Goal: Transaction & Acquisition: Purchase product/service

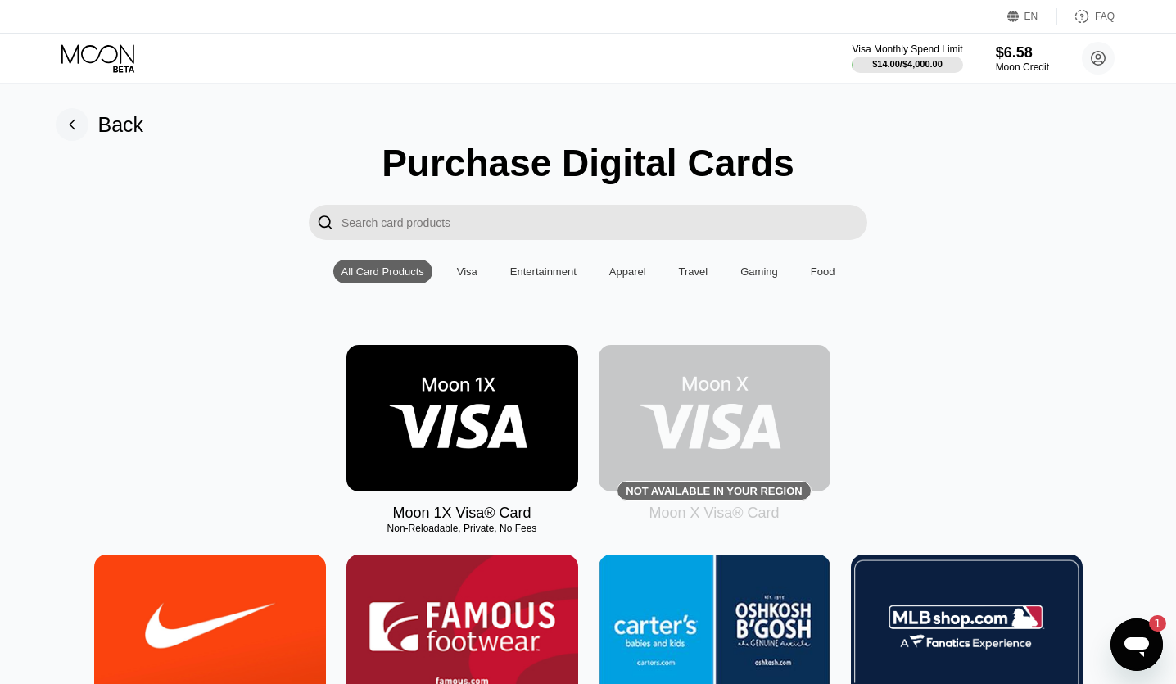
click at [1092, 62] on icon at bounding box center [1098, 58] width 33 height 33
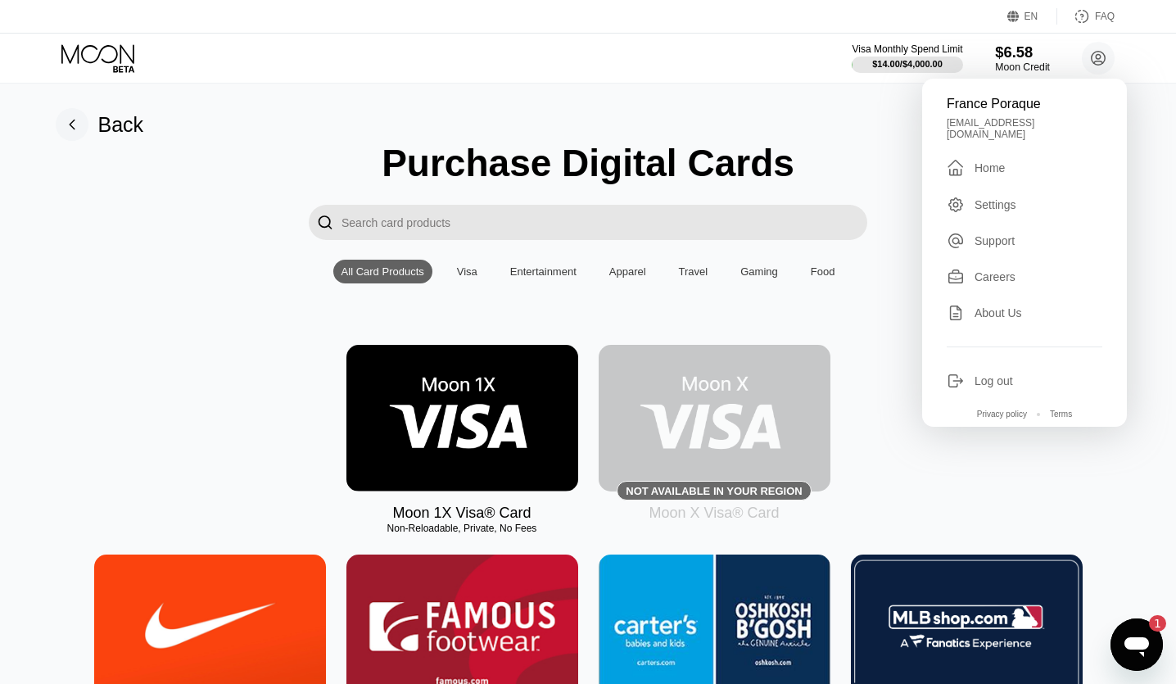
click at [1033, 52] on div "$6.58" at bounding box center [1022, 51] width 55 height 17
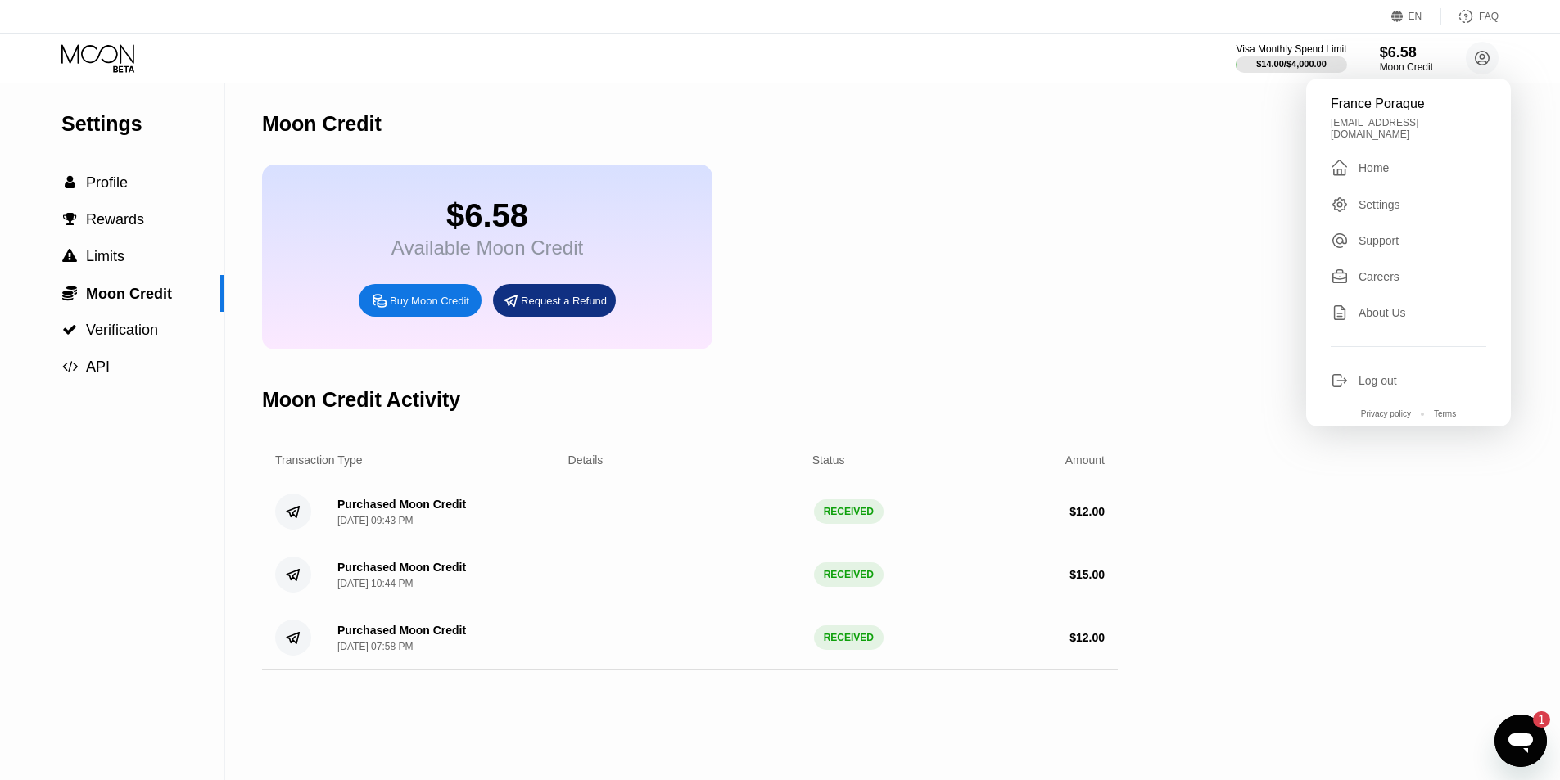
click at [418, 317] on div "Buy Moon Credit" at bounding box center [420, 300] width 123 height 33
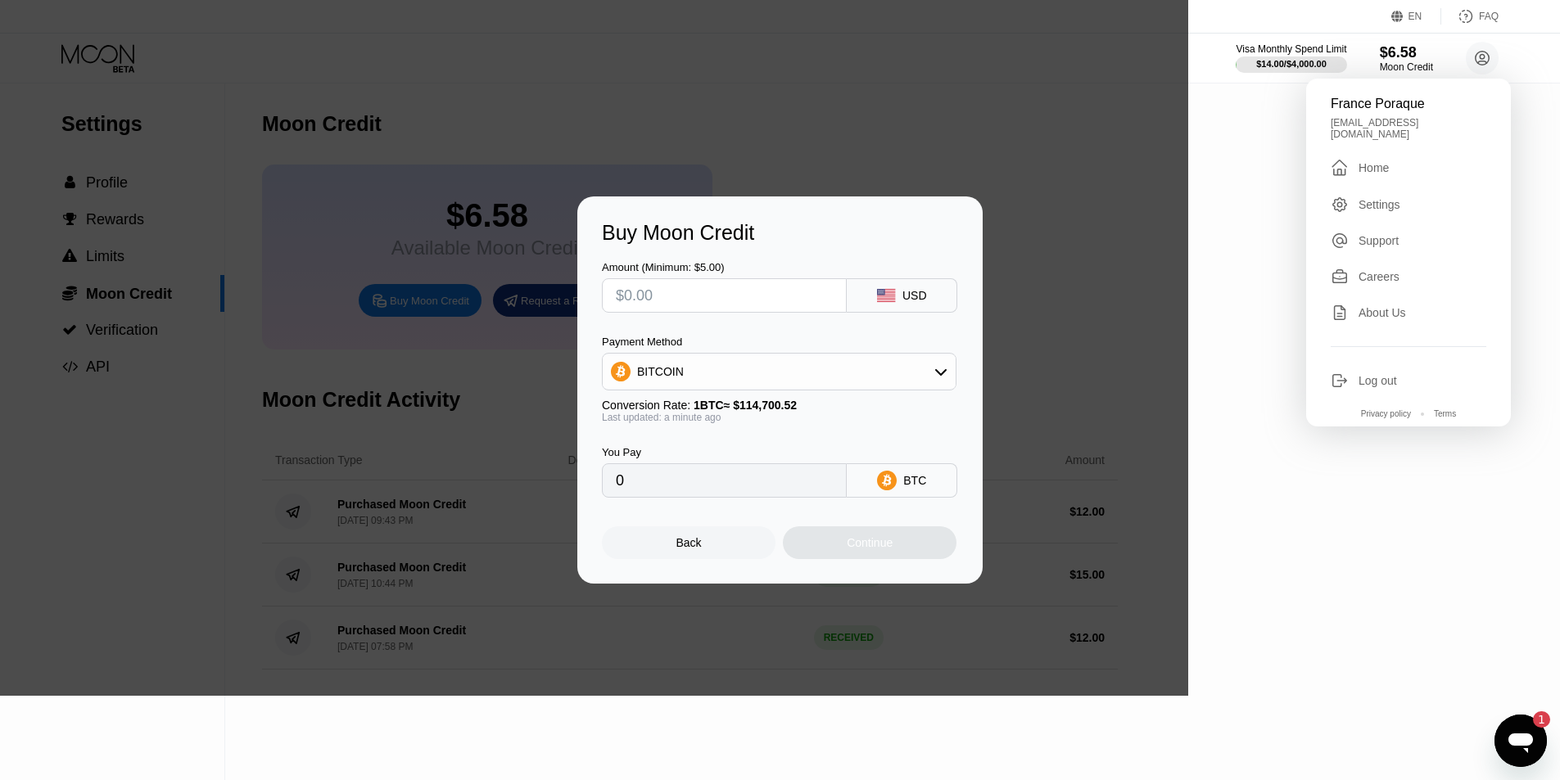
click at [720, 305] on input "text" at bounding box center [724, 295] width 217 height 33
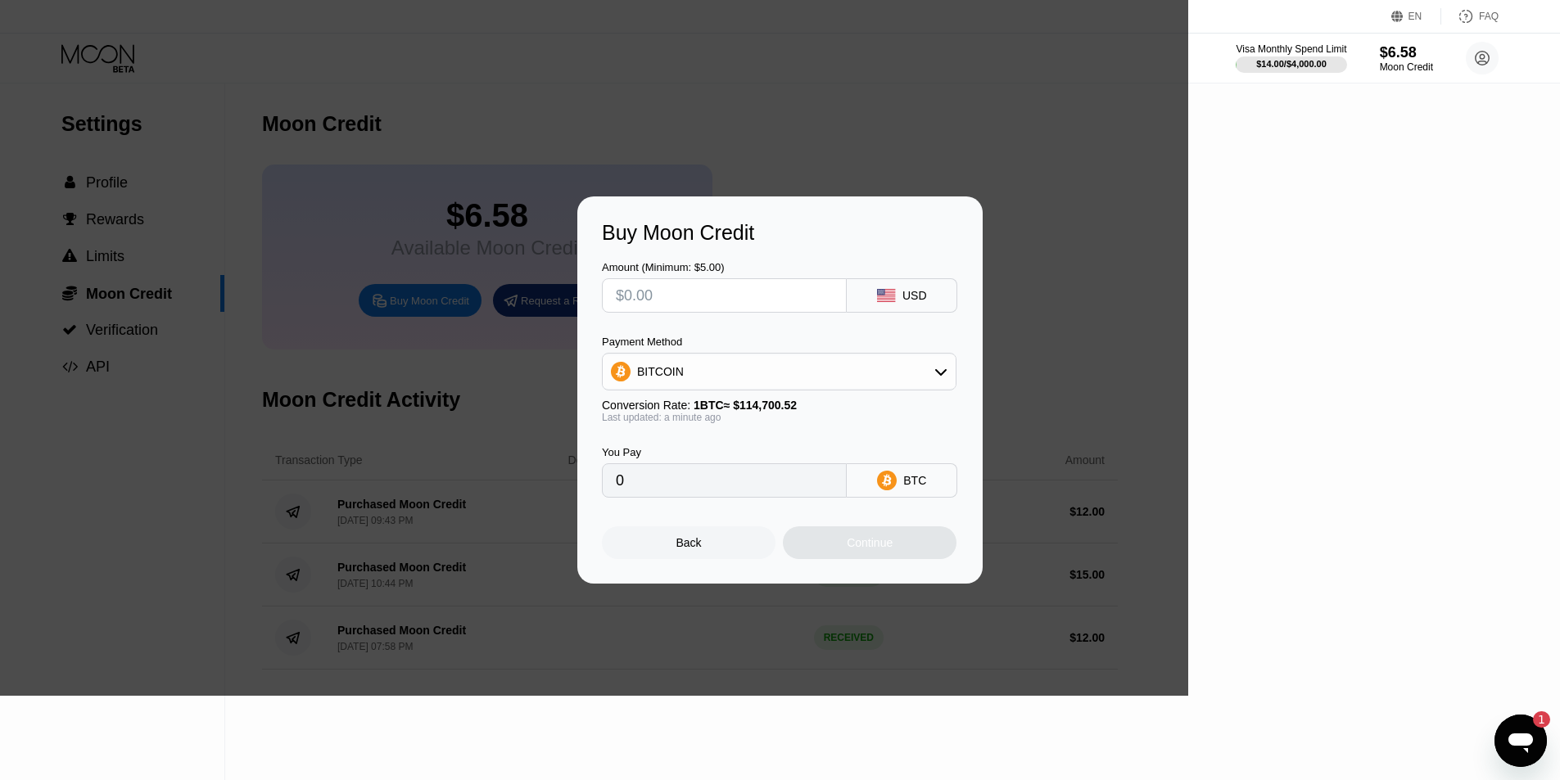
type input "$9"
type input "0.00007847"
type input "$95"
type input "0.00082825"
type input "$95"
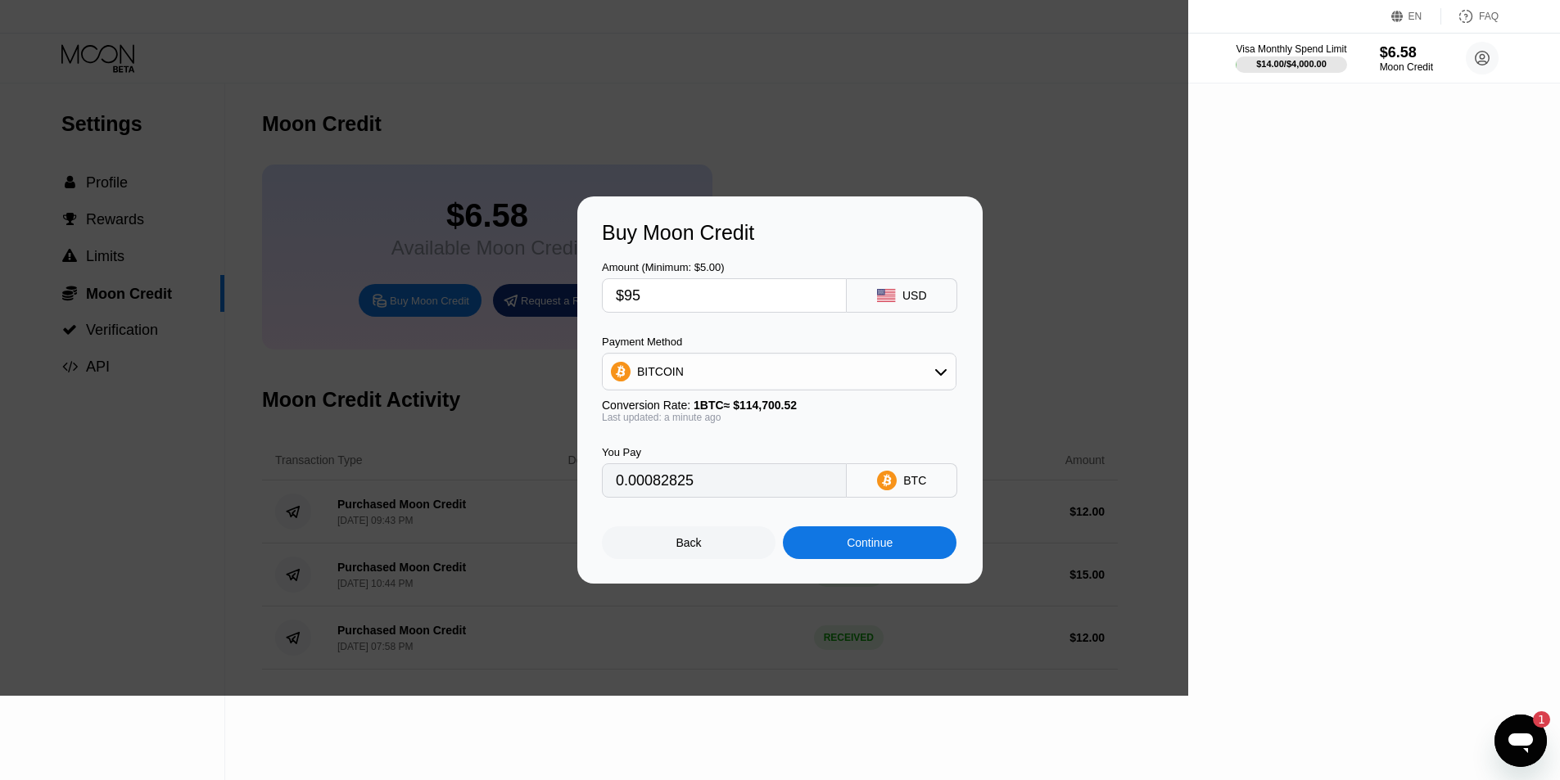
click at [874, 549] on div "Continue" at bounding box center [870, 542] width 46 height 13
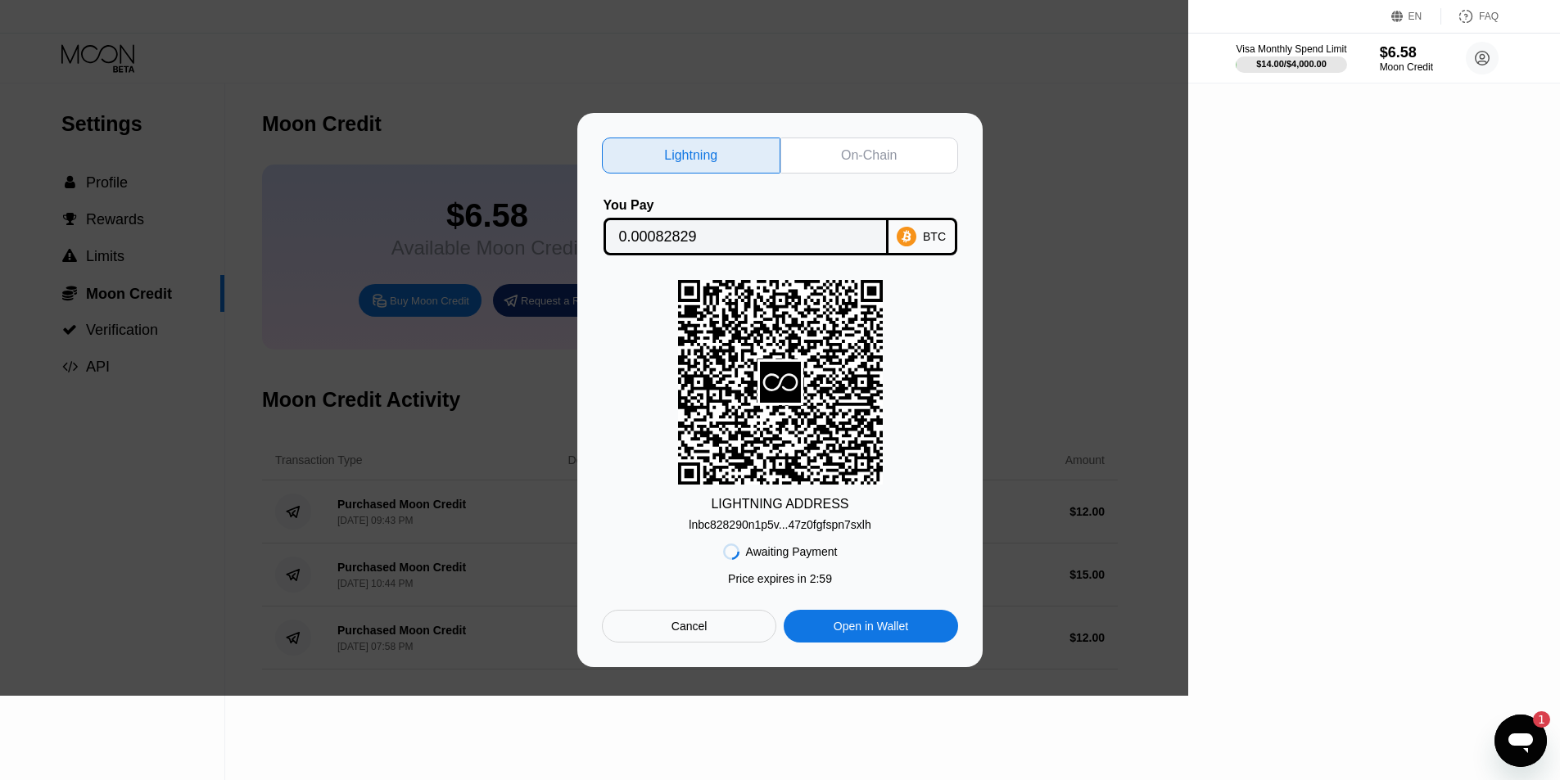
click at [879, 129] on div "Lightning On-Chain You Pay 0.00082829 BTC LIGHTNING ADDRESS lnbc828290n1p5v...4…" at bounding box center [779, 390] width 405 height 554
click at [879, 147] on div "On-Chain" at bounding box center [869, 155] width 56 height 16
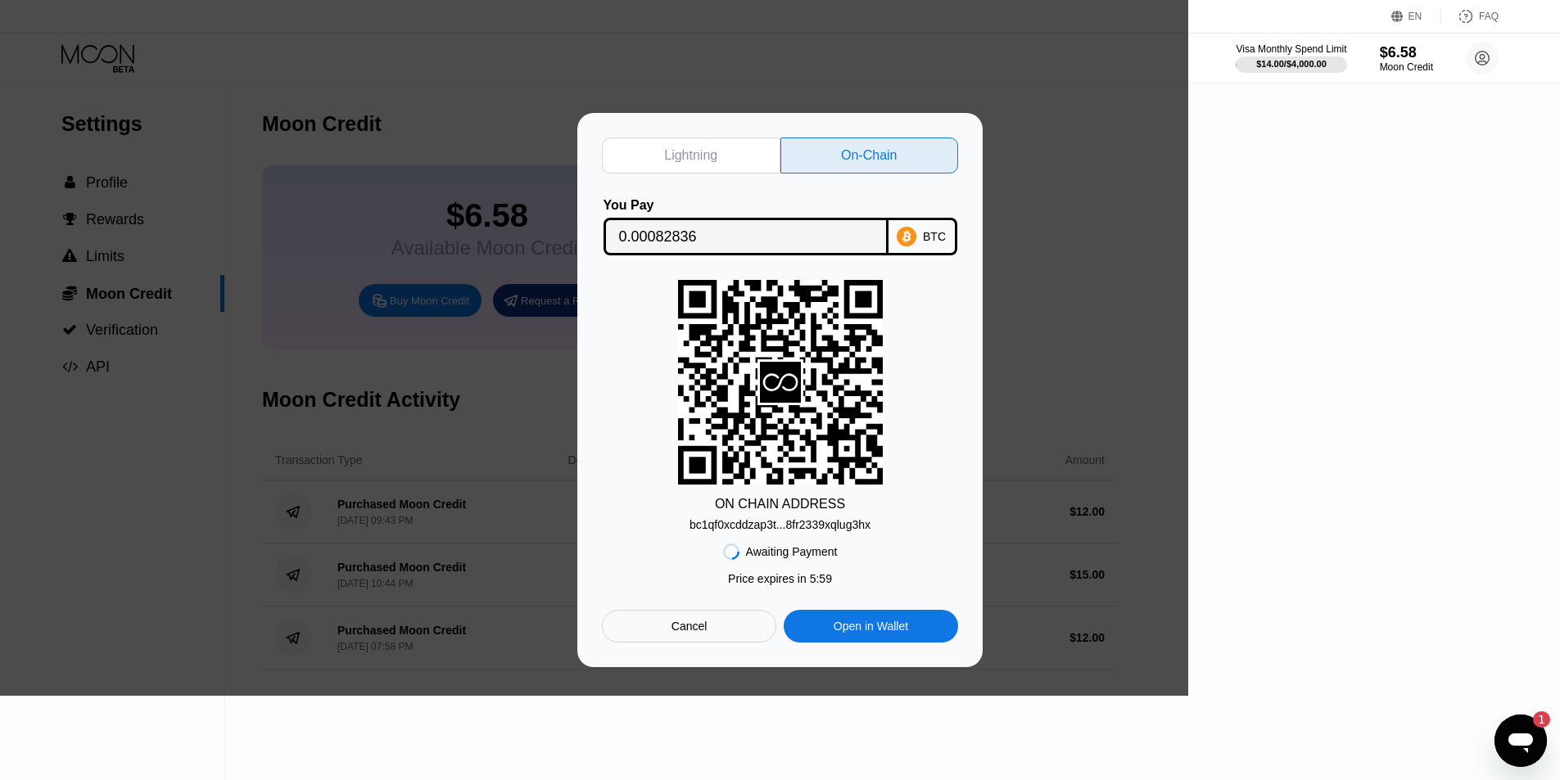
click at [737, 138] on div "Lightning" at bounding box center [691, 156] width 179 height 36
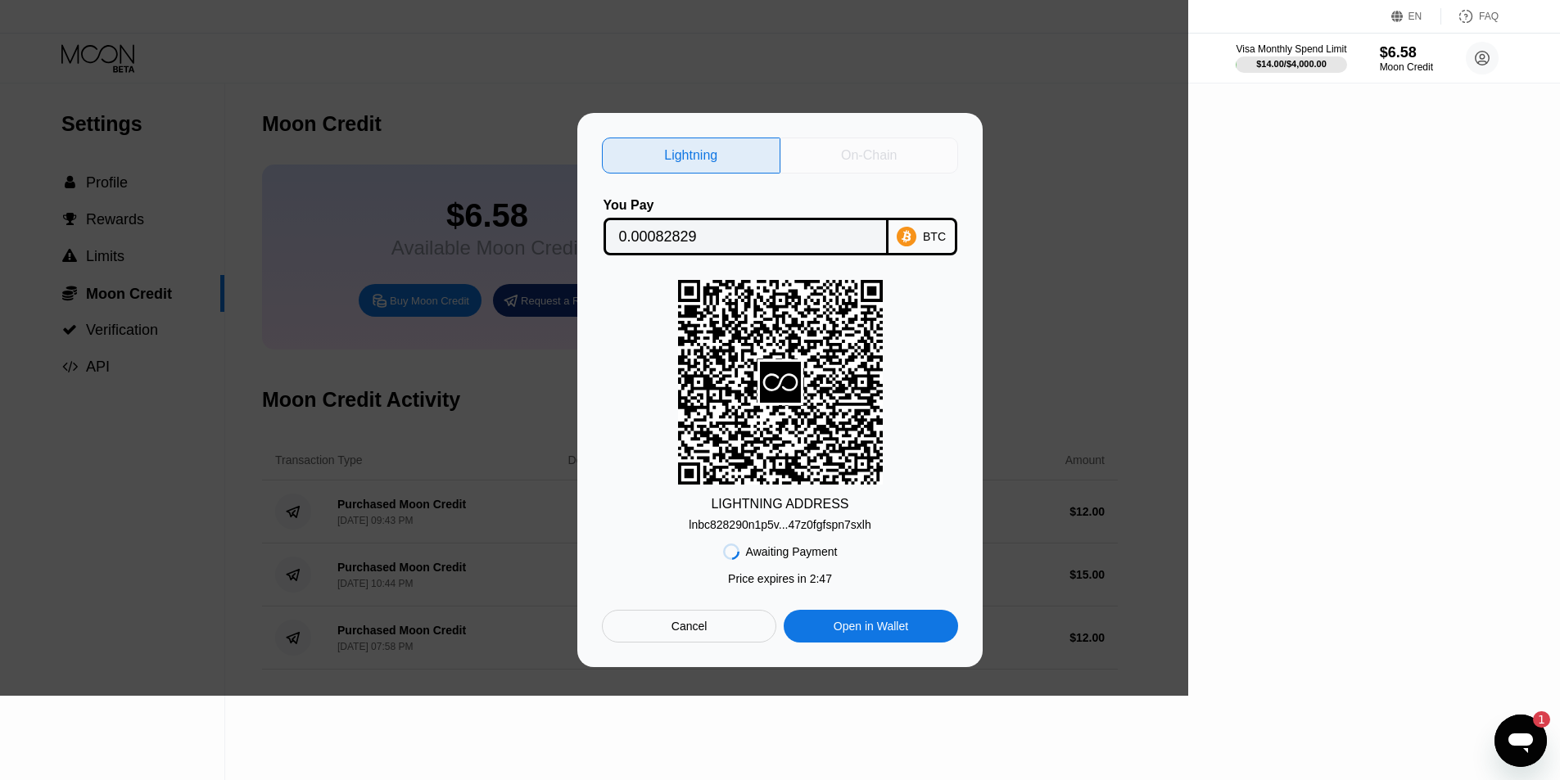
click at [838, 156] on div "On-Chain" at bounding box center [869, 156] width 179 height 36
type input "0.00082836"
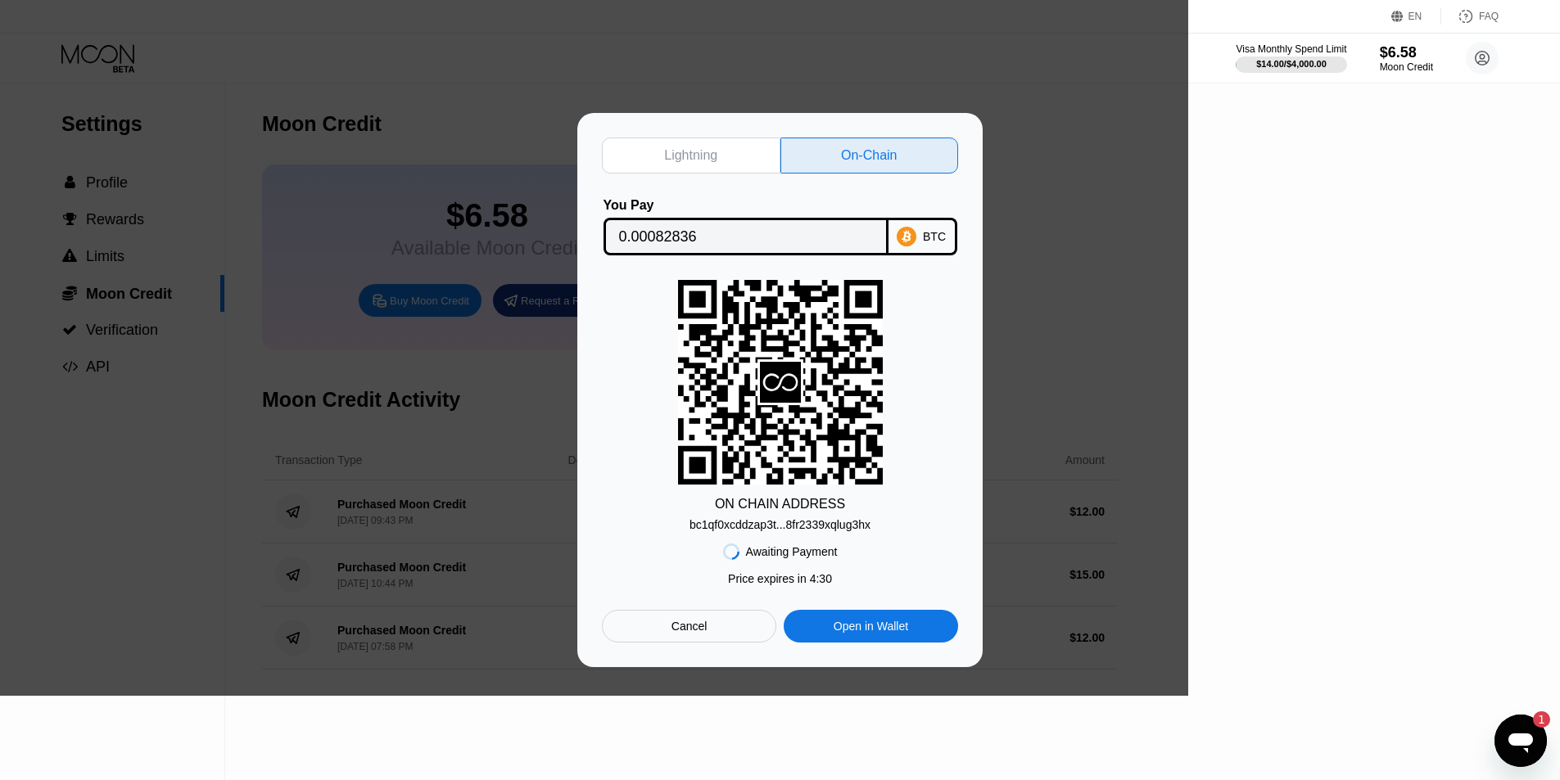
click at [1516, 724] on div "Open messaging window, 1 unread message" at bounding box center [1520, 741] width 49 height 49
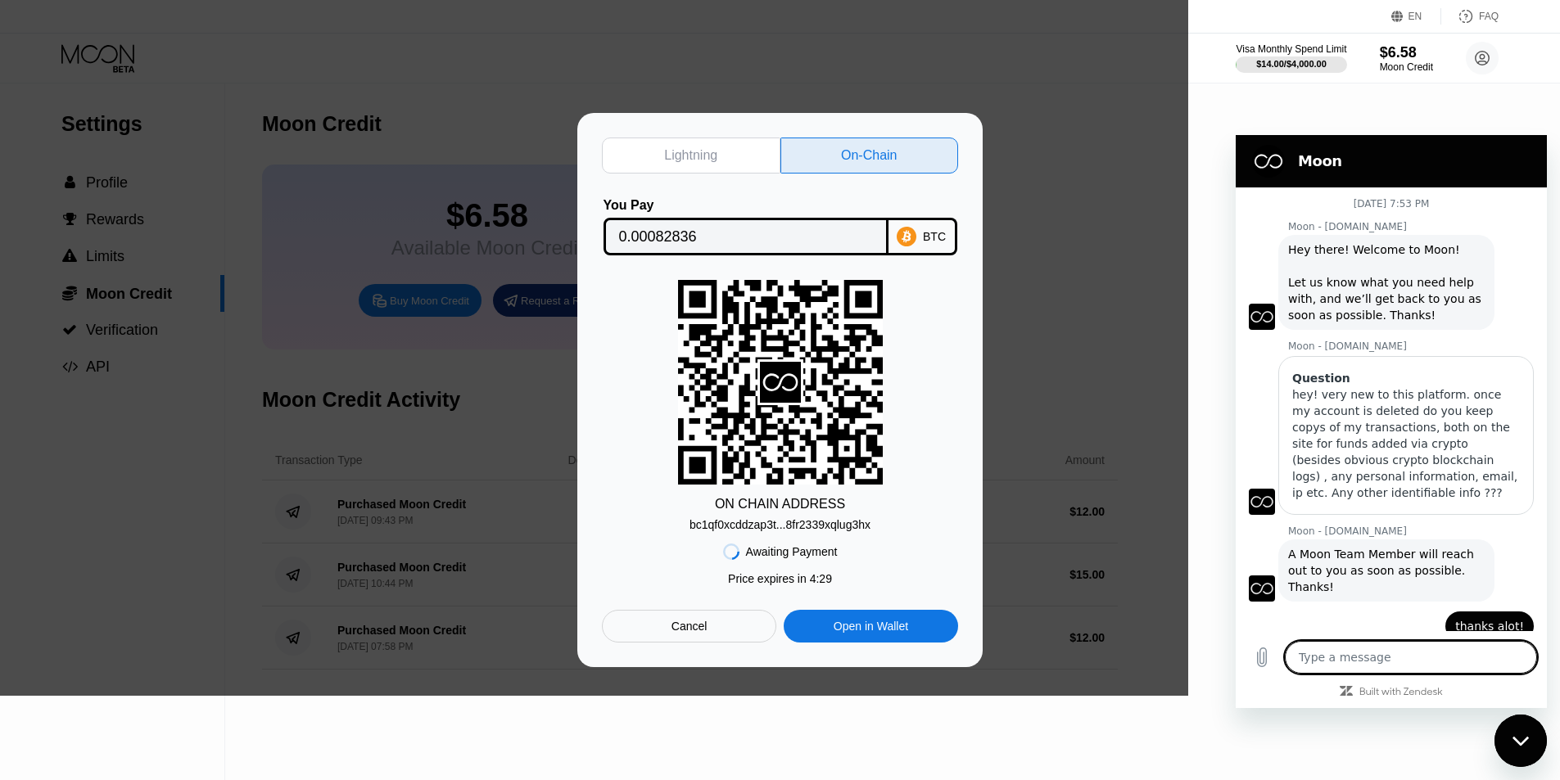
scroll to position [1021, 0]
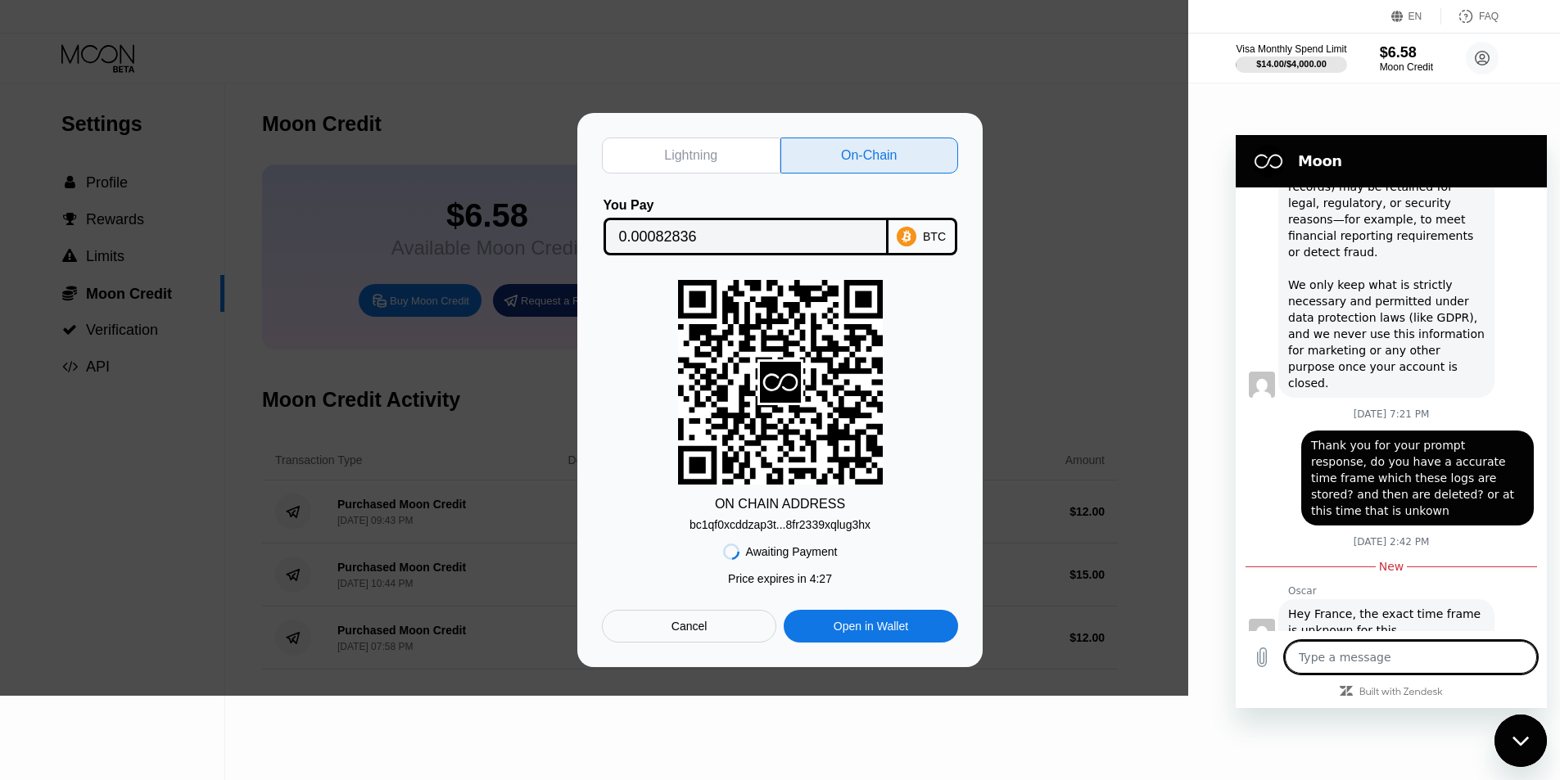
click at [1412, 653] on textarea at bounding box center [1411, 657] width 252 height 33
type textarea "t"
type textarea "x"
type textarea "th"
type textarea "x"
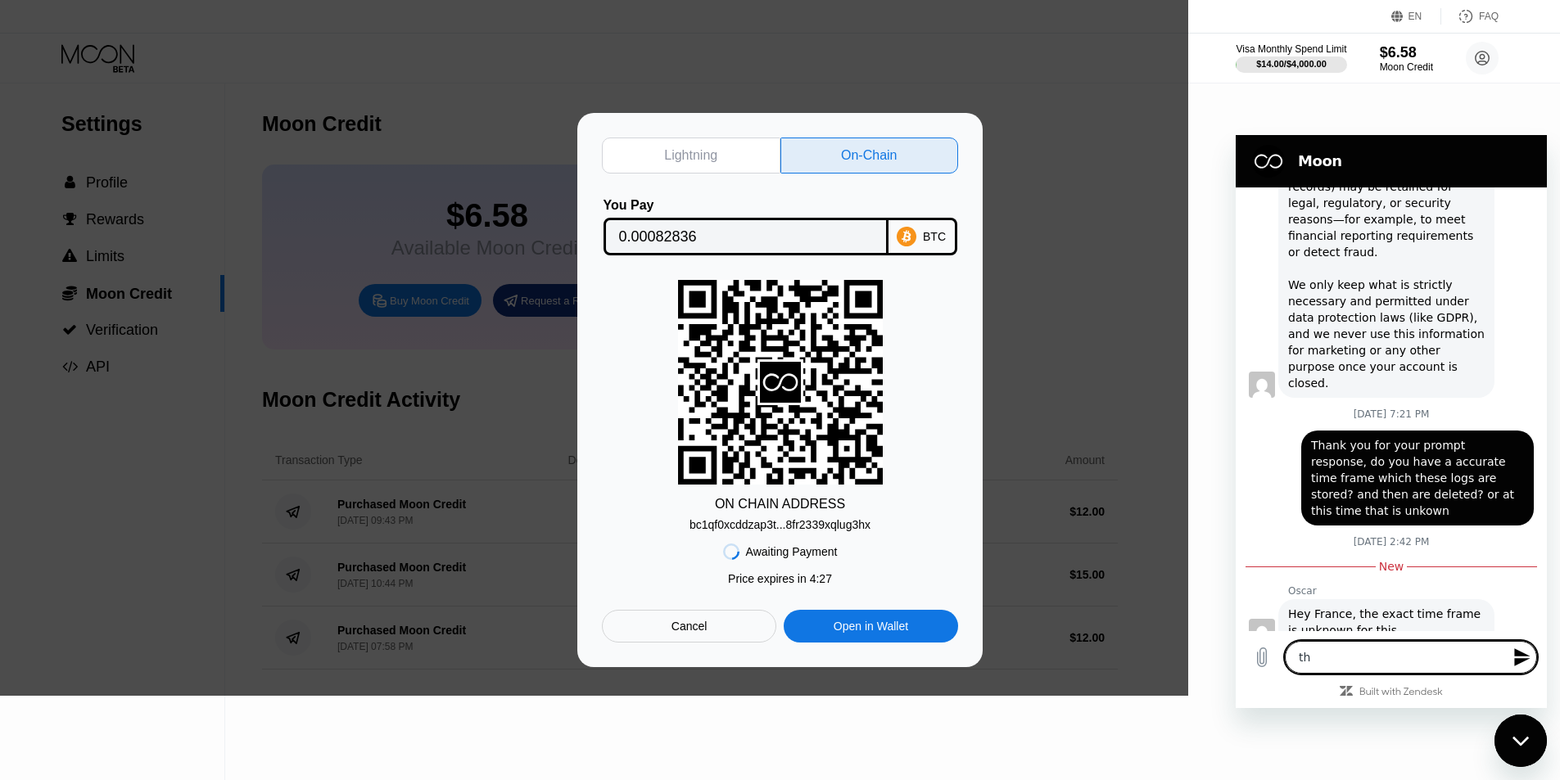
type textarea "tha"
type textarea "x"
type textarea "than"
type textarea "x"
type textarea "thank"
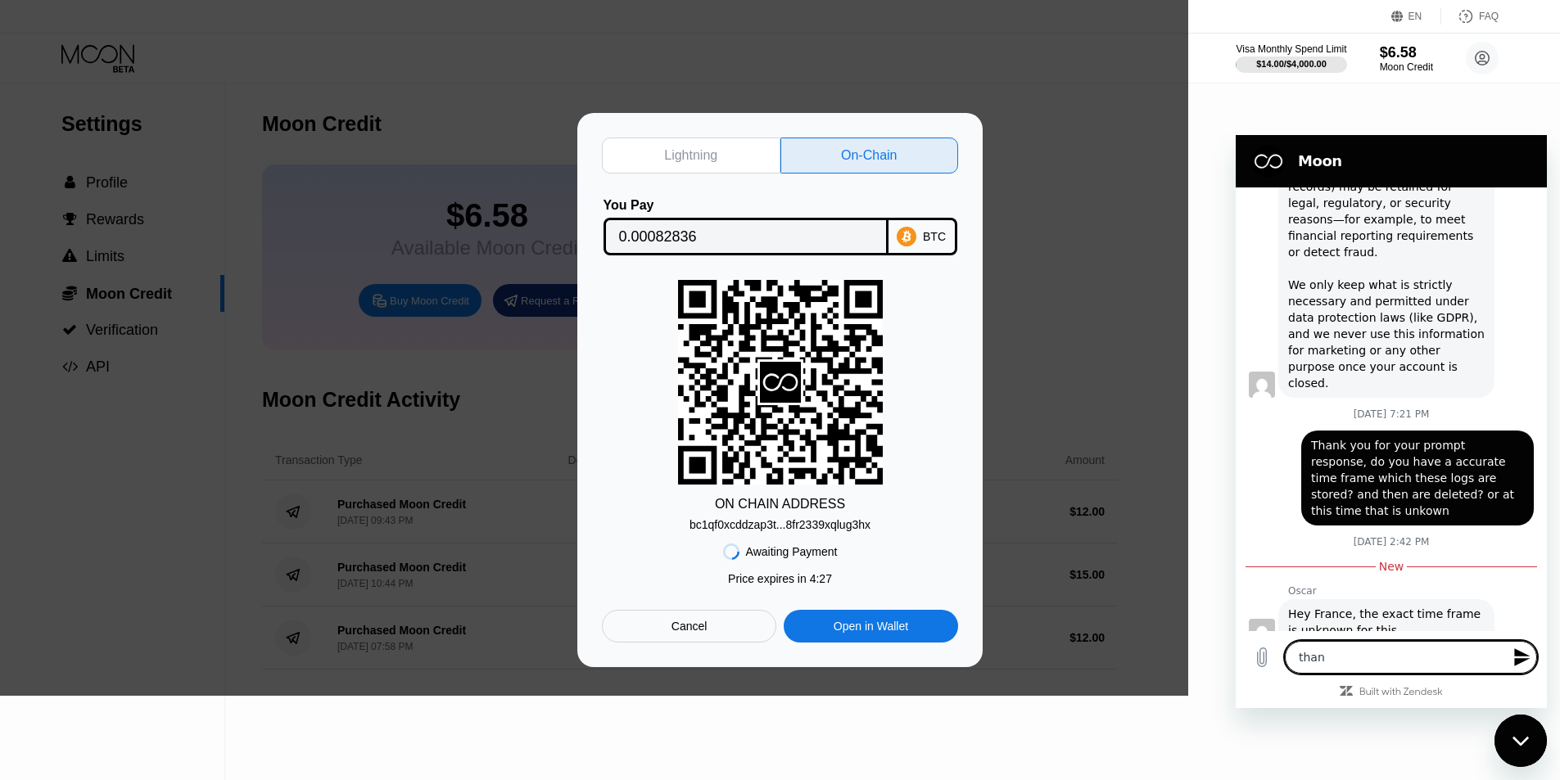
type textarea "x"
type textarea "thank"
type textarea "x"
type textarea "thank y"
type textarea "x"
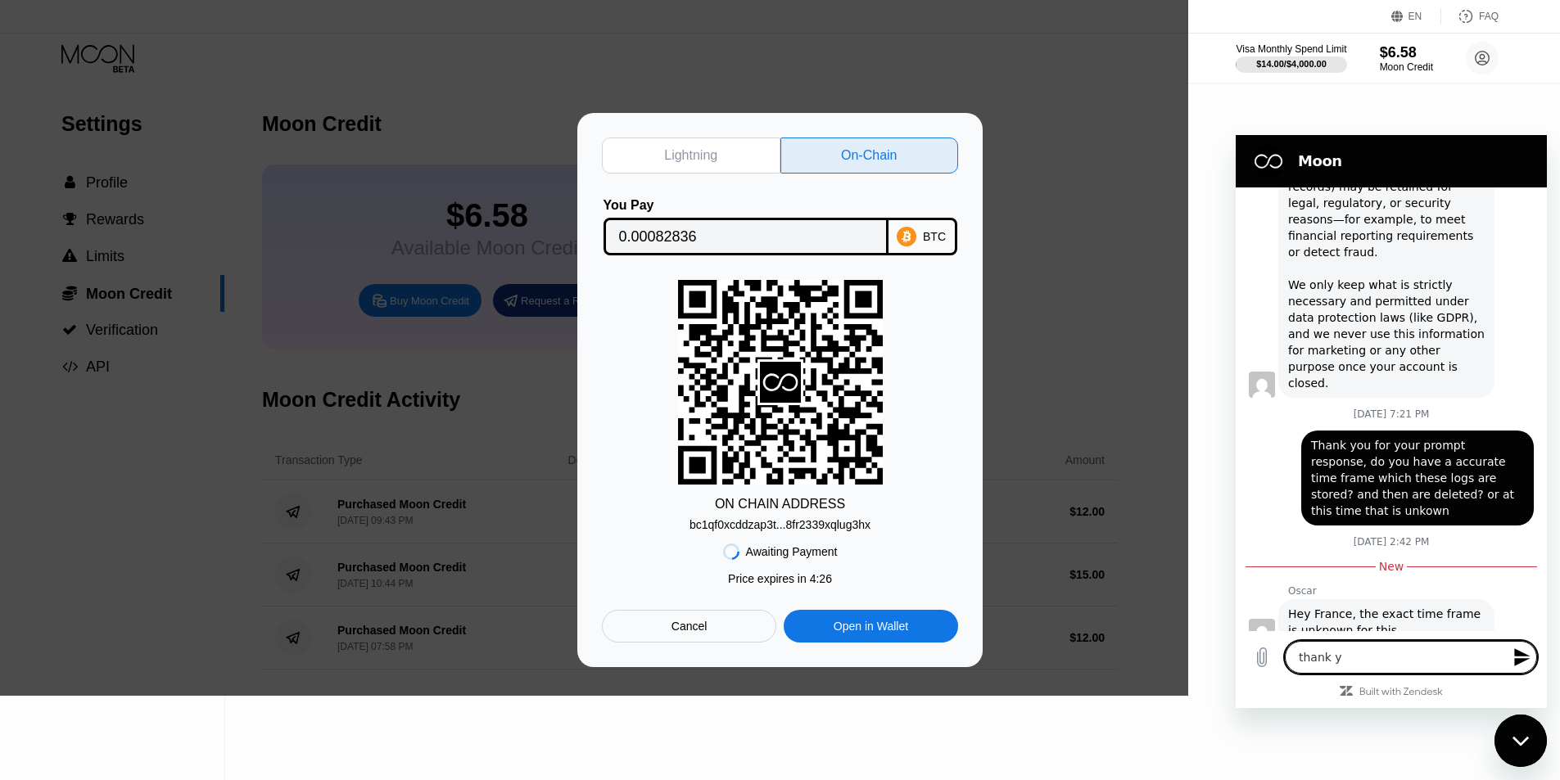
type textarea "thank yo"
type textarea "x"
type textarea "thank you"
type textarea "x"
type textarea "thank youi"
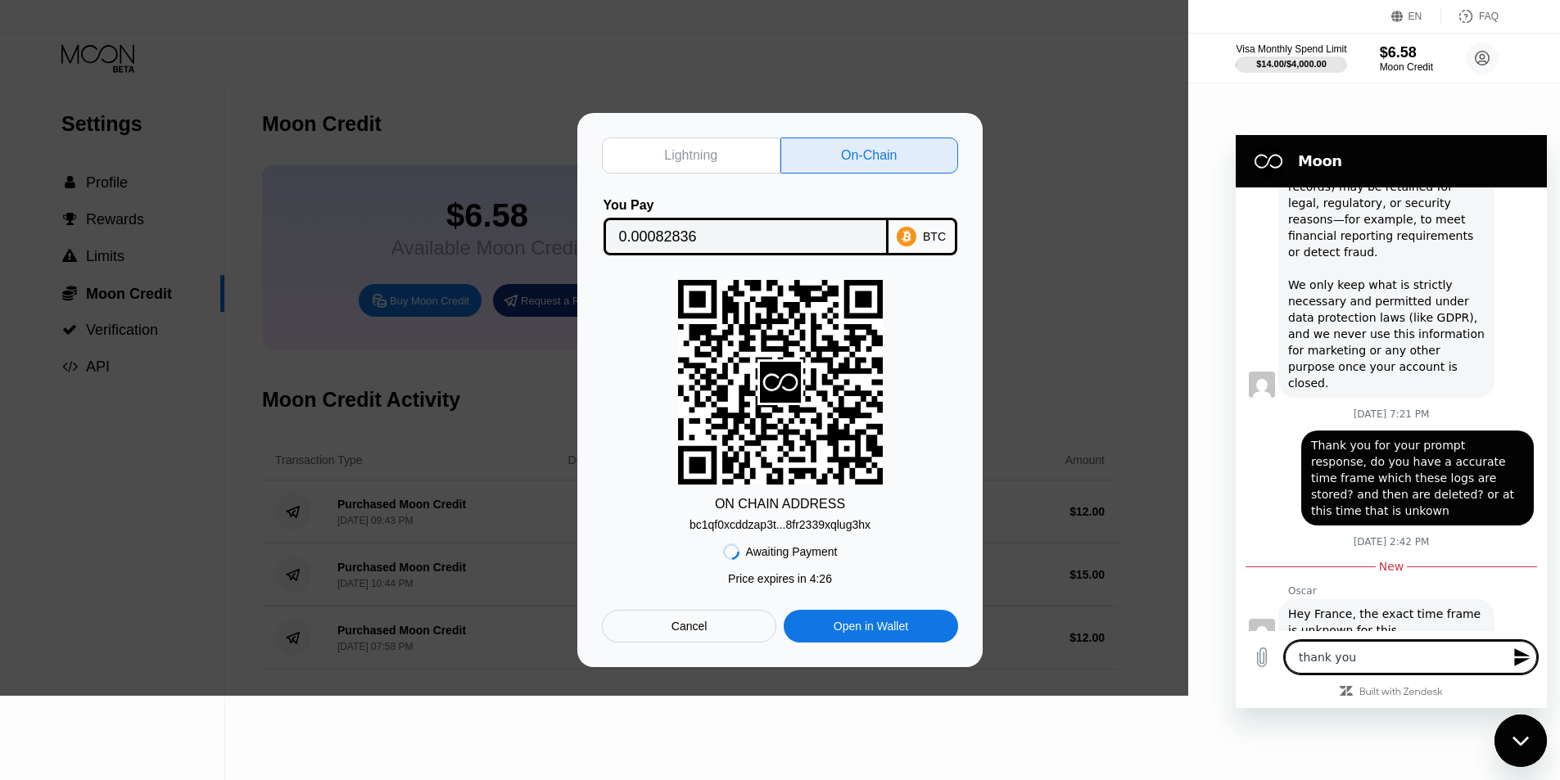
type textarea "x"
type textarea "thank you"
type textarea "x"
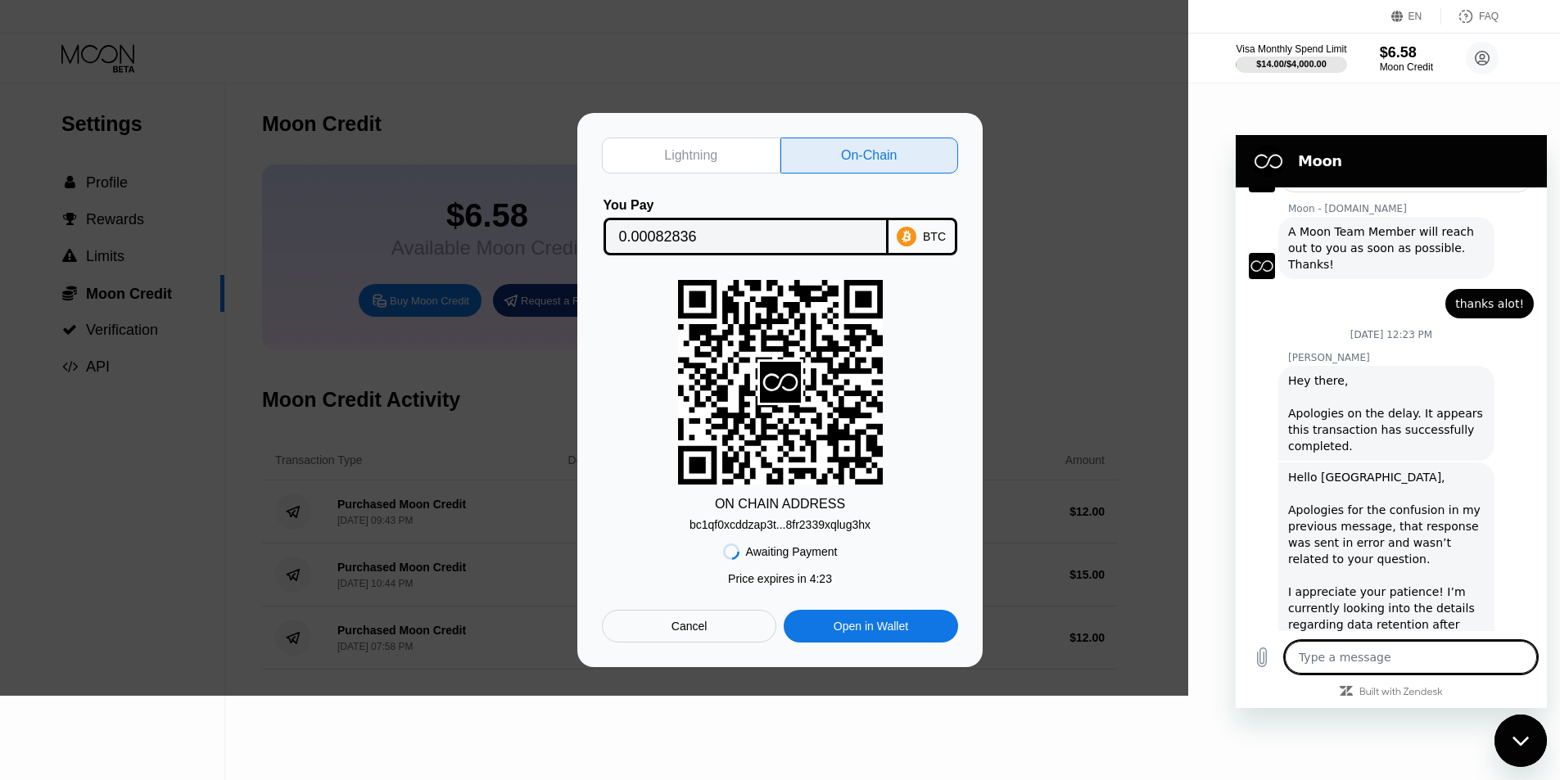
scroll to position [265, 0]
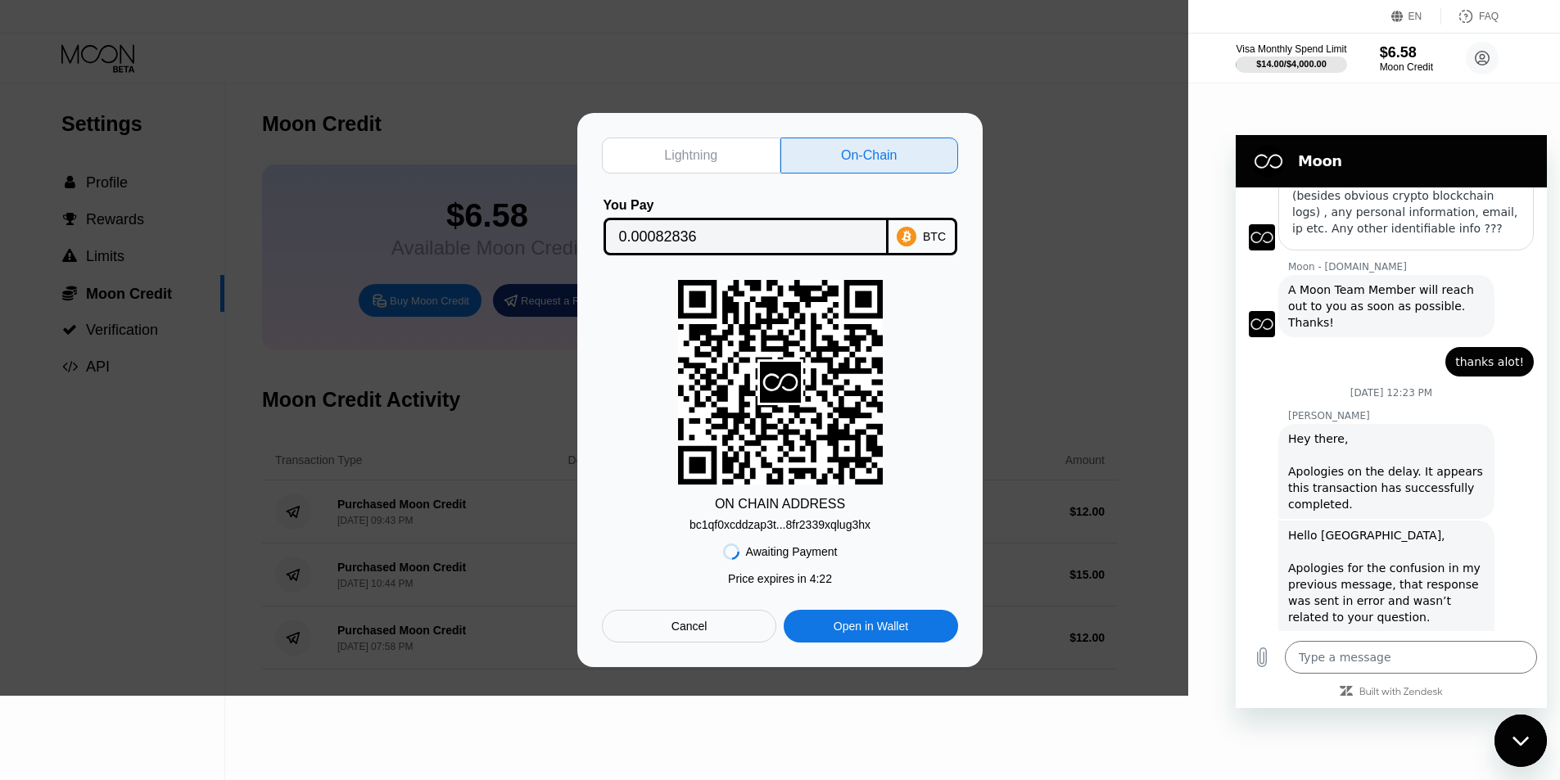
click at [1513, 119] on div "Lightning On-Chain You Pay 0.00082836 BTC ON CHAIN ADDRESS bc1qf0xcddzap3t...8f…" at bounding box center [780, 390] width 1560 height 554
click at [1523, 752] on div "Close messaging window" at bounding box center [1520, 741] width 49 height 49
type textarea "x"
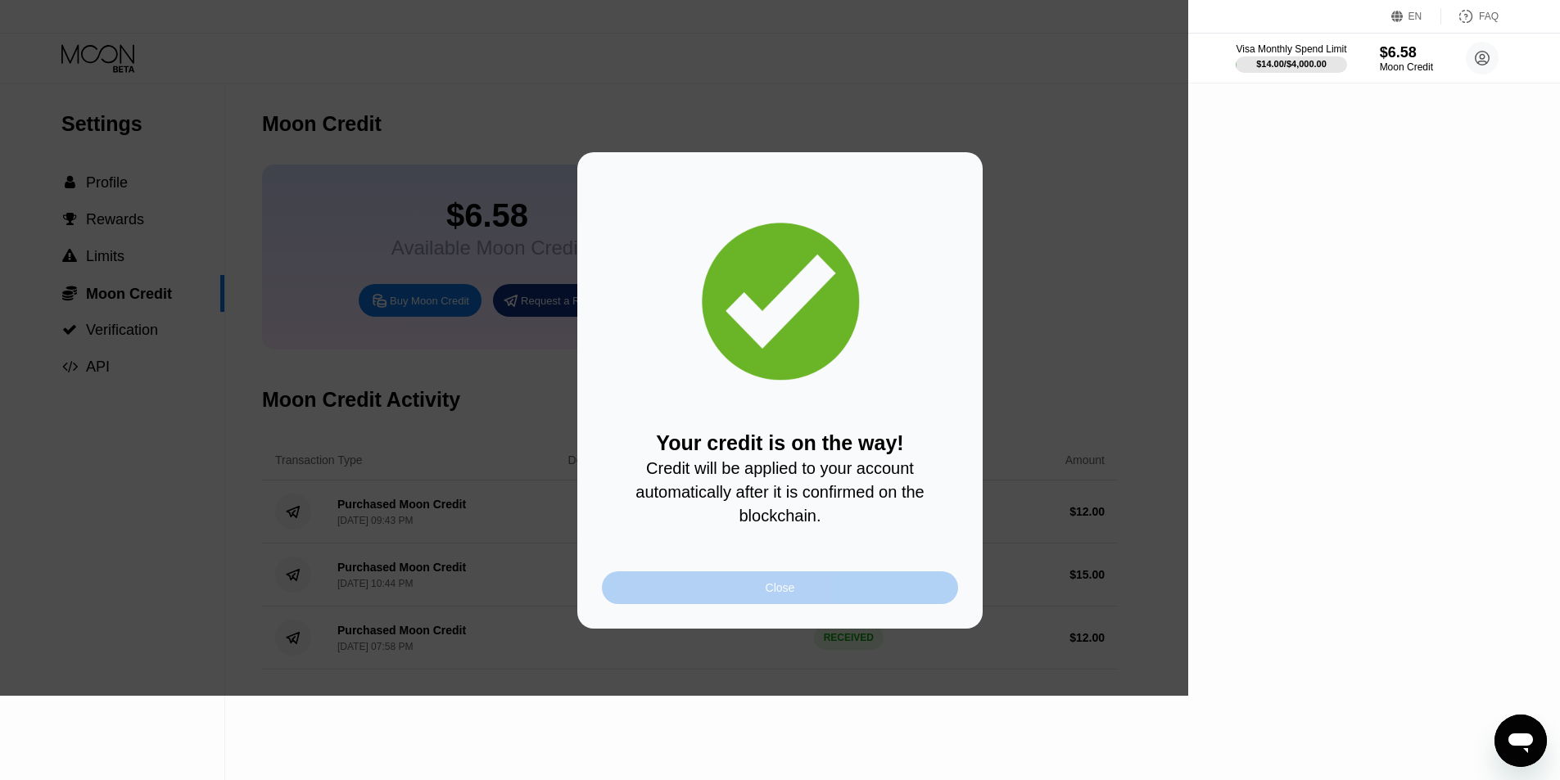
click at [804, 590] on div "Close" at bounding box center [780, 588] width 356 height 33
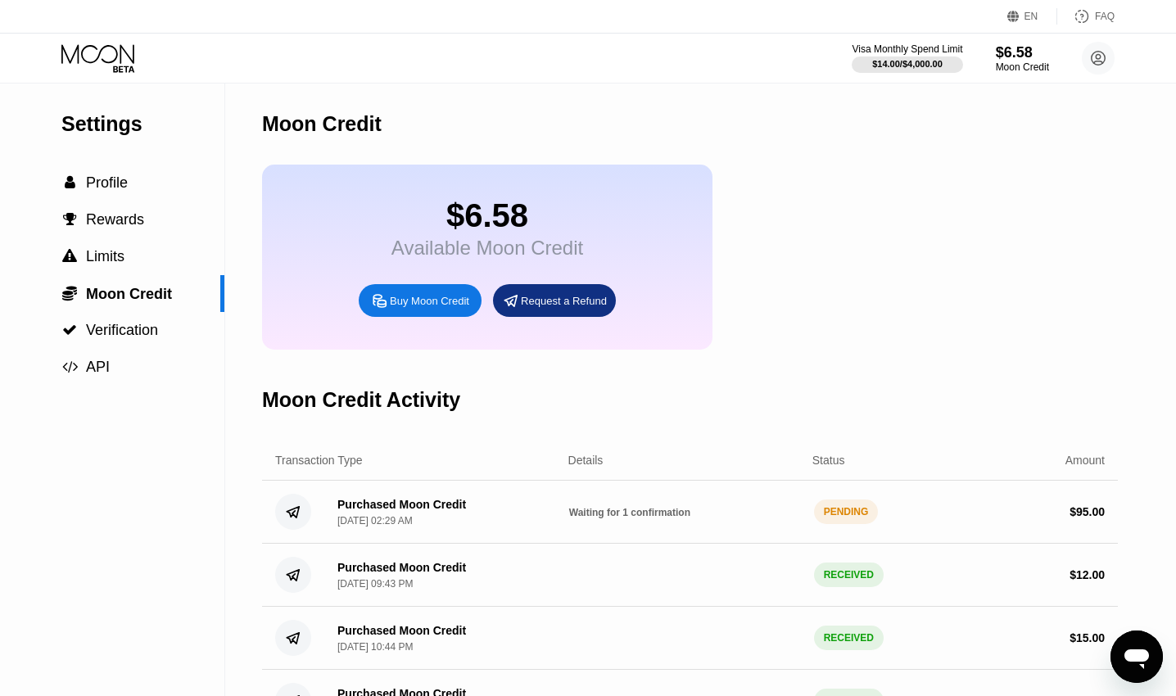
click at [620, 541] on div "Purchased Moon Credit [DATE] 02:29 AM Waiting for 1 confirmation PENDING $ 95.00" at bounding box center [690, 512] width 856 height 63
click at [615, 539] on div "Purchased Moon Credit [DATE] 02:29 AM Waiting for 1 confirmation PENDING $ 95.00" at bounding box center [690, 512] width 856 height 63
click at [1056, 518] on div "$ 95.00" at bounding box center [989, 511] width 232 height 13
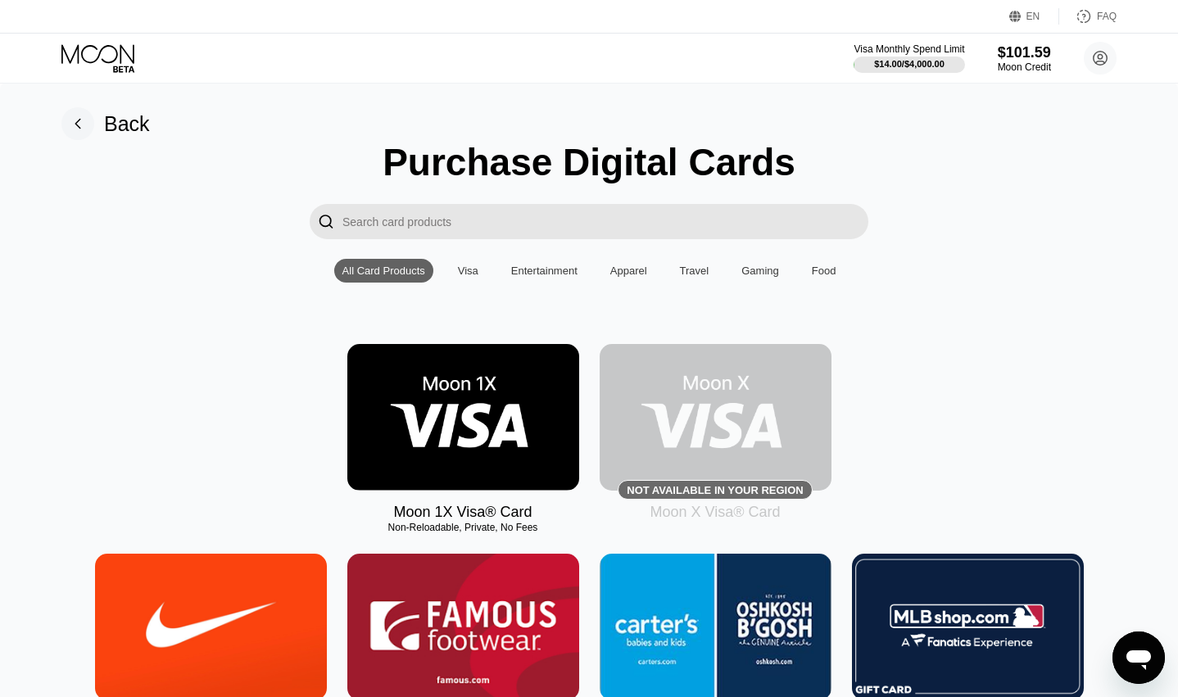
click at [445, 414] on img at bounding box center [463, 417] width 232 height 147
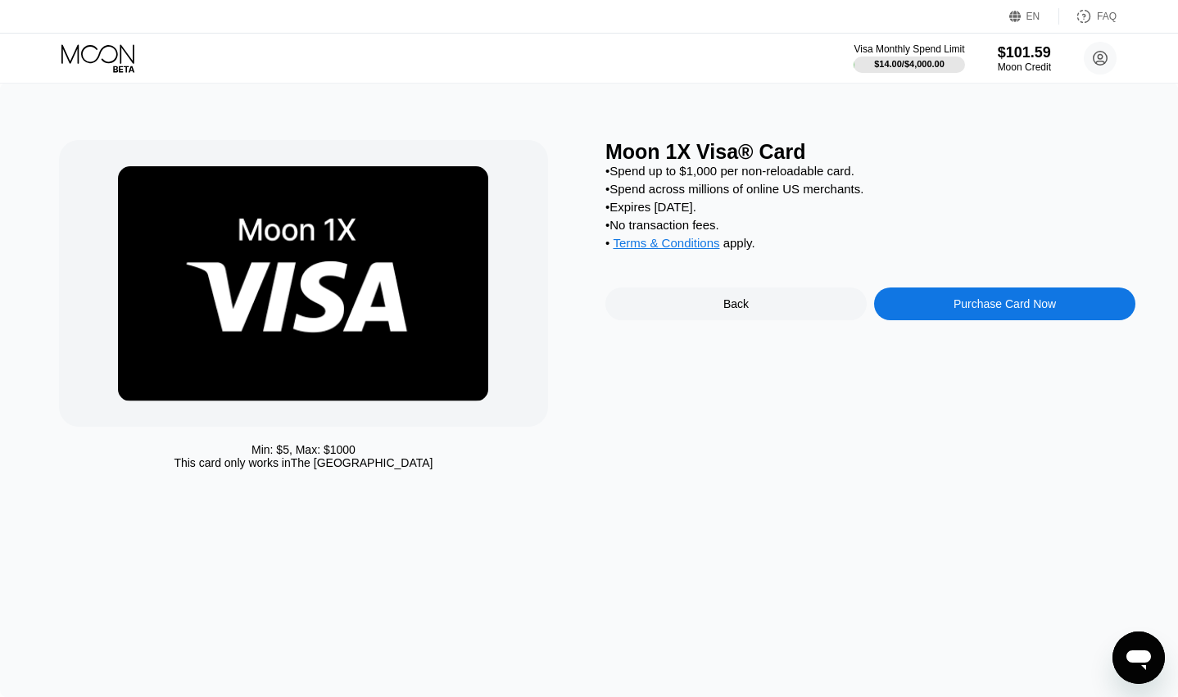
click at [993, 348] on div "Moon 1X Visa® Card • Spend up to $1,000 per non-reloadable card. • Spend across…" at bounding box center [870, 308] width 530 height 337
click at [994, 320] on div "Purchase Card Now" at bounding box center [1004, 303] width 261 height 33
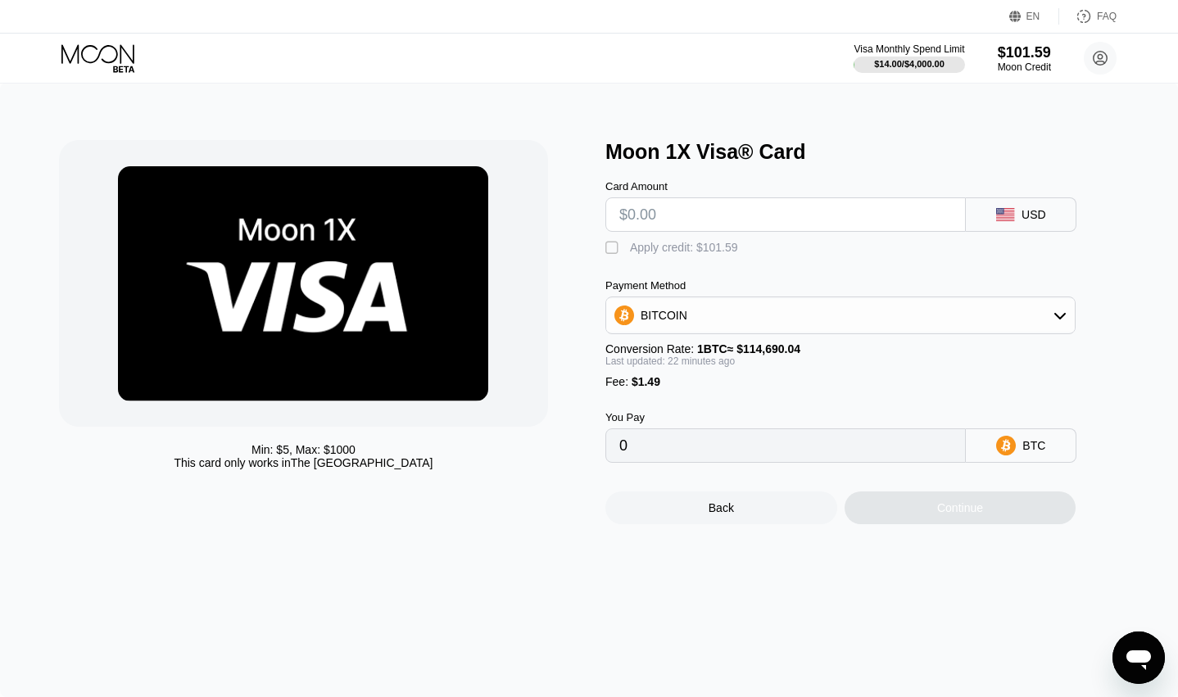
click at [693, 210] on input "text" at bounding box center [785, 214] width 332 height 33
type input "$7"
type input "0.00007401"
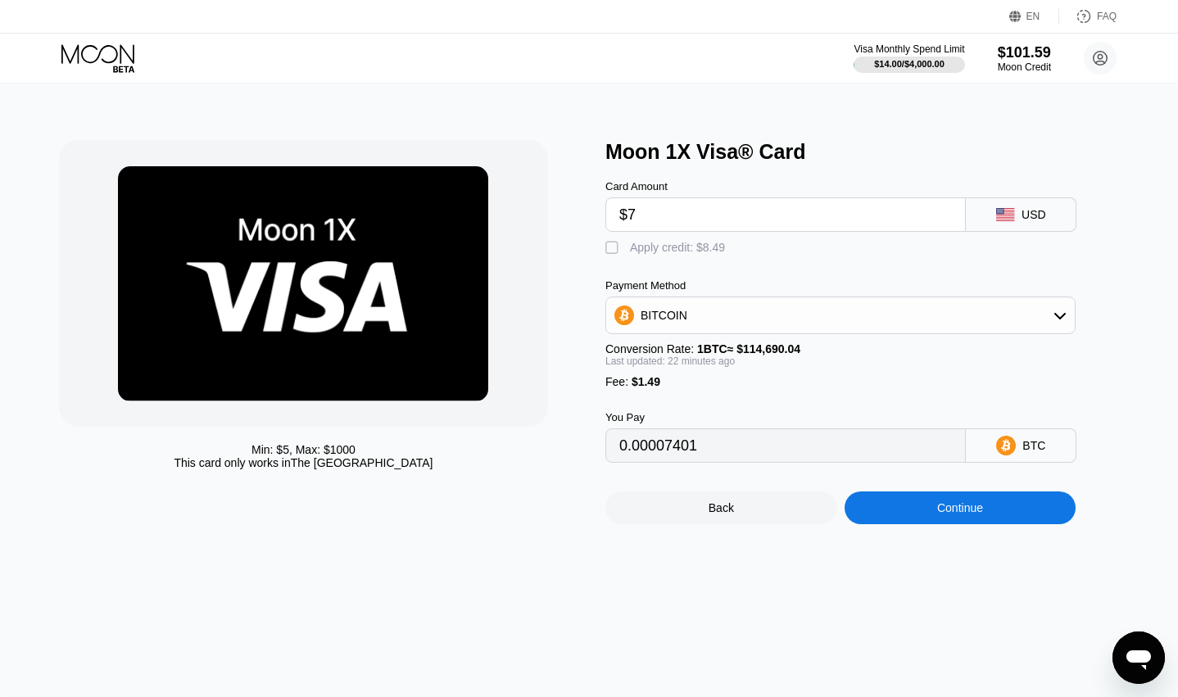
type input "$75"
type input "0.00066679"
type input "$75.6"
type input "0.00067202"
type input "$75.63"
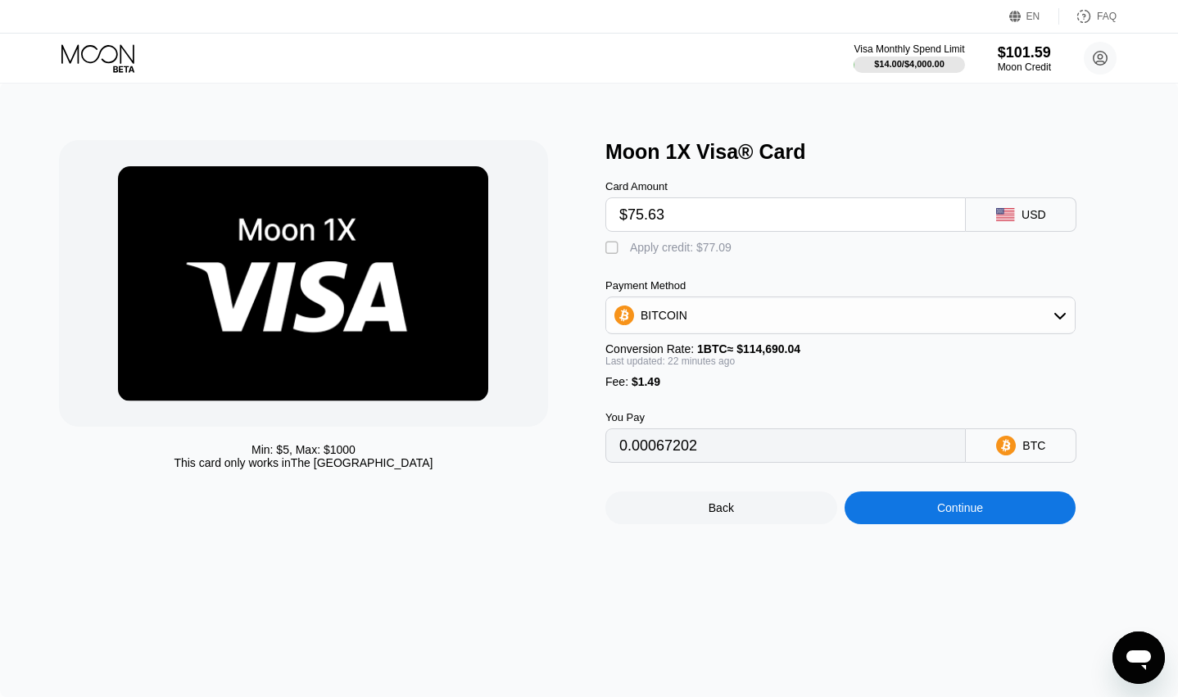
type input "0.00067228"
type input "$75.63"
click at [695, 254] on div "Apply credit: $77.12" at bounding box center [681, 247] width 102 height 13
type input "0"
click at [995, 524] on div "Continue" at bounding box center [960, 507] width 232 height 33
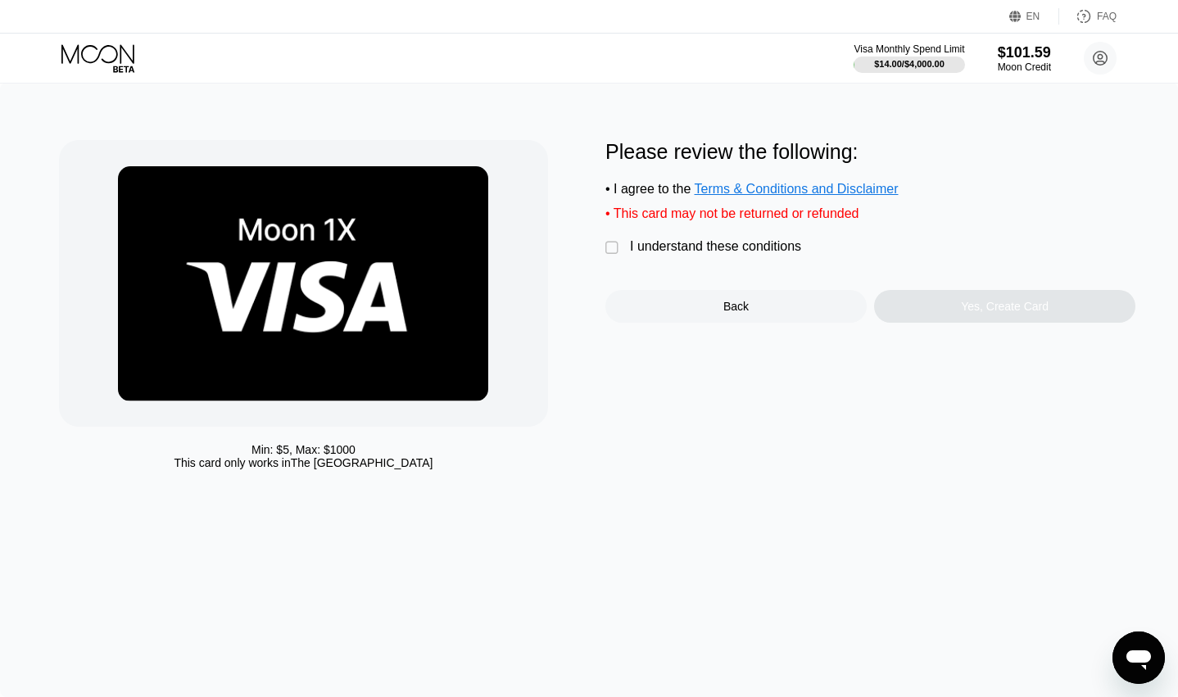
click at [699, 271] on div "Please review the following: • I agree to the Terms & Conditions and Disclaimer…" at bounding box center [870, 231] width 530 height 183
click at [703, 254] on div "I understand these conditions" at bounding box center [715, 246] width 171 height 15
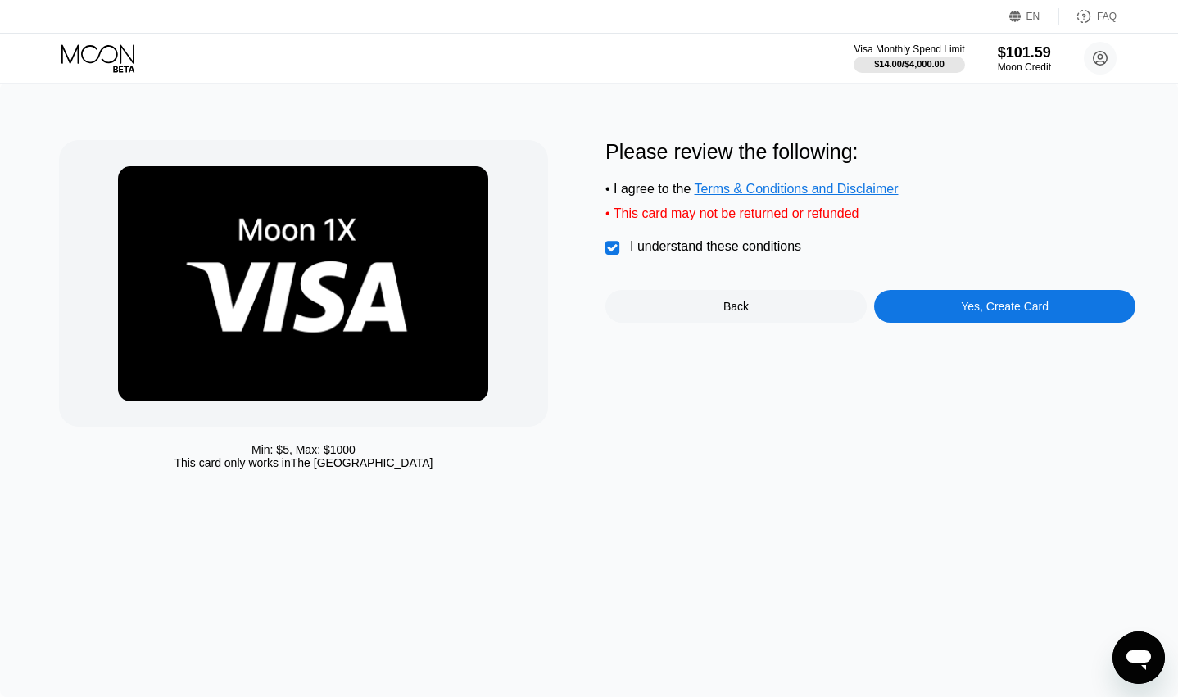
click at [991, 313] on div "Yes, Create Card" at bounding box center [1005, 306] width 88 height 13
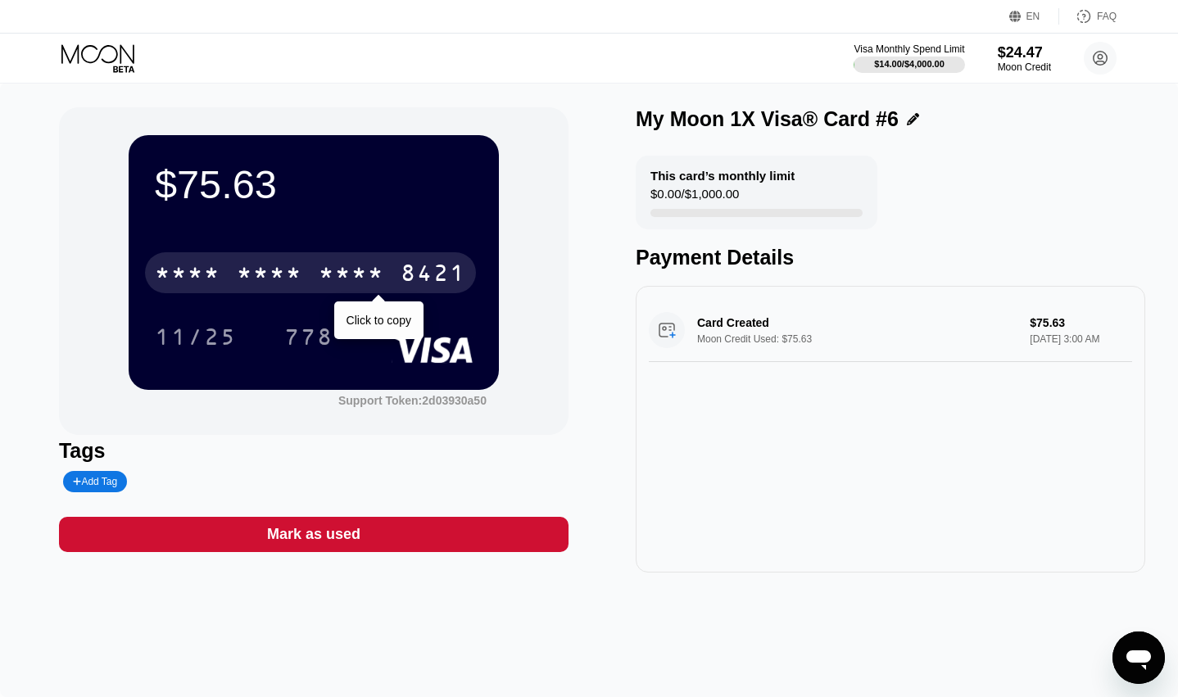
click at [286, 284] on div "* * * *" at bounding box center [270, 275] width 66 height 26
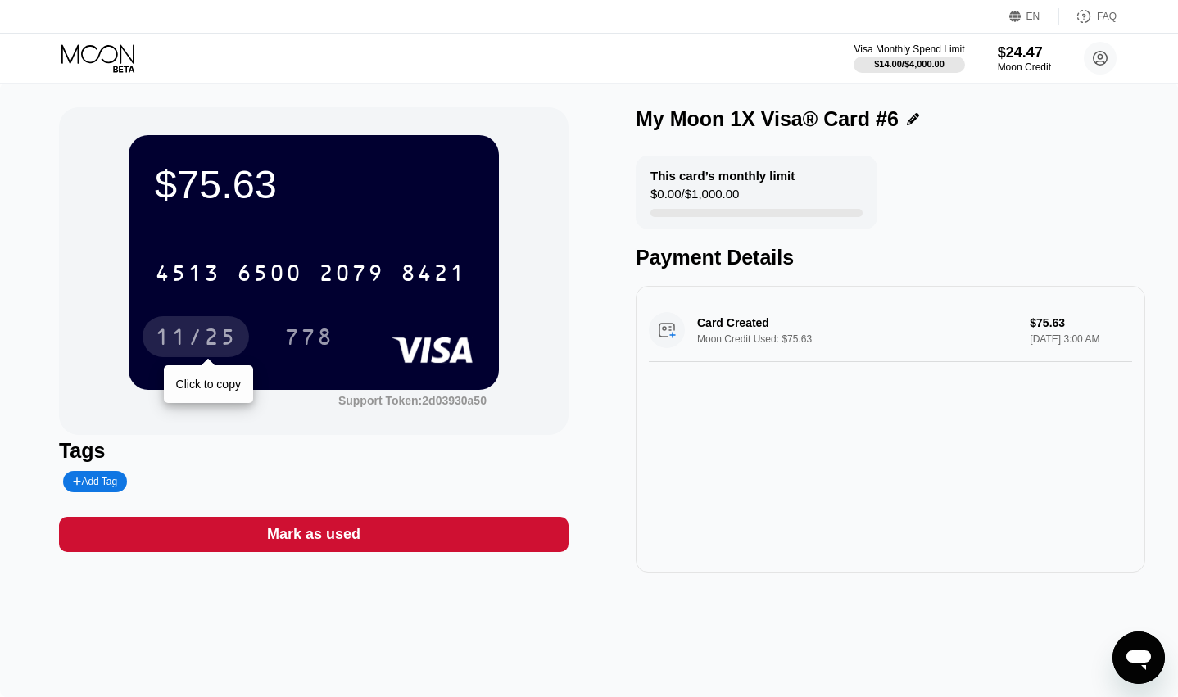
click at [206, 357] on div "11/25" at bounding box center [195, 336] width 106 height 41
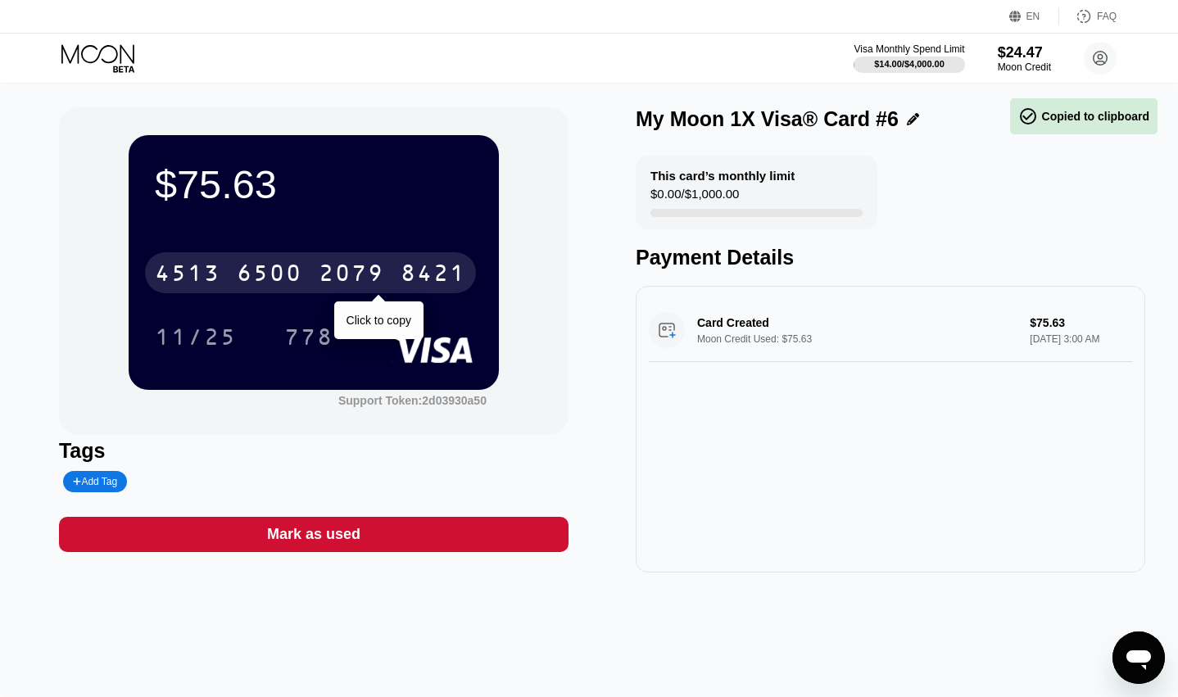
click at [330, 325] on div "778" at bounding box center [309, 336] width 74 height 41
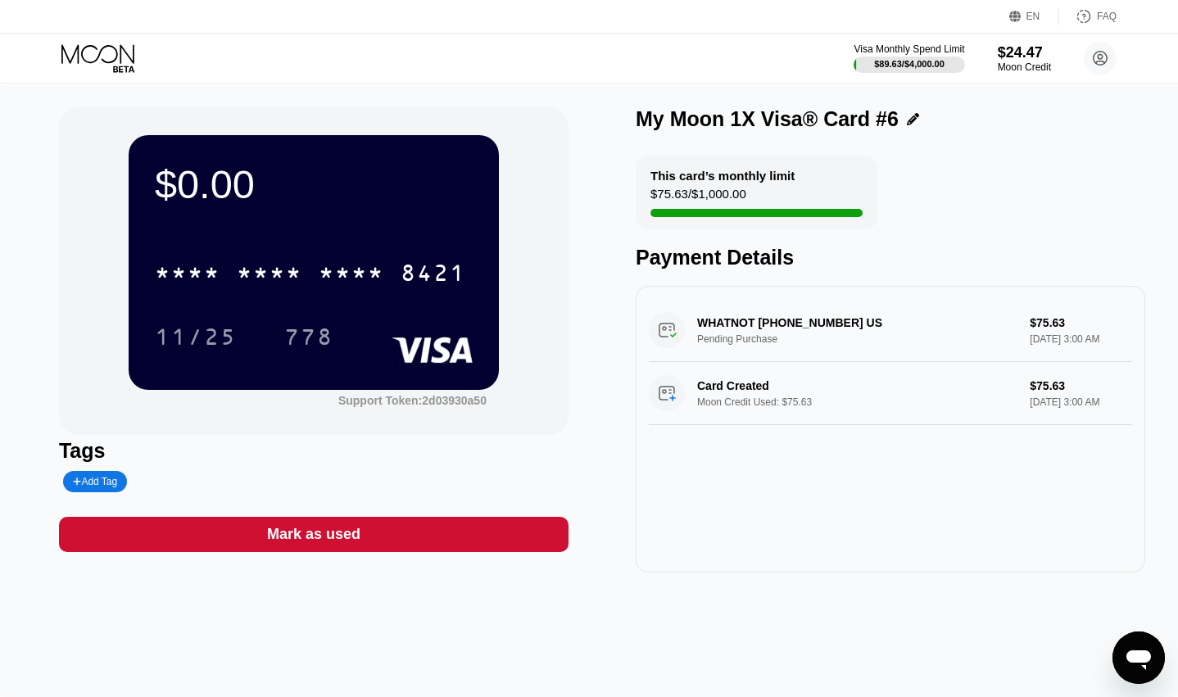
click at [866, 333] on div "WHATNOT [PHONE_NUMBER] US Pending Purchase $75.63 [DATE] 3:00 AM" at bounding box center [890, 330] width 483 height 63
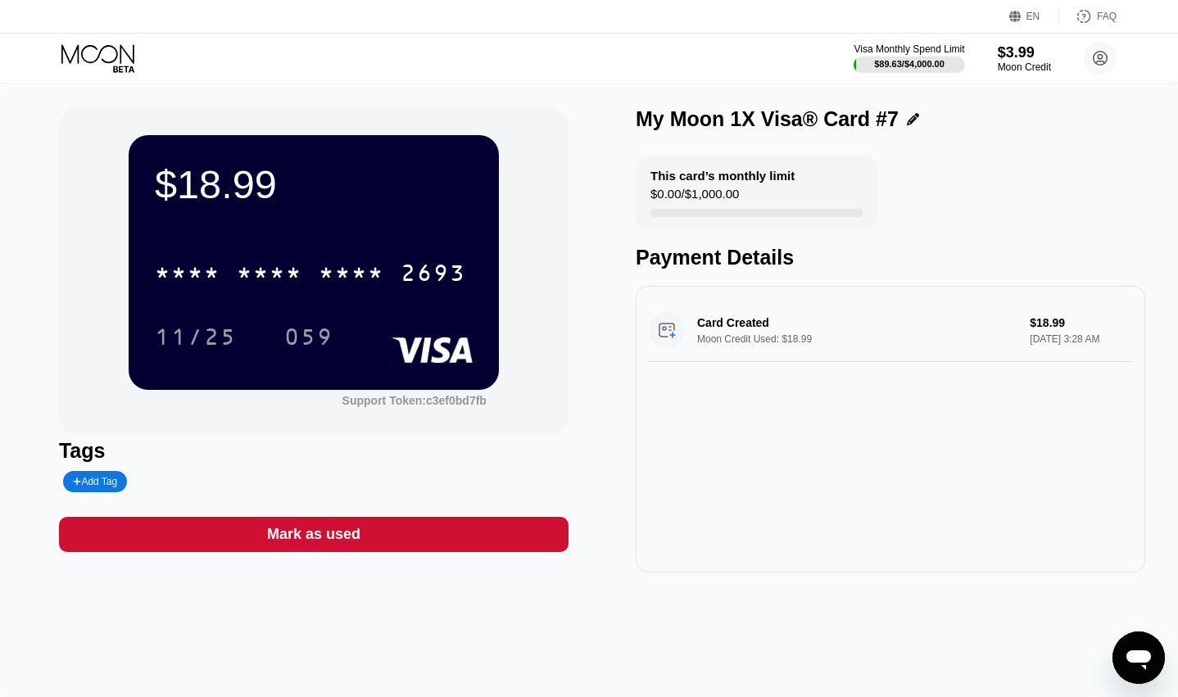
click at [429, 268] on div "2693" at bounding box center [433, 275] width 66 height 26
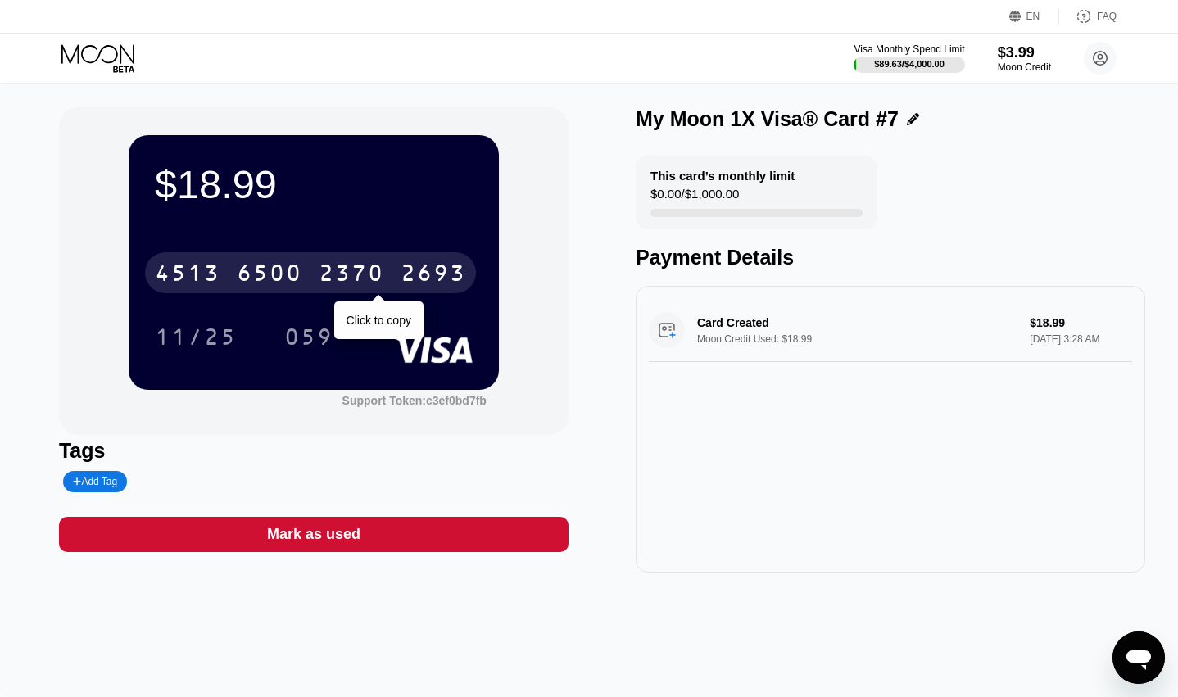
click at [250, 254] on div "4513 6500 2370 2693 Click to copy" at bounding box center [314, 268] width 318 height 56
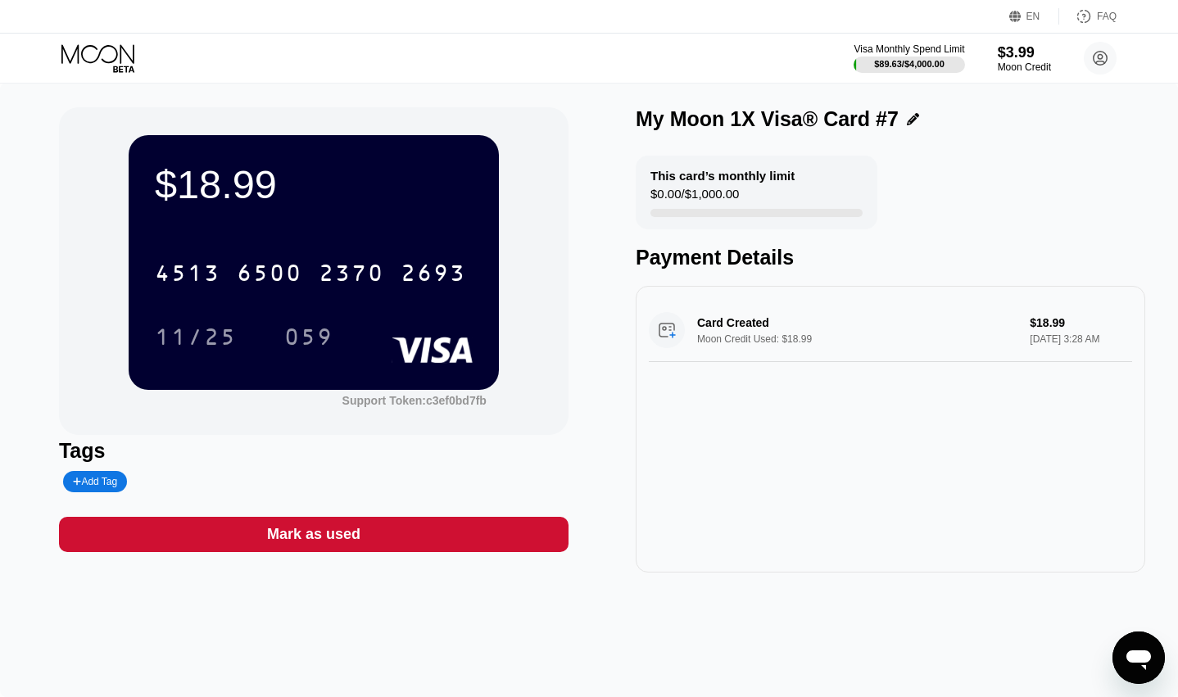
click at [250, 258] on div "4513 6500 2370 2693" at bounding box center [310, 272] width 331 height 41
click at [240, 337] on div "11/25" at bounding box center [195, 336] width 106 height 41
click at [314, 350] on div "059" at bounding box center [308, 339] width 49 height 26
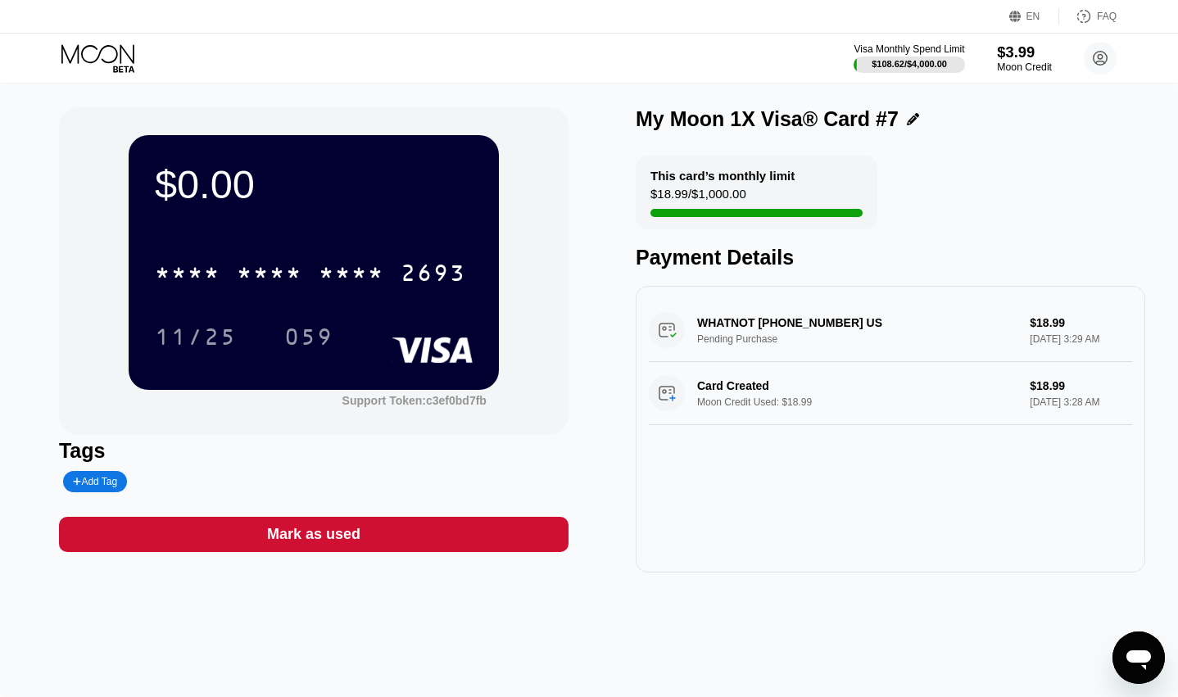
click at [1004, 63] on div "Moon Credit" at bounding box center [1024, 66] width 55 height 11
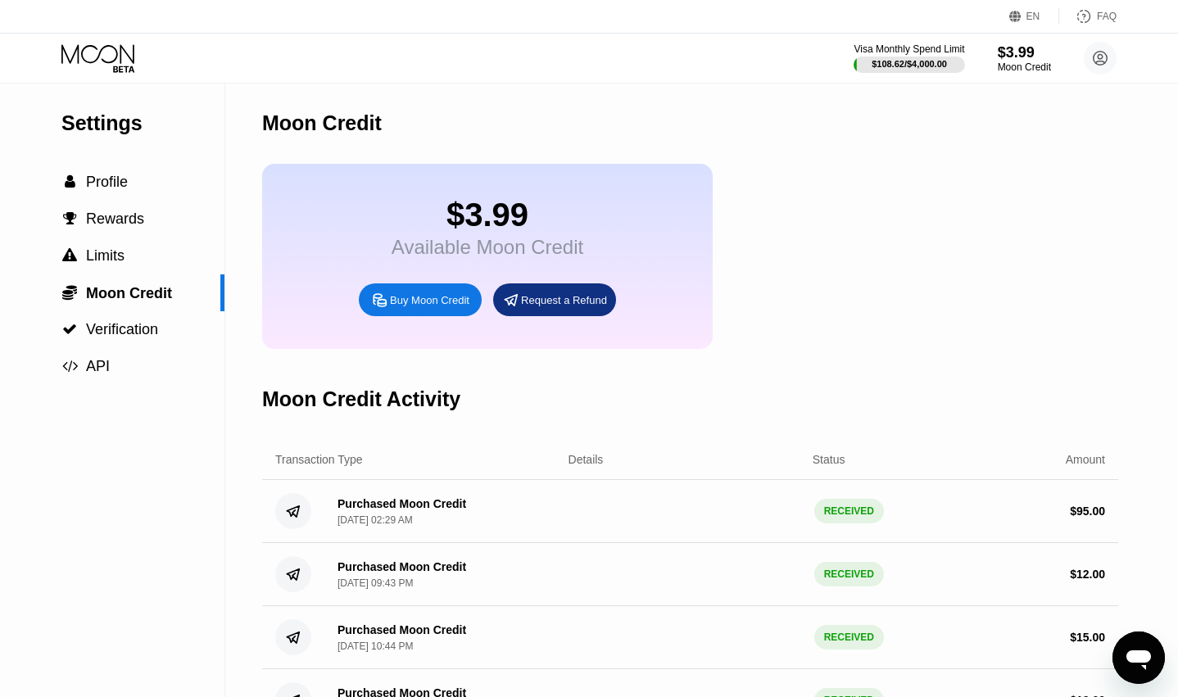
click at [436, 307] on div "Buy Moon Credit" at bounding box center [429, 300] width 79 height 14
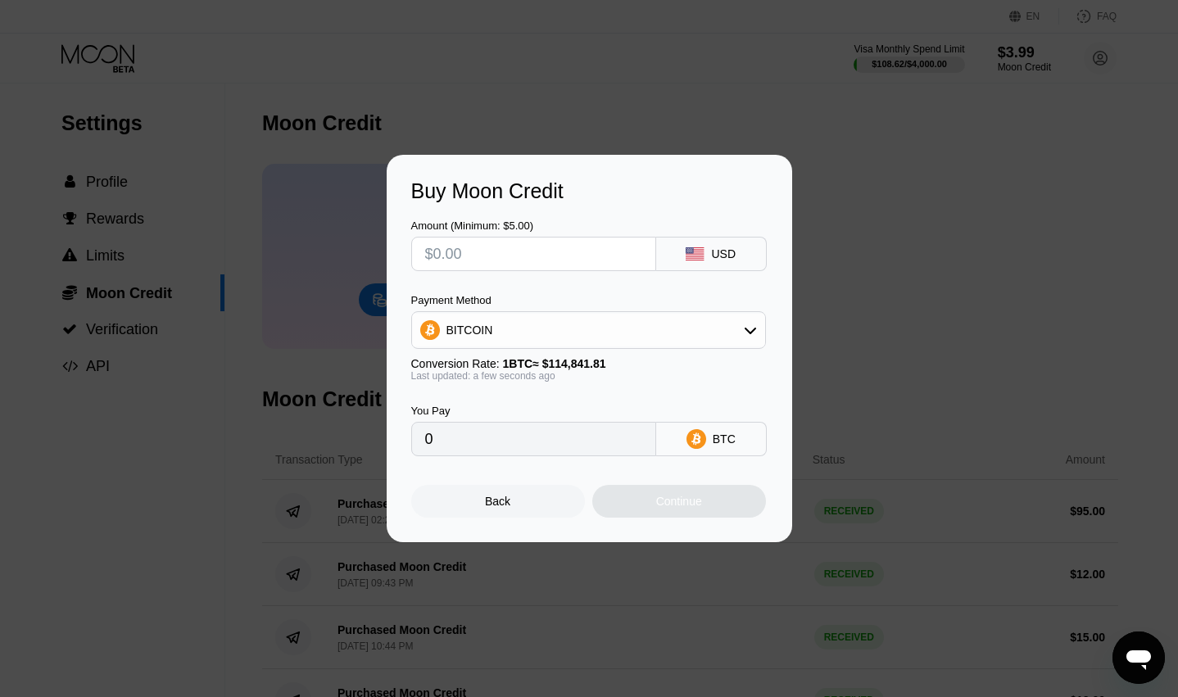
click at [541, 260] on input "text" at bounding box center [533, 253] width 217 height 33
click at [883, 314] on div "Buy Moon Credit Amount (Minimum: $5.00) USD Payment Method BITCOIN Conversion R…" at bounding box center [589, 348] width 1178 height 387
click at [911, 323] on div "Buy Moon Credit Amount (Minimum: $5.00) USD Payment Method BITCOIN Conversion R…" at bounding box center [589, 348] width 1178 height 387
click at [205, 89] on div at bounding box center [595, 348] width 1190 height 697
click at [487, 507] on div "Back" at bounding box center [497, 501] width 25 height 13
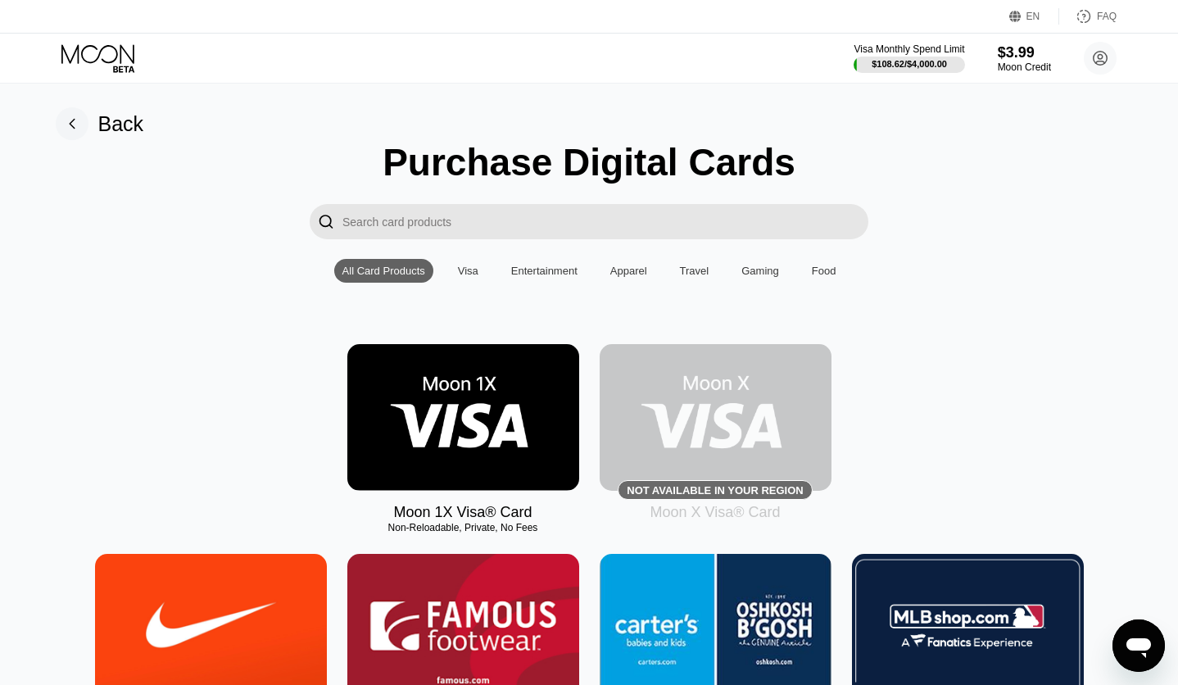
click at [527, 401] on img at bounding box center [463, 417] width 232 height 147
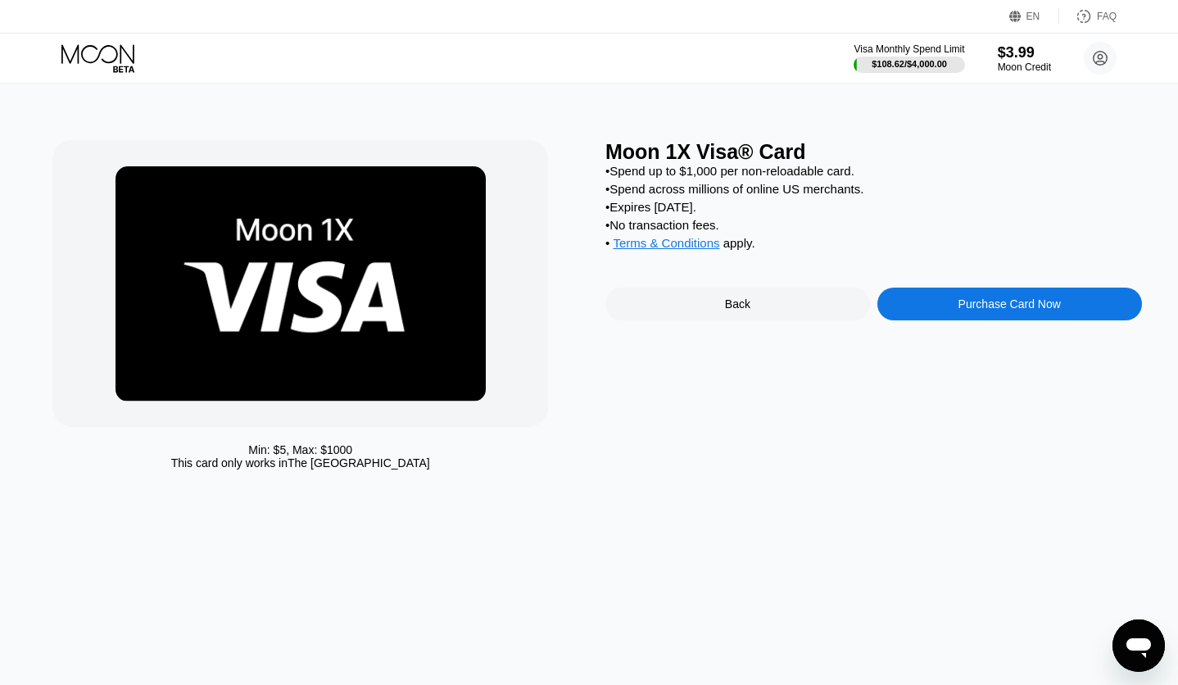
click at [1012, 346] on div "Moon 1X Visa® Card • Spend up to $1,000 per non-reloadable card. • Spend across…" at bounding box center [873, 308] width 536 height 337
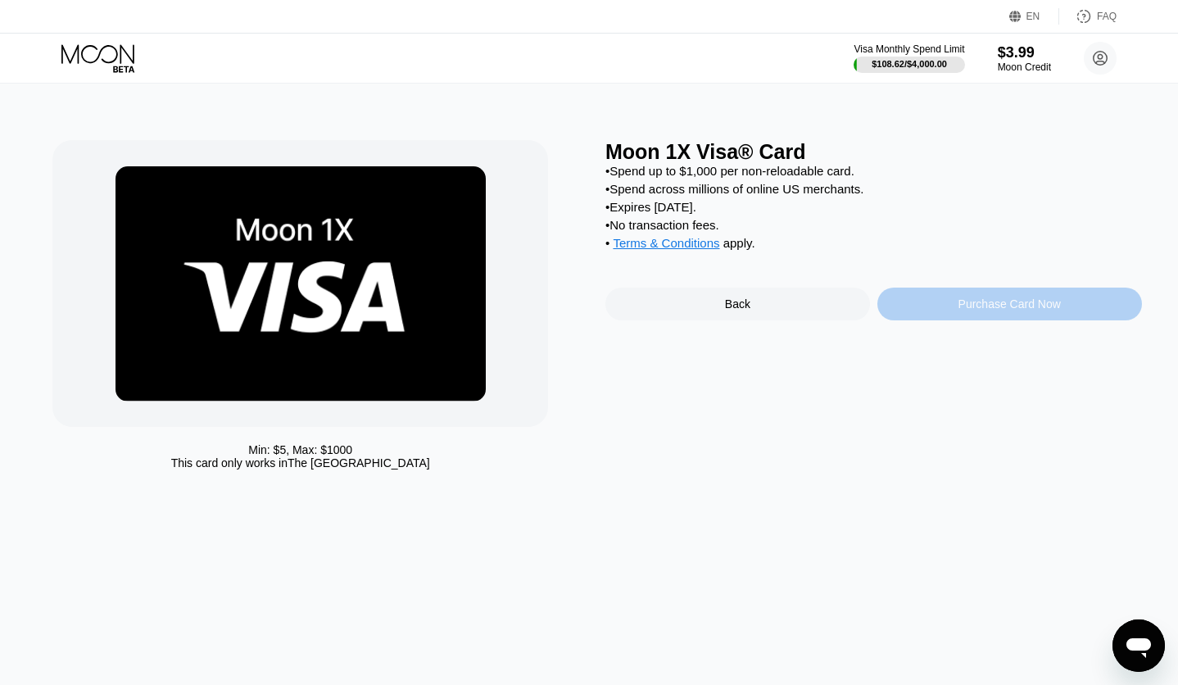
click at [1011, 320] on div "Purchase Card Now" at bounding box center [1009, 303] width 265 height 33
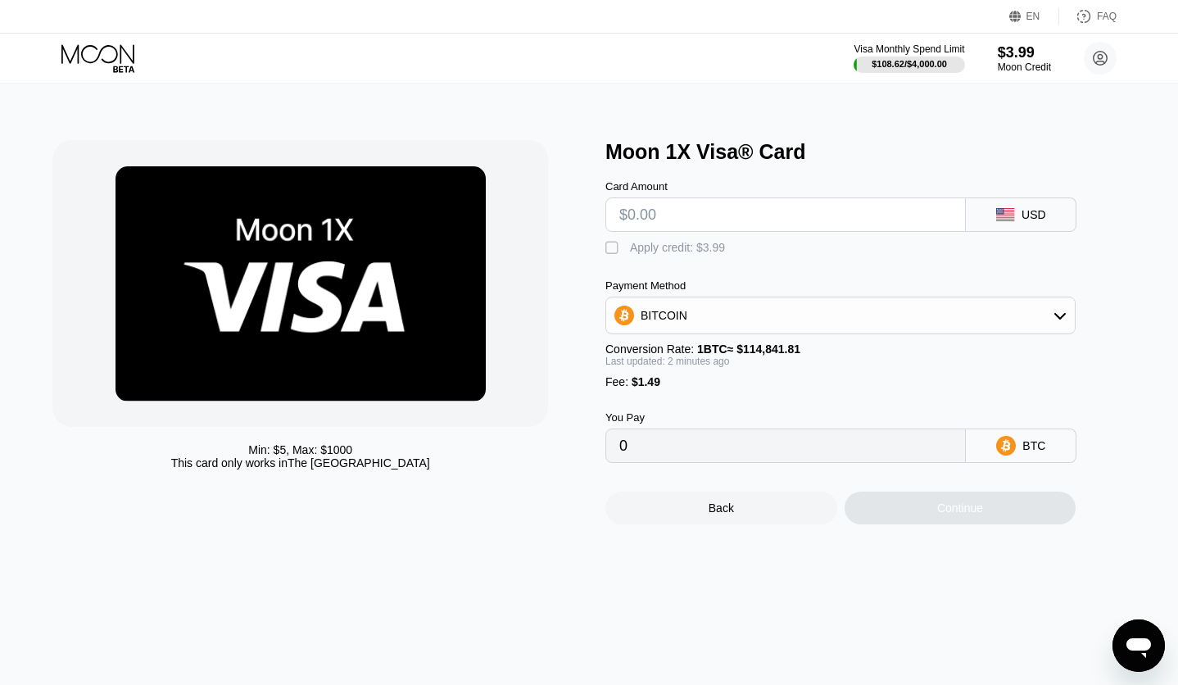
click at [735, 217] on input "text" at bounding box center [785, 214] width 332 height 33
click at [848, 142] on div "Moon 1X Visa® Card" at bounding box center [873, 152] width 536 height 24
click at [1001, 52] on div "$3.99" at bounding box center [1024, 51] width 55 height 17
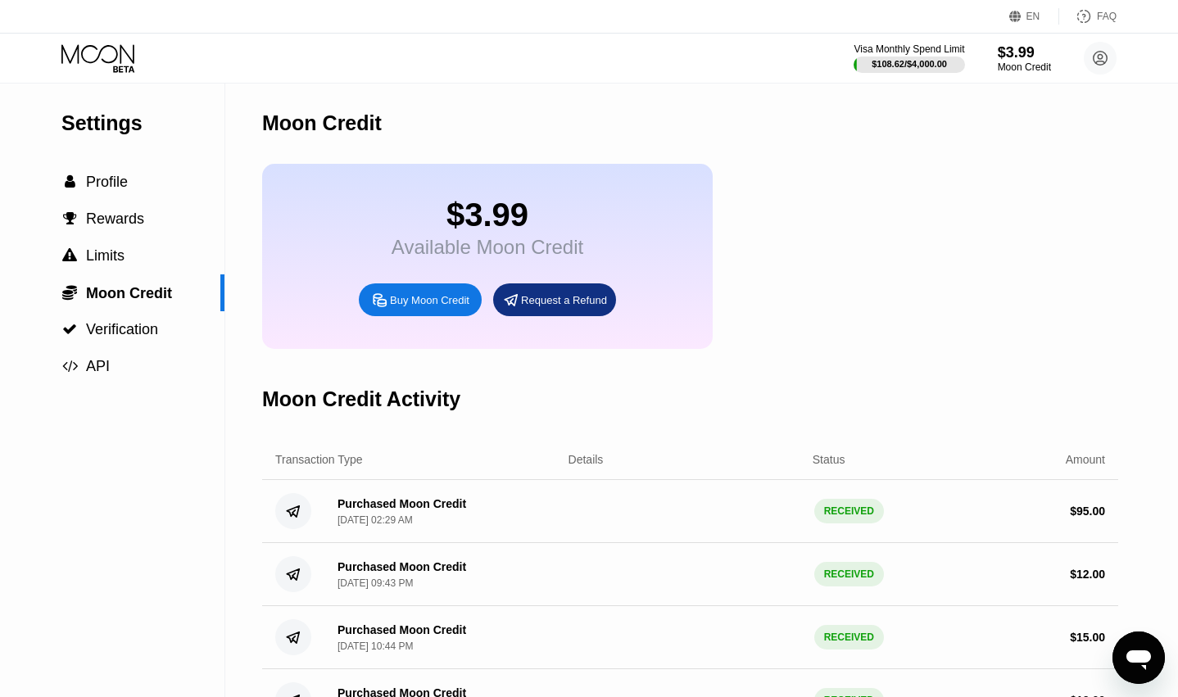
click at [394, 301] on div "Buy Moon Credit" at bounding box center [420, 299] width 123 height 33
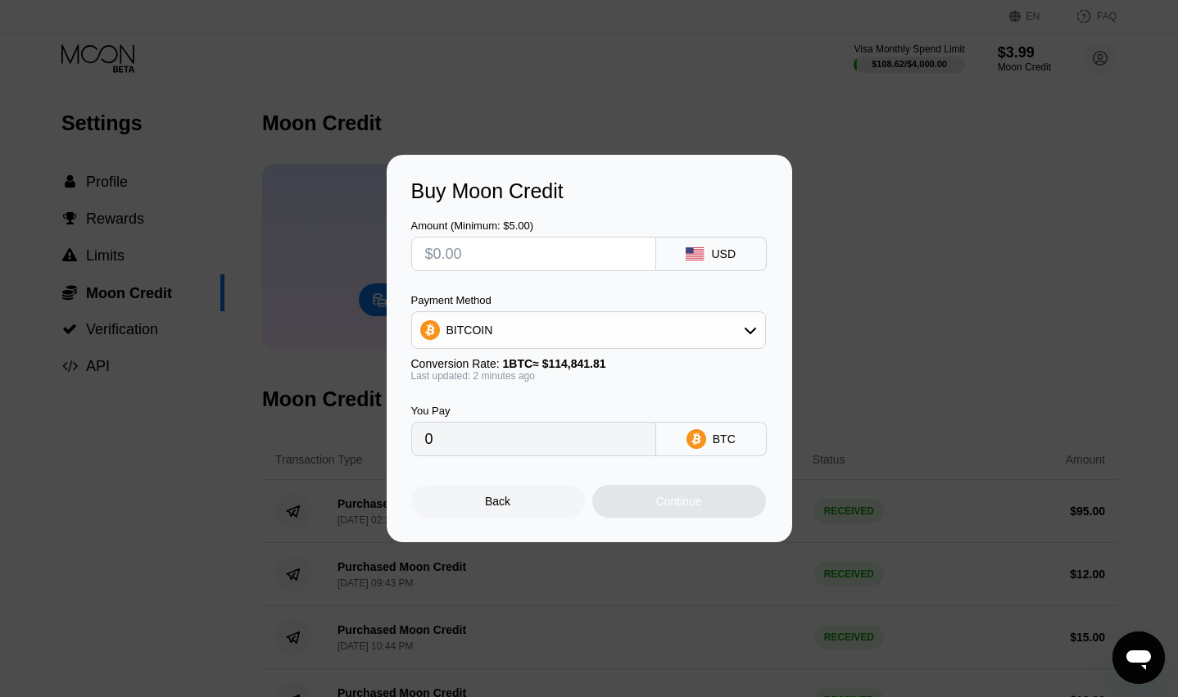
click at [549, 264] on input "text" at bounding box center [533, 253] width 217 height 33
type input "$9"
type input "0.00007837"
type input "$95"
type input "0.00082723"
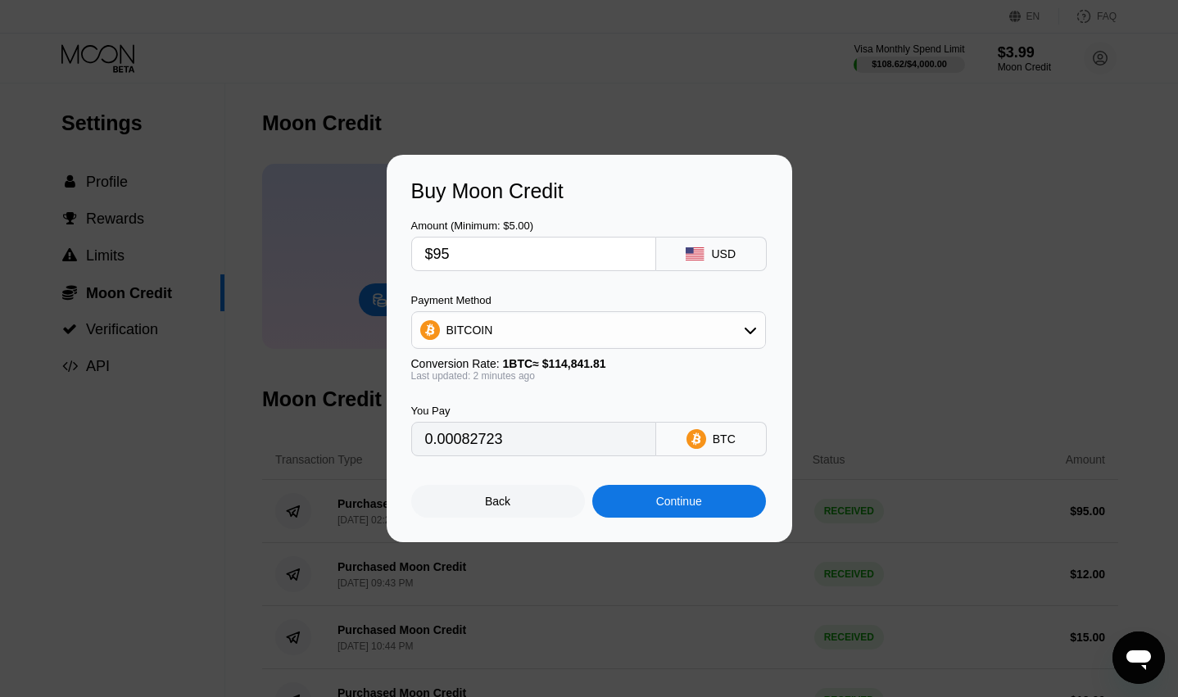
type input "$95"
click at [678, 497] on div "Continue" at bounding box center [679, 501] width 174 height 33
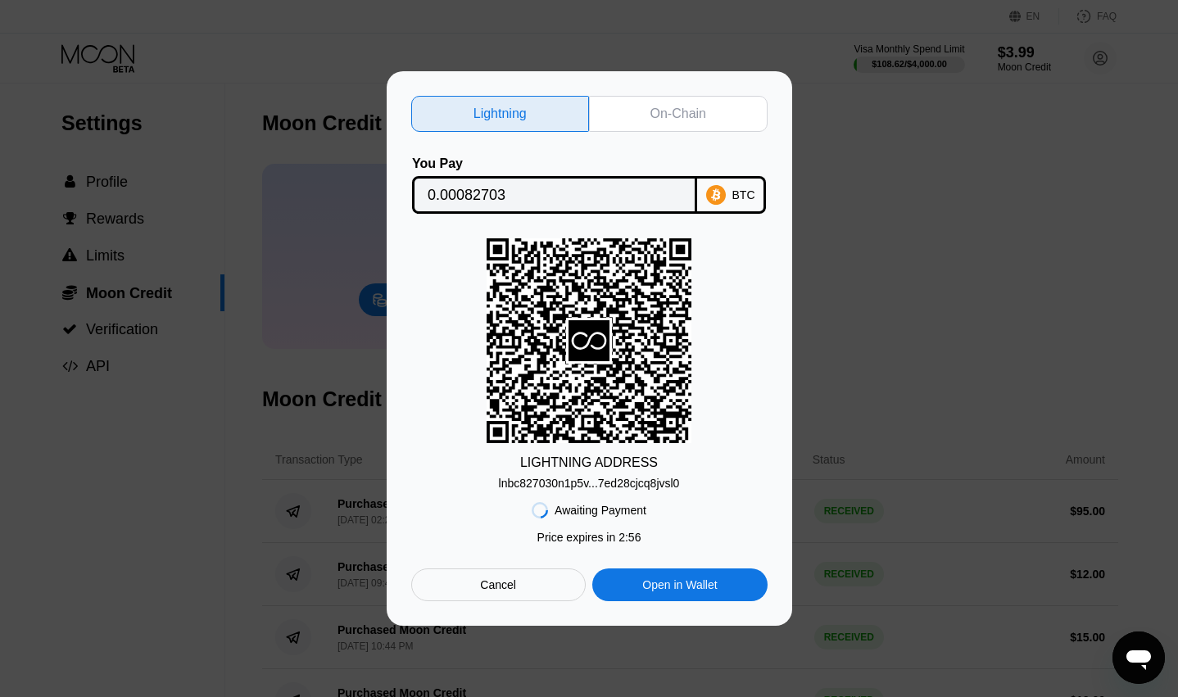
click at [663, 124] on div "On-Chain" at bounding box center [678, 114] width 179 height 36
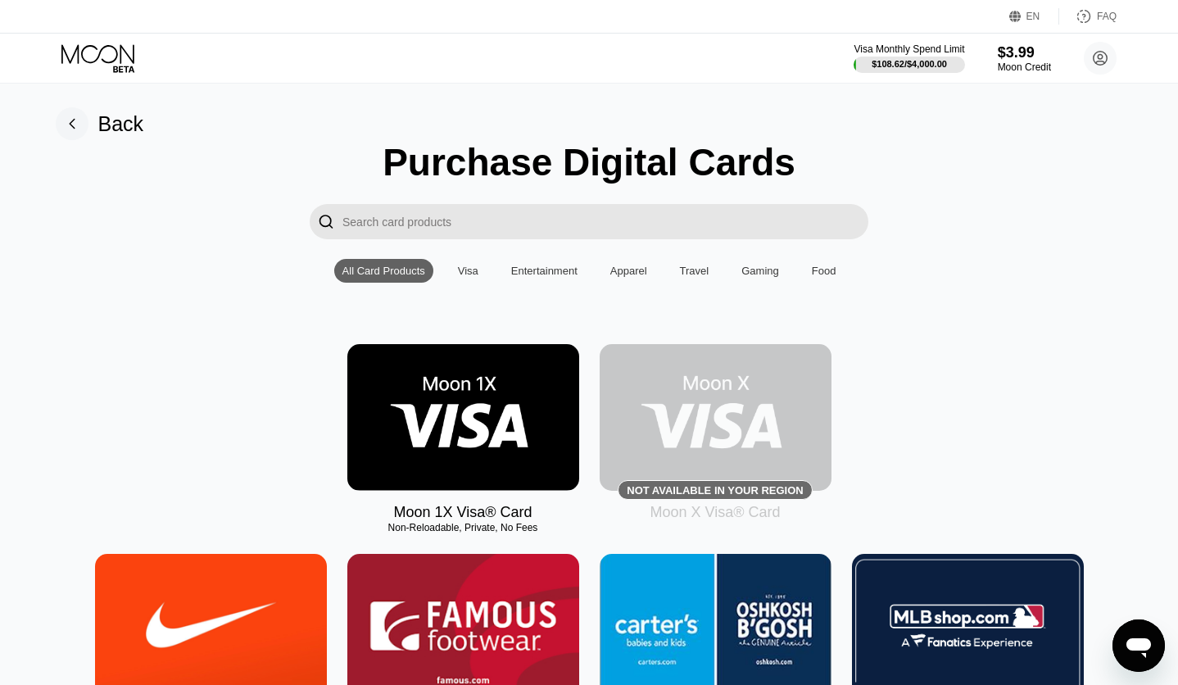
click at [129, 65] on icon at bounding box center [99, 58] width 76 height 29
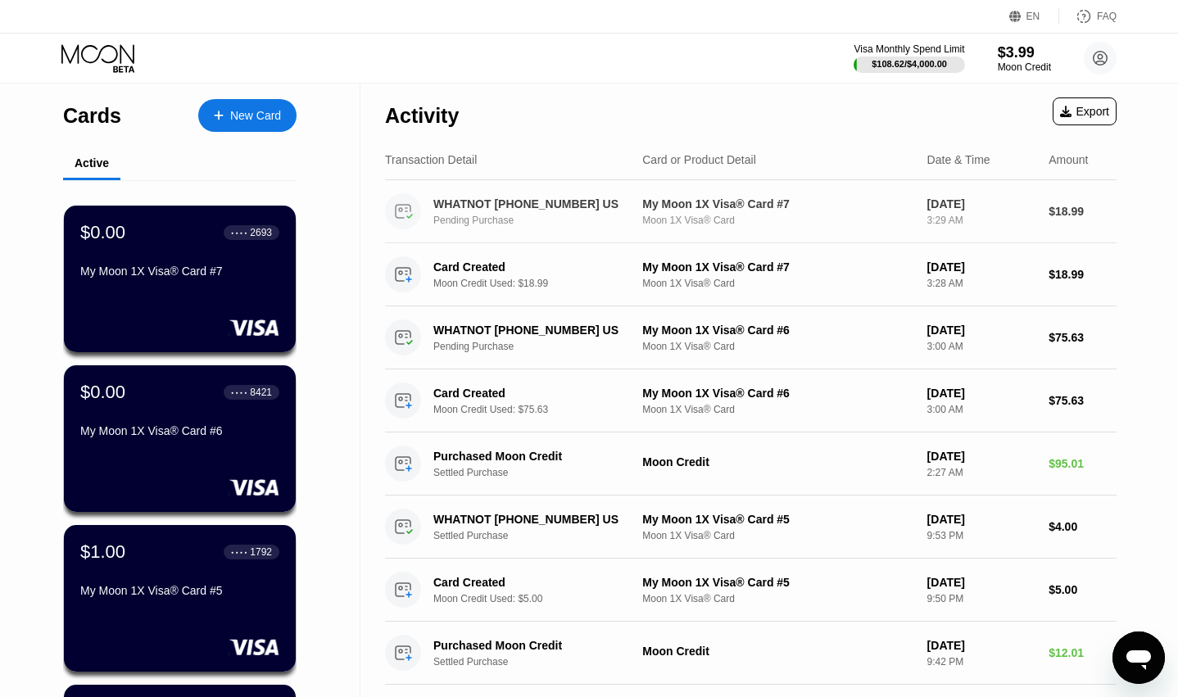
click at [1083, 217] on div "$18.99" at bounding box center [1082, 211] width 68 height 13
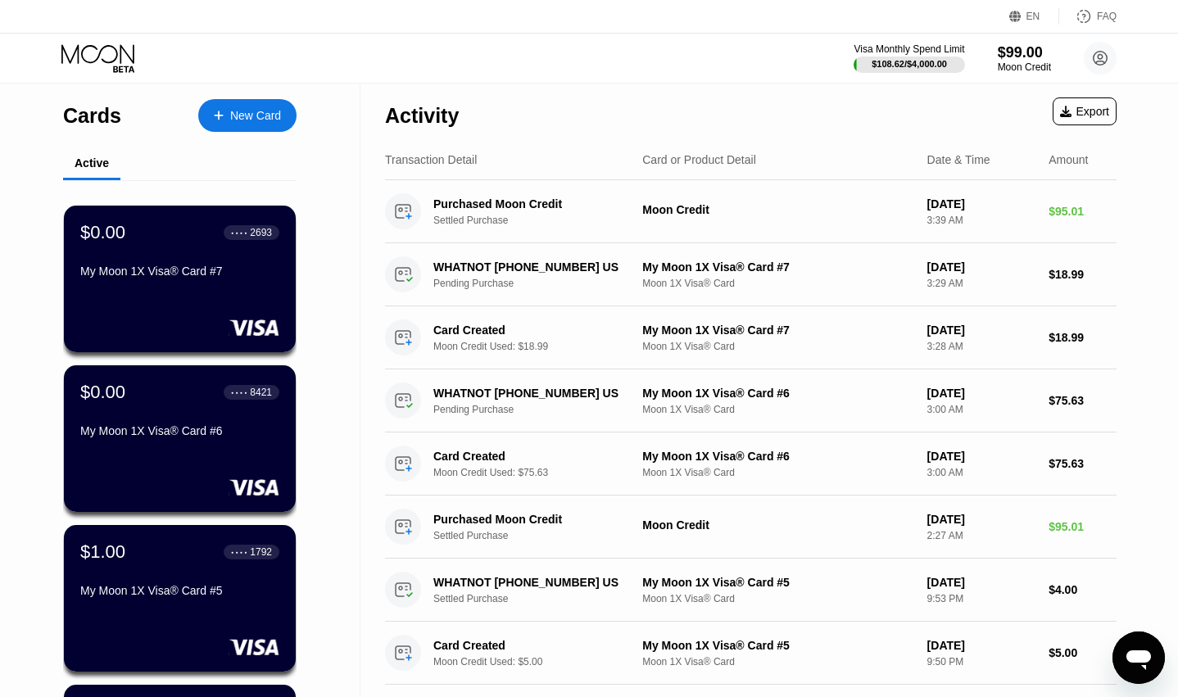
click at [267, 123] on div "New Card" at bounding box center [255, 116] width 51 height 14
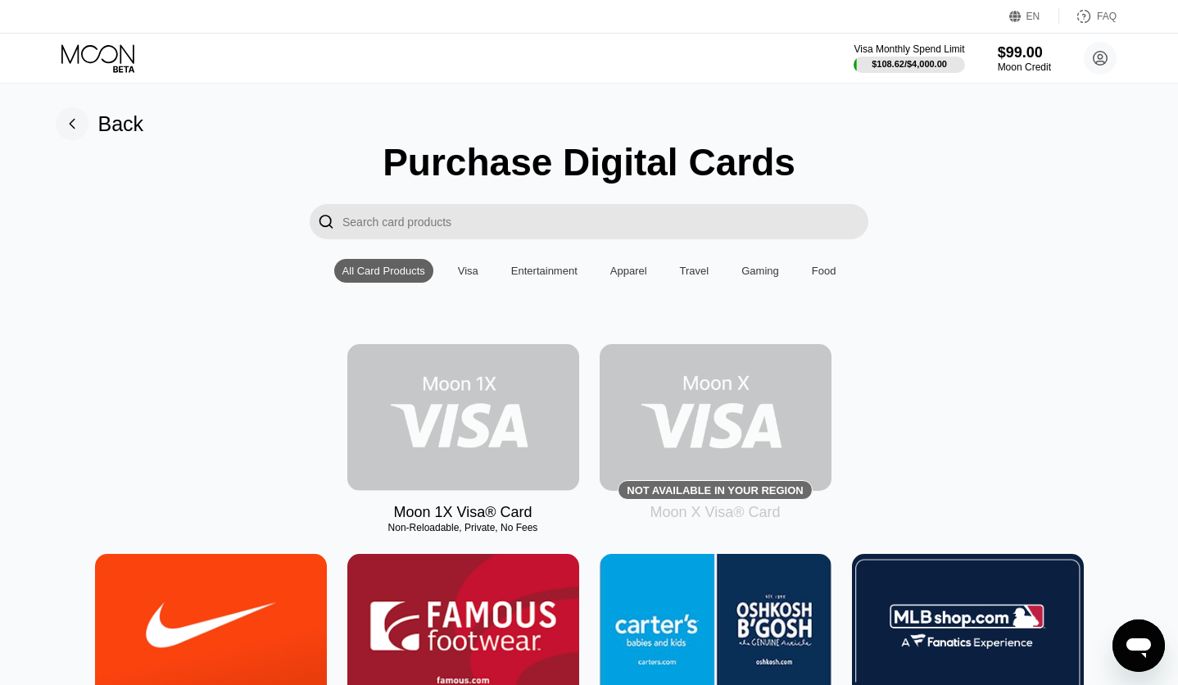
click at [486, 405] on img at bounding box center [463, 417] width 232 height 147
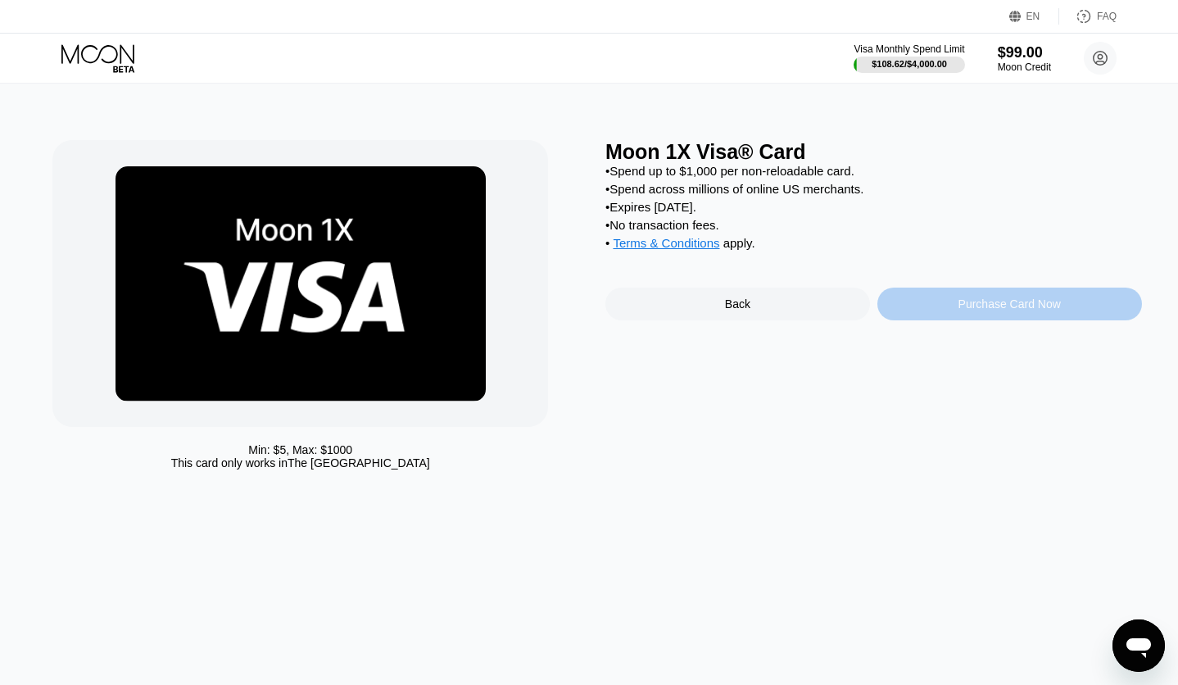
click at [1002, 320] on div "Purchase Card Now" at bounding box center [1009, 303] width 265 height 33
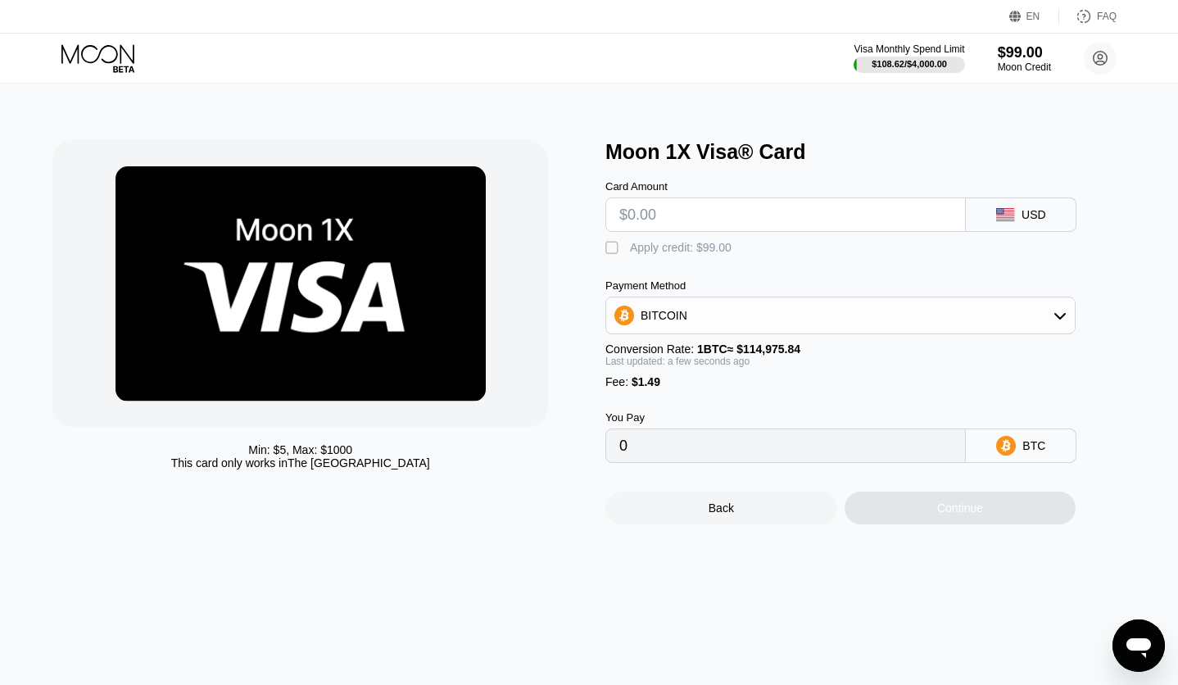
click at [704, 223] on input "text" at bounding box center [785, 214] width 332 height 33
type input "$8"
type input "0.00008254"
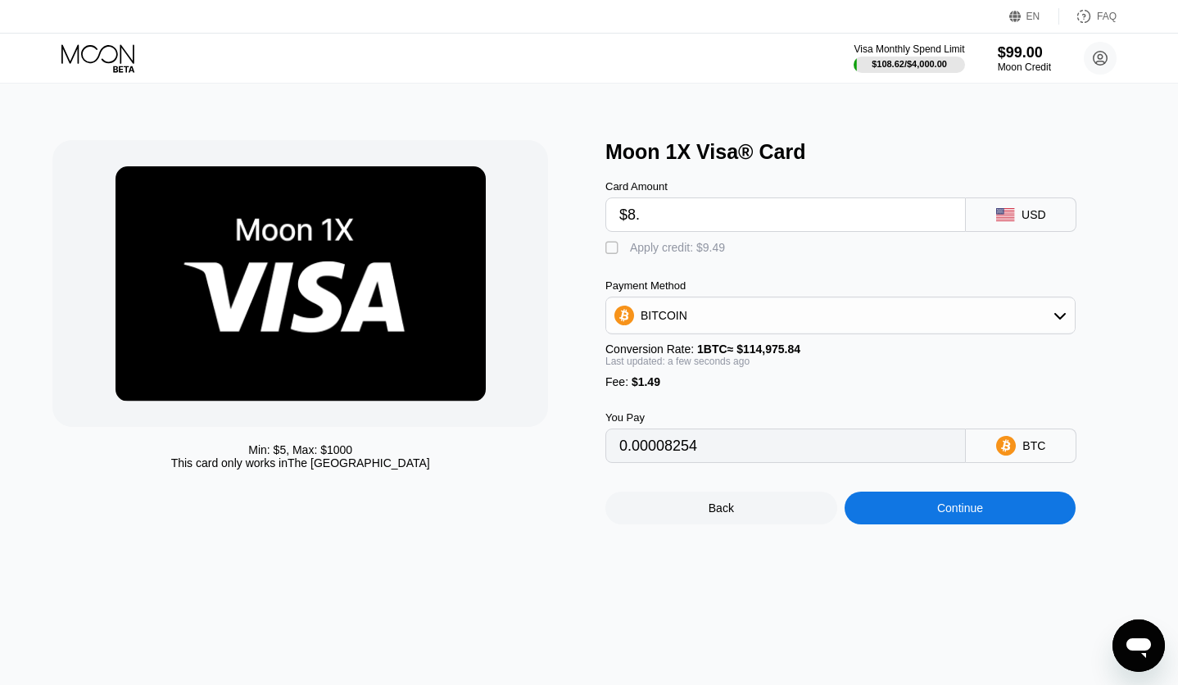
type input "$8.9"
type input "0.00009037"
type input "$8.95"
type input "0.00009081"
type input "$8.9"
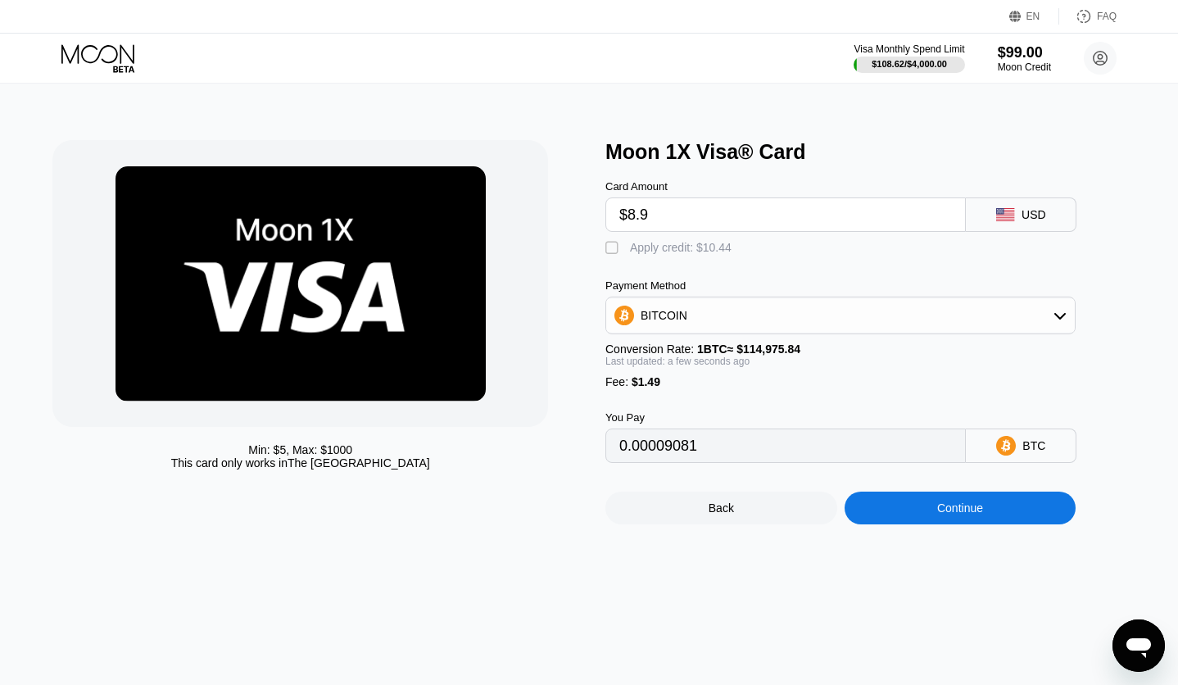
type input "0.00009037"
type input "$8."
type input "0.00008254"
type input "$8"
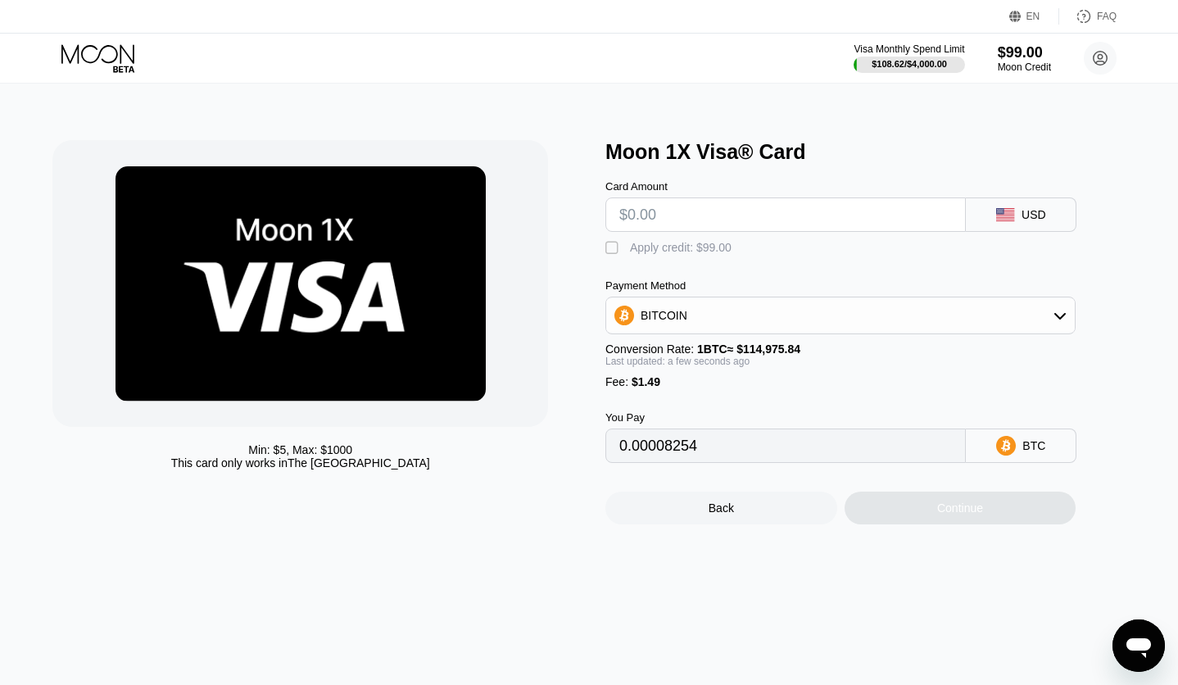
type input "0"
click at [661, 231] on input "text" at bounding box center [785, 214] width 332 height 33
type input "$1"
type input "0.00002166"
type input "$17"
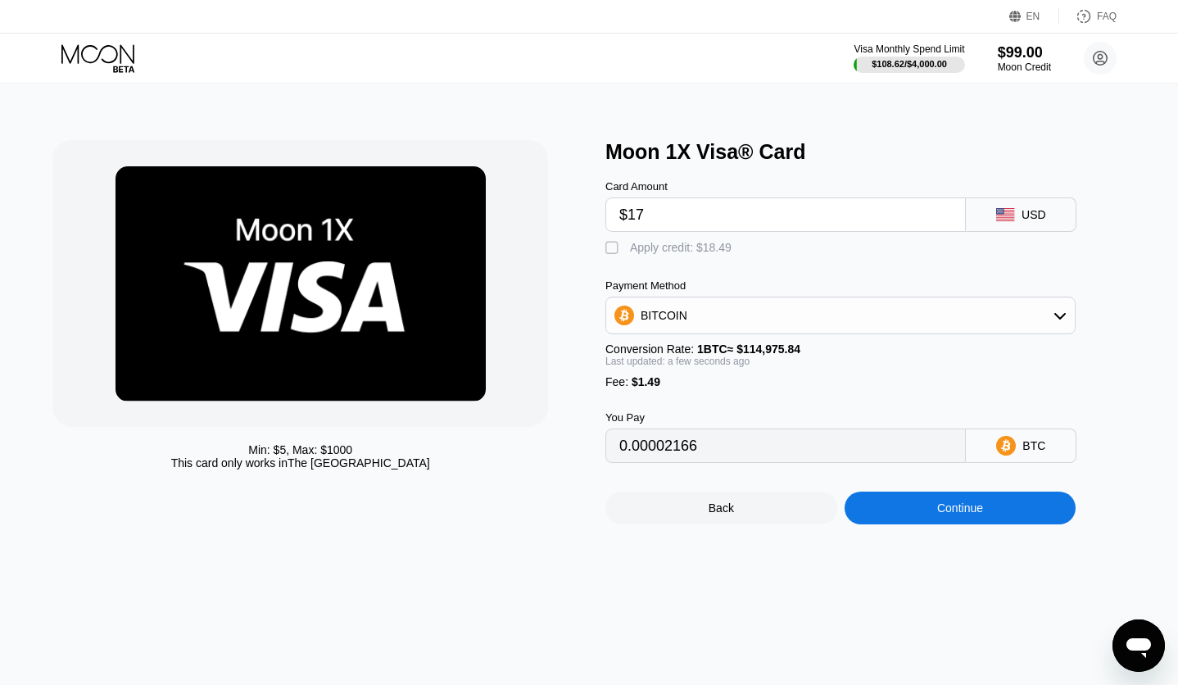
type input "0.00016082"
type input "$17.9"
type input "0.00016865"
type input "$17.94"
type input "0.00016900"
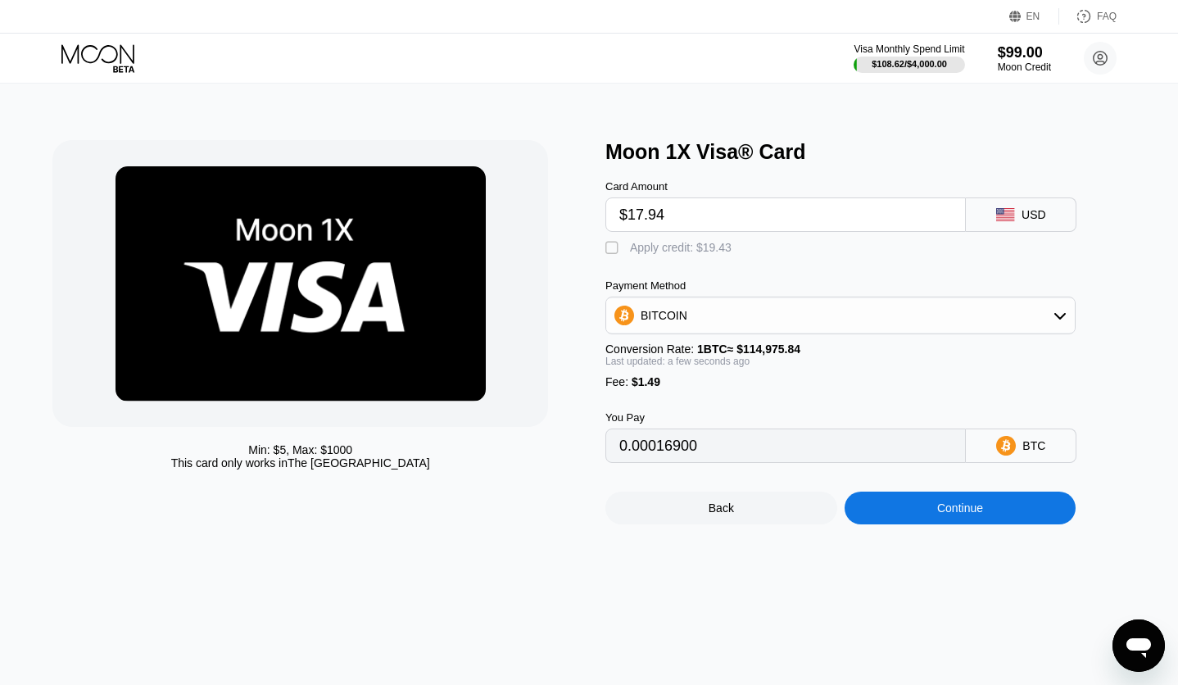
type input "$17.94"
click at [658, 251] on div "Apply credit: $19.43" at bounding box center [681, 247] width 102 height 13
type input "0"
click at [926, 522] on div "Continue" at bounding box center [960, 507] width 232 height 33
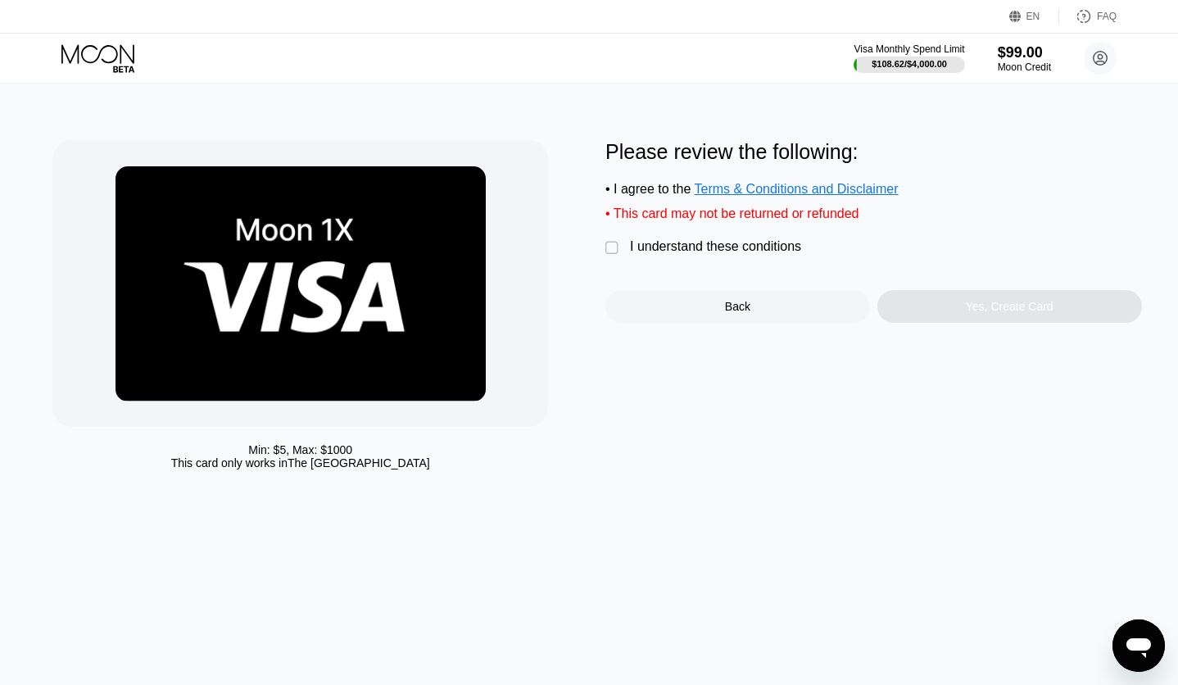
click at [669, 251] on div "I understand these conditions" at bounding box center [715, 246] width 171 height 15
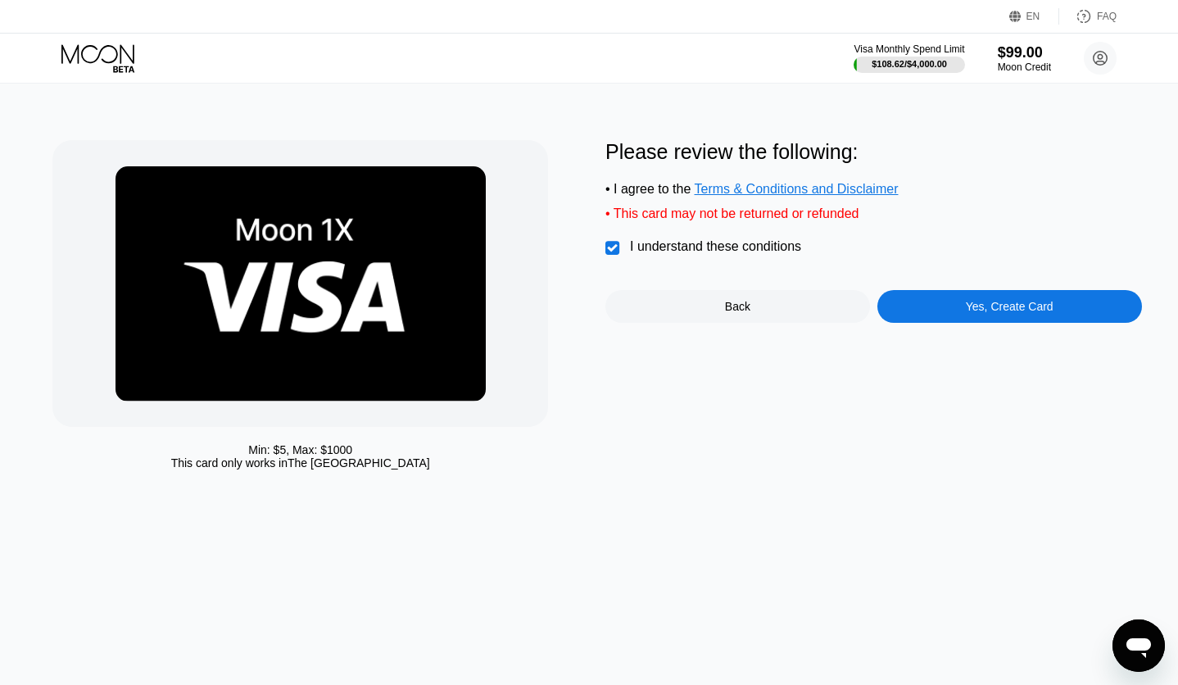
click at [1002, 294] on div "Please review the following: • I agree to the Terms & Conditions and Disclaimer…" at bounding box center [873, 231] width 536 height 183
click at [1002, 311] on div "Yes, Create Card" at bounding box center [1009, 306] width 88 height 13
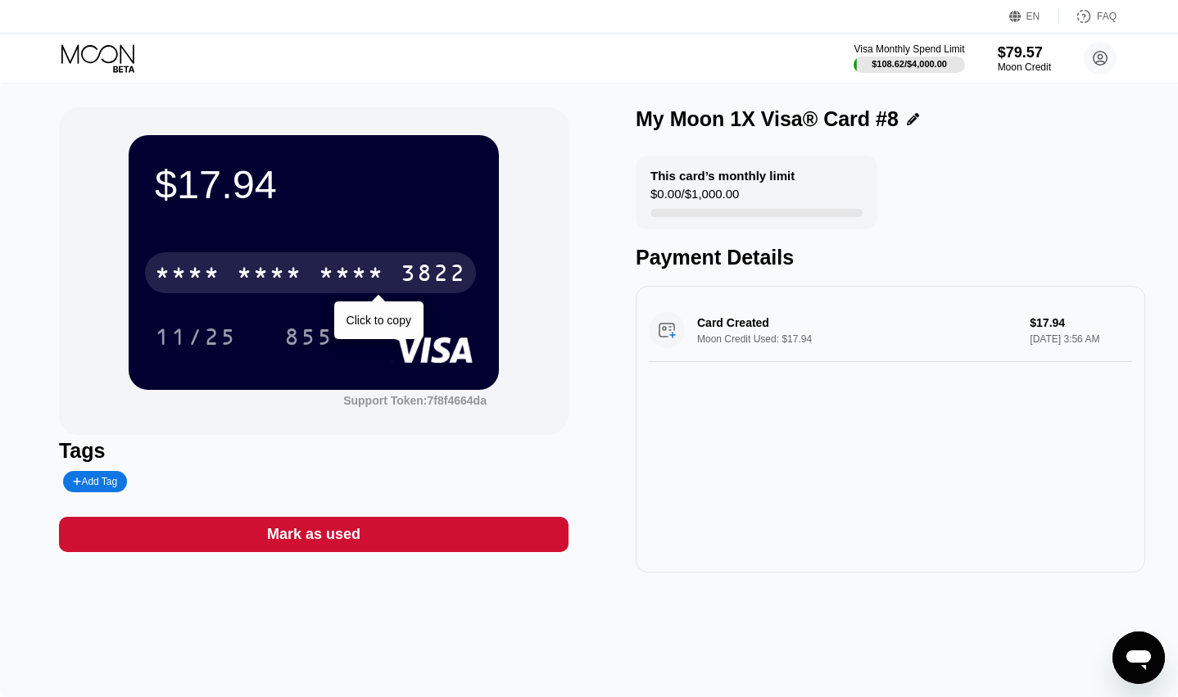
click at [374, 287] on div "* * * *" at bounding box center [352, 275] width 66 height 26
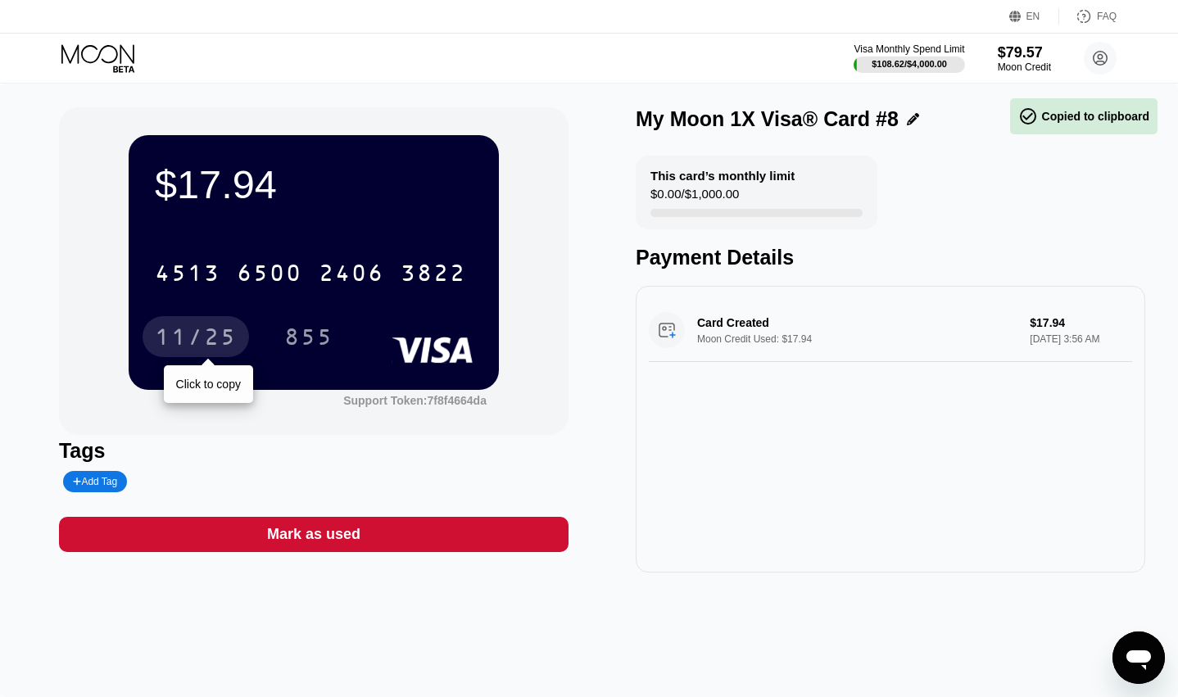
click at [206, 330] on div "11/25" at bounding box center [196, 339] width 82 height 26
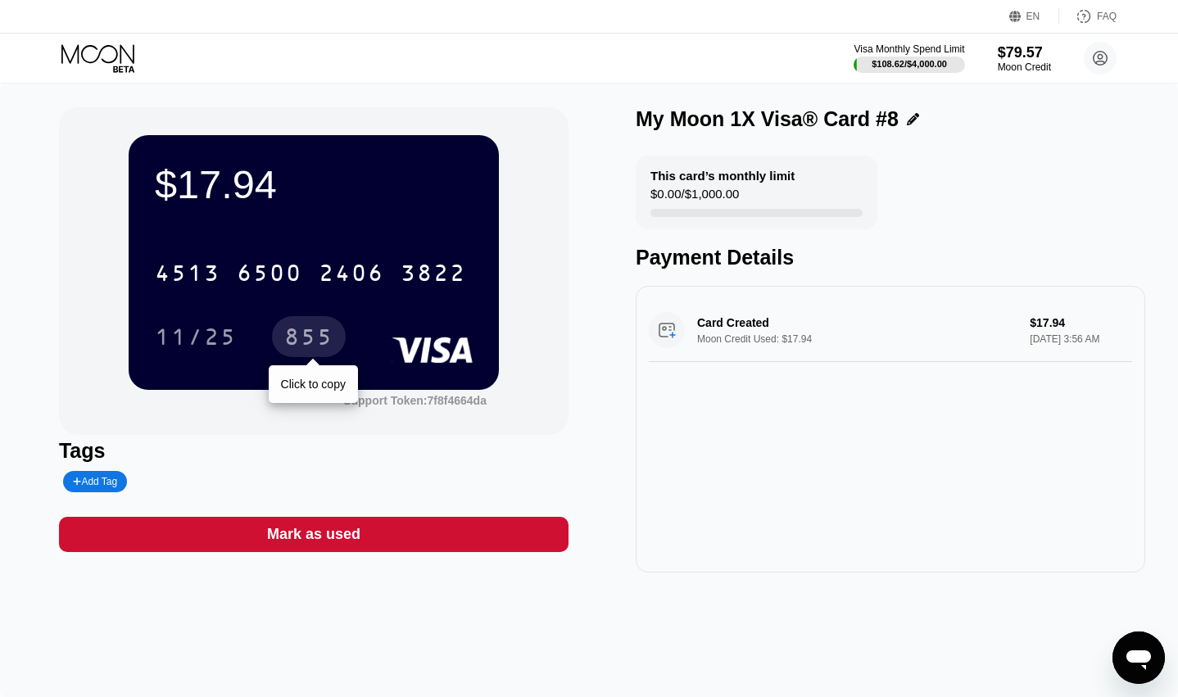
click at [314, 329] on div "855" at bounding box center [308, 339] width 49 height 26
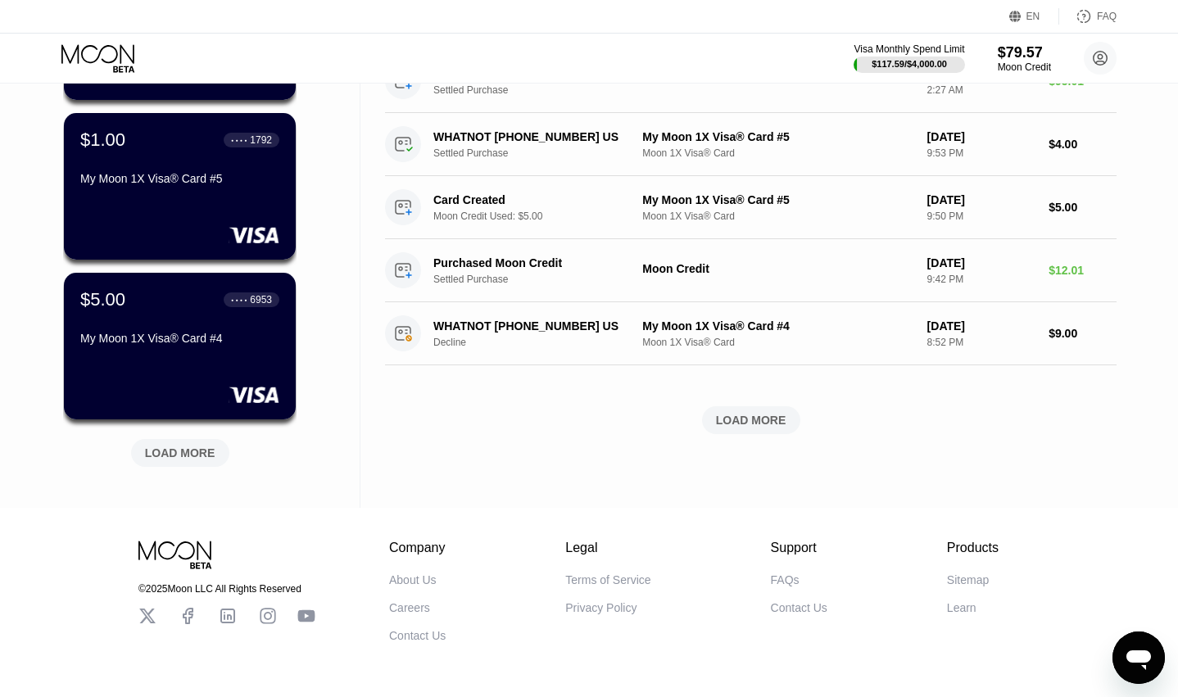
scroll to position [573, 0]
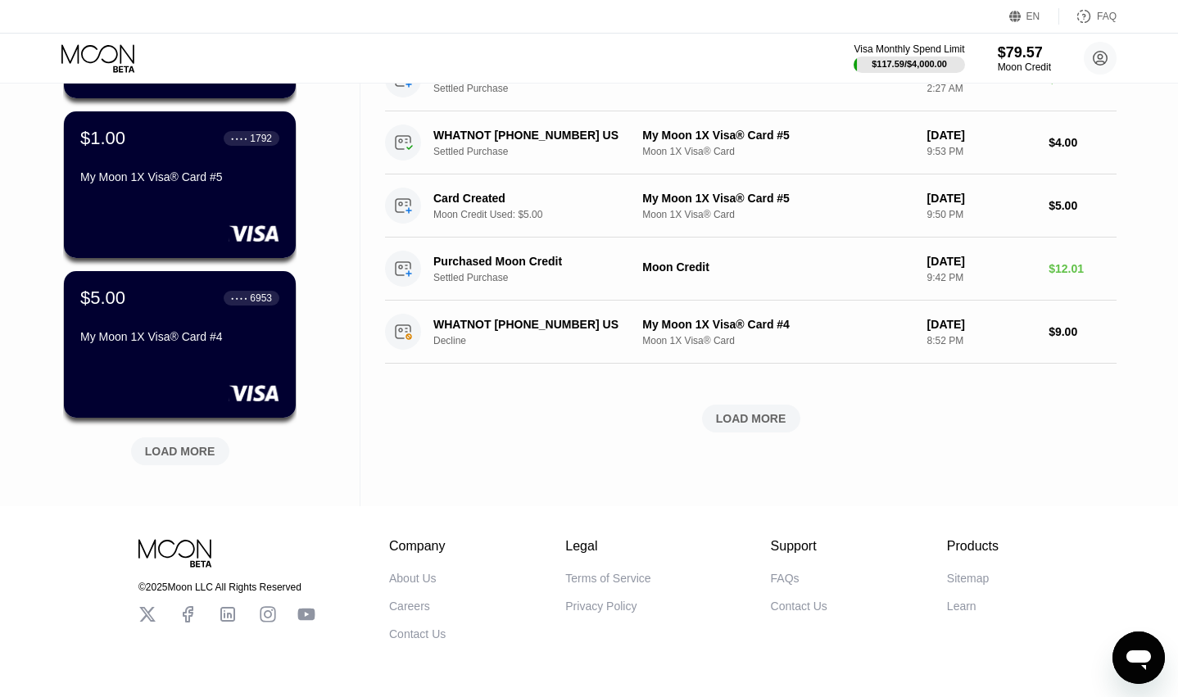
click at [211, 458] on div "LOAD MORE" at bounding box center [180, 451] width 70 height 15
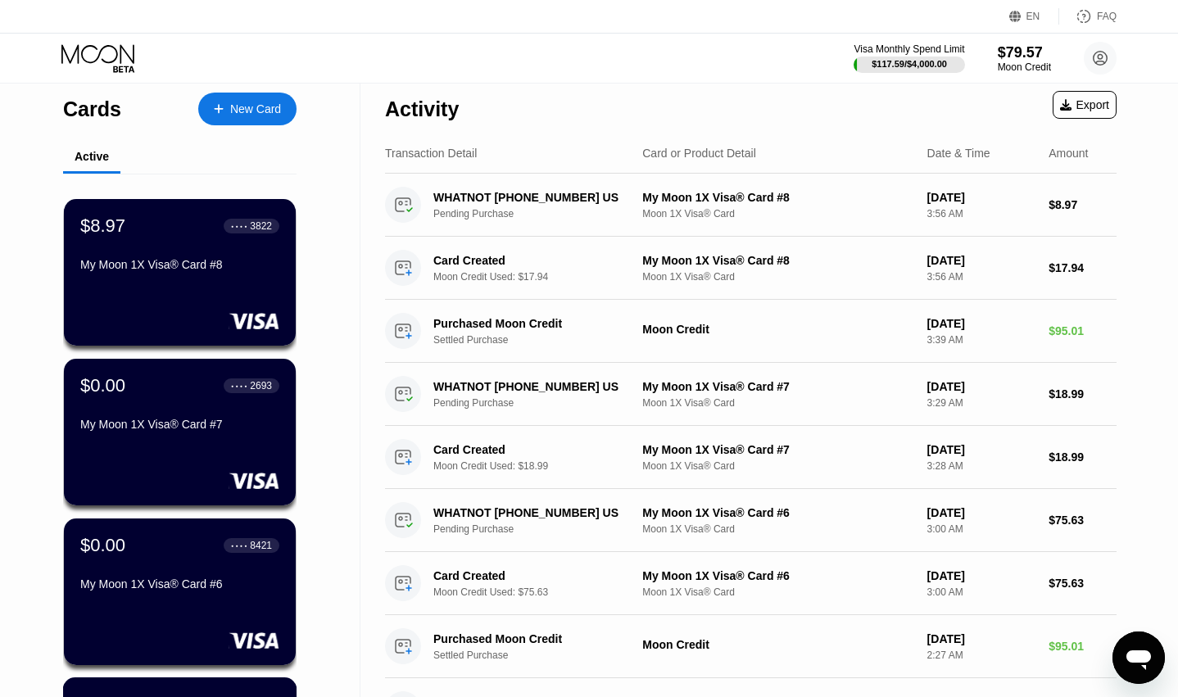
scroll to position [0, 0]
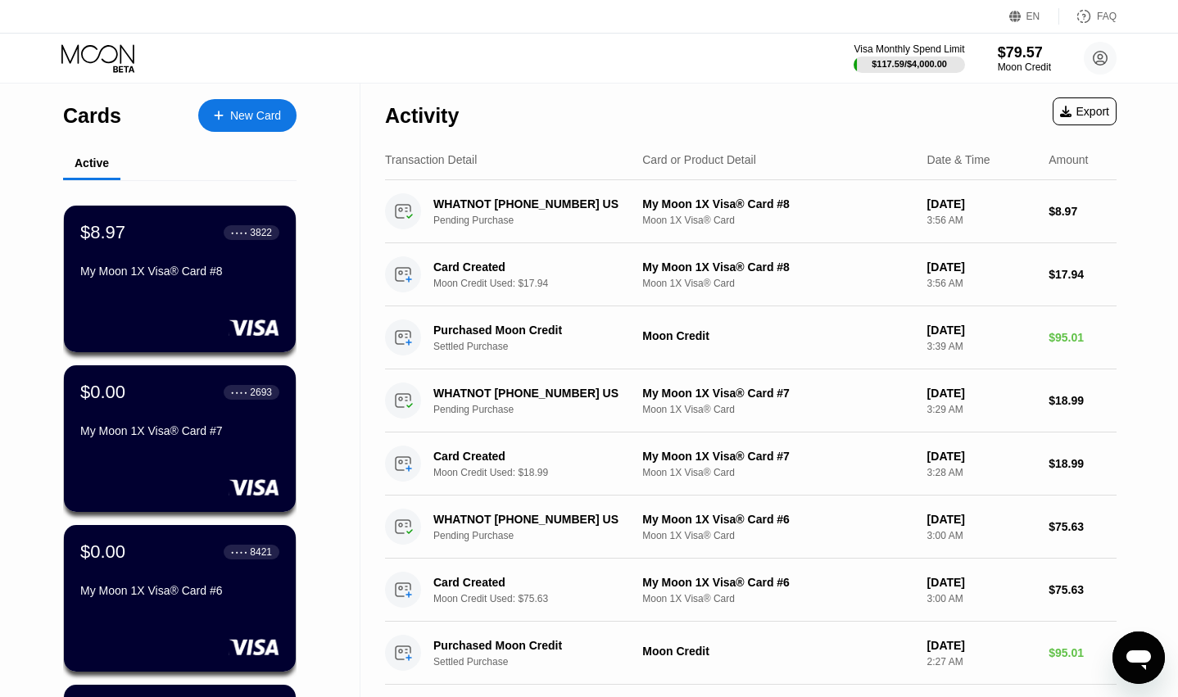
click at [1087, 58] on circle at bounding box center [1099, 58] width 33 height 33
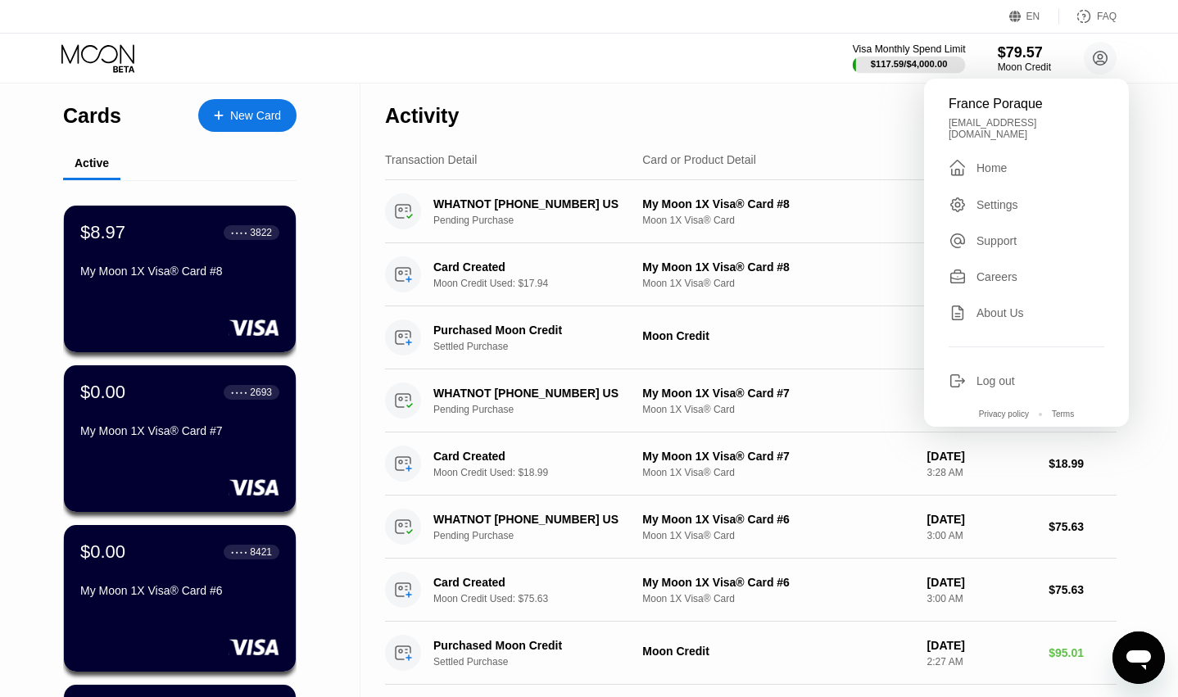
click at [925, 57] on div at bounding box center [908, 65] width 113 height 16
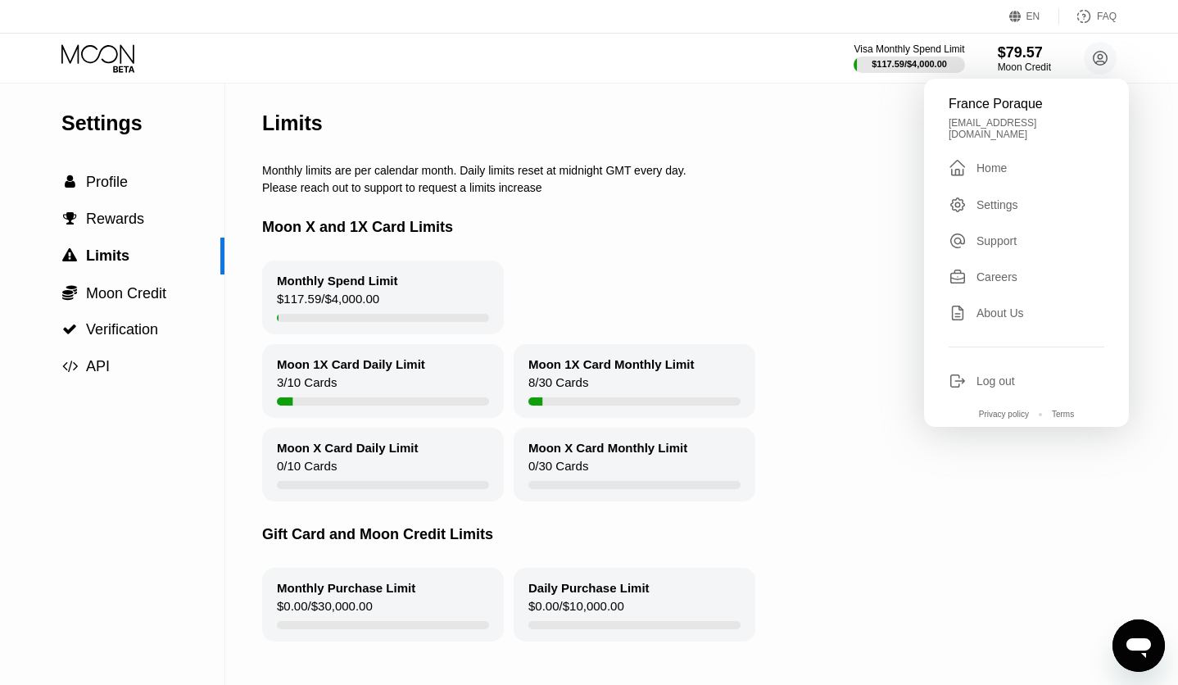
click at [860, 162] on div "Limits" at bounding box center [733, 123] width 942 height 81
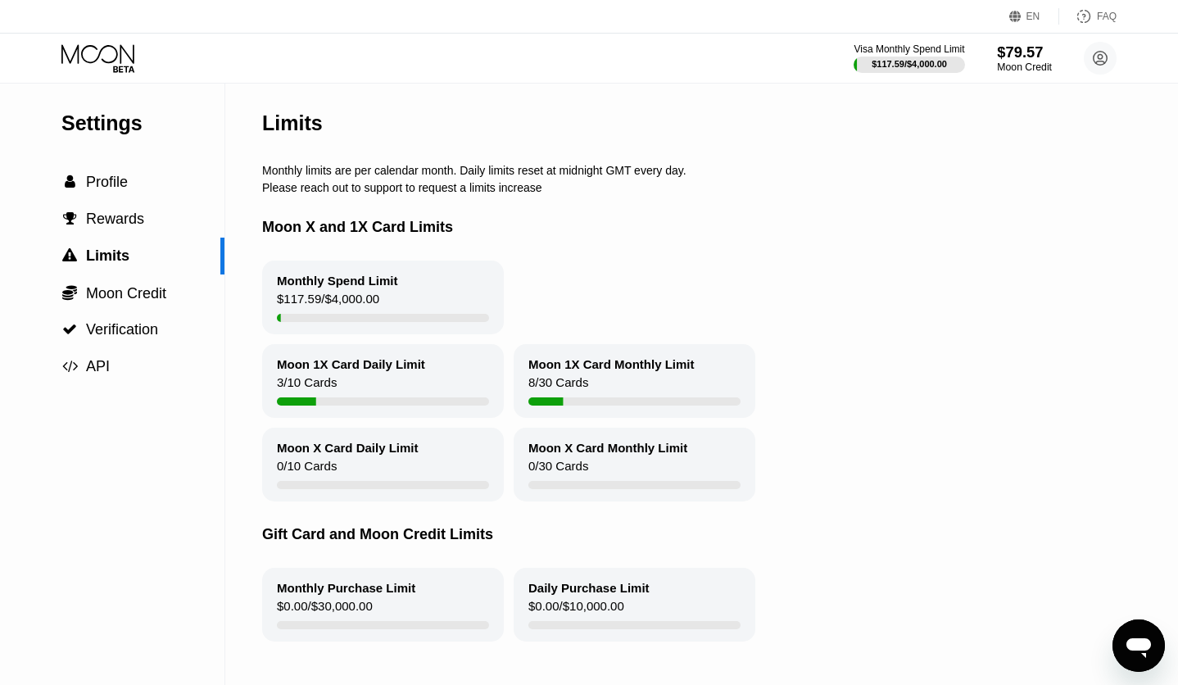
click at [1033, 72] on div "Moon Credit" at bounding box center [1024, 66] width 55 height 11
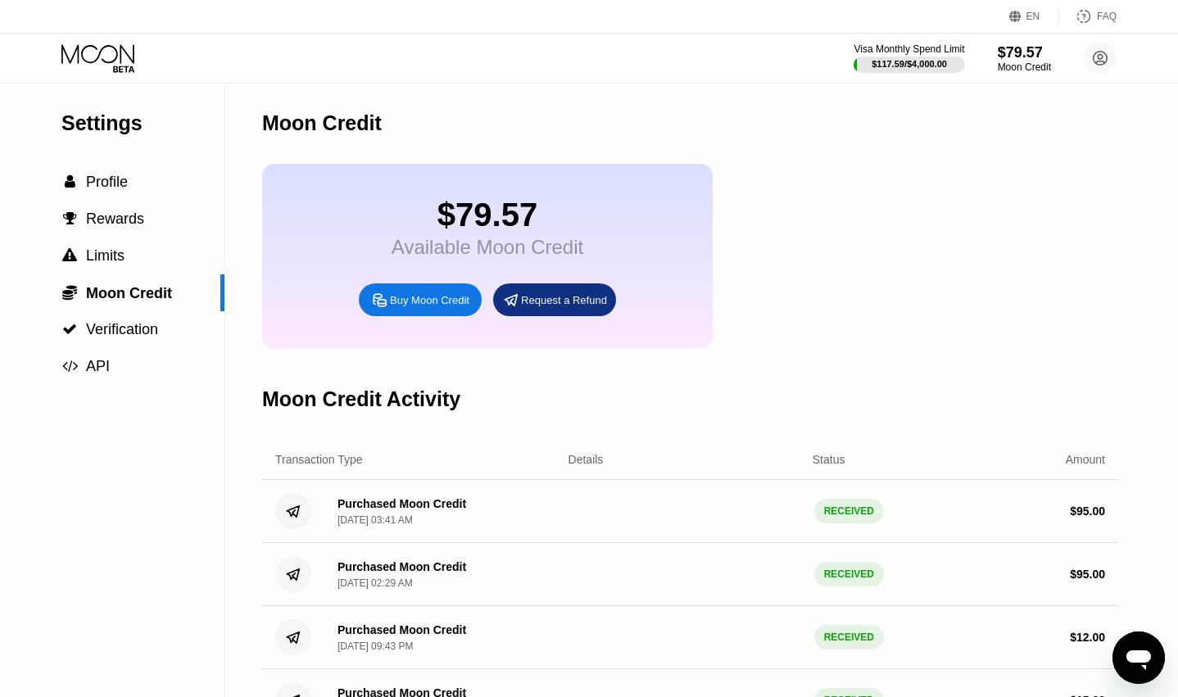
click at [414, 307] on div "Buy Moon Credit" at bounding box center [429, 300] width 79 height 14
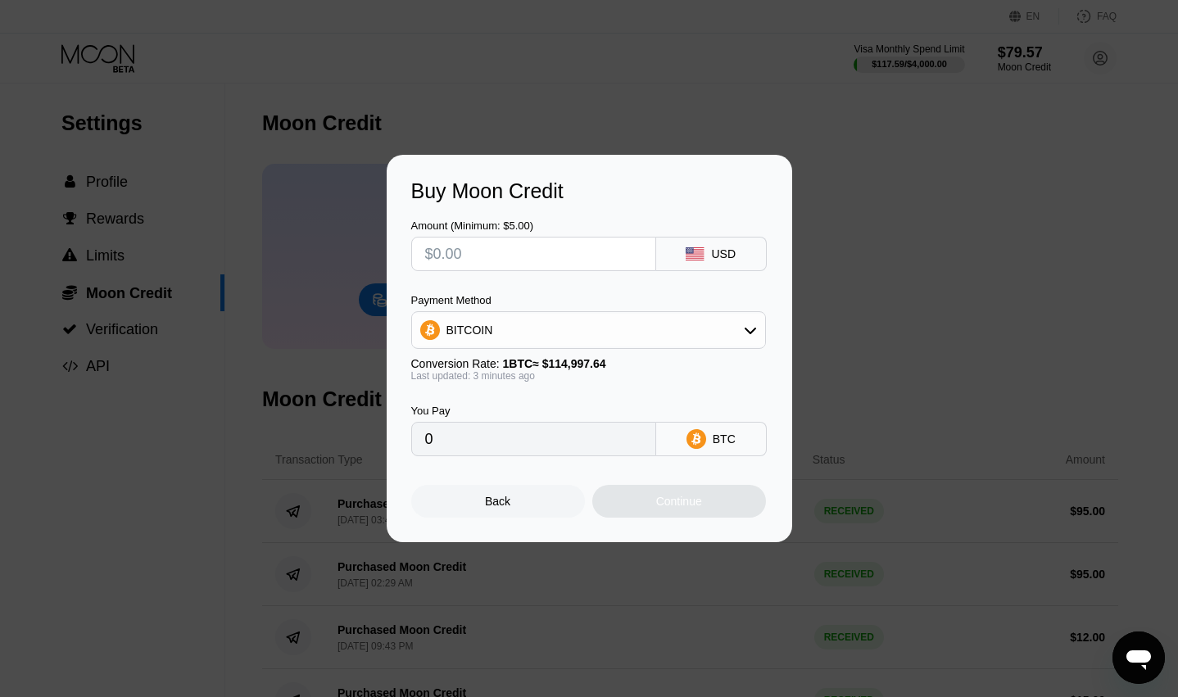
click at [459, 246] on input "text" at bounding box center [533, 253] width 217 height 33
type input "$1"
type input "0.00000870"
type input "$14"
type input "0.00012179"
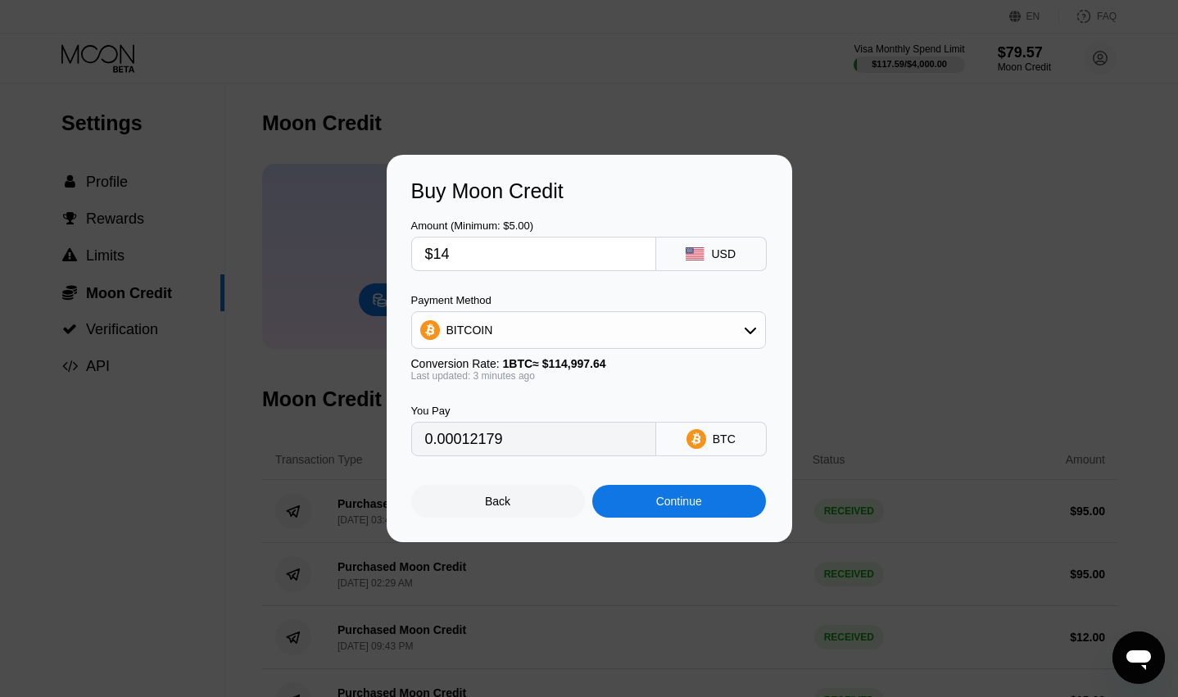
type input "$149"
type input "0.00129613"
type input "$14"
type input "0.00012179"
type input "$140"
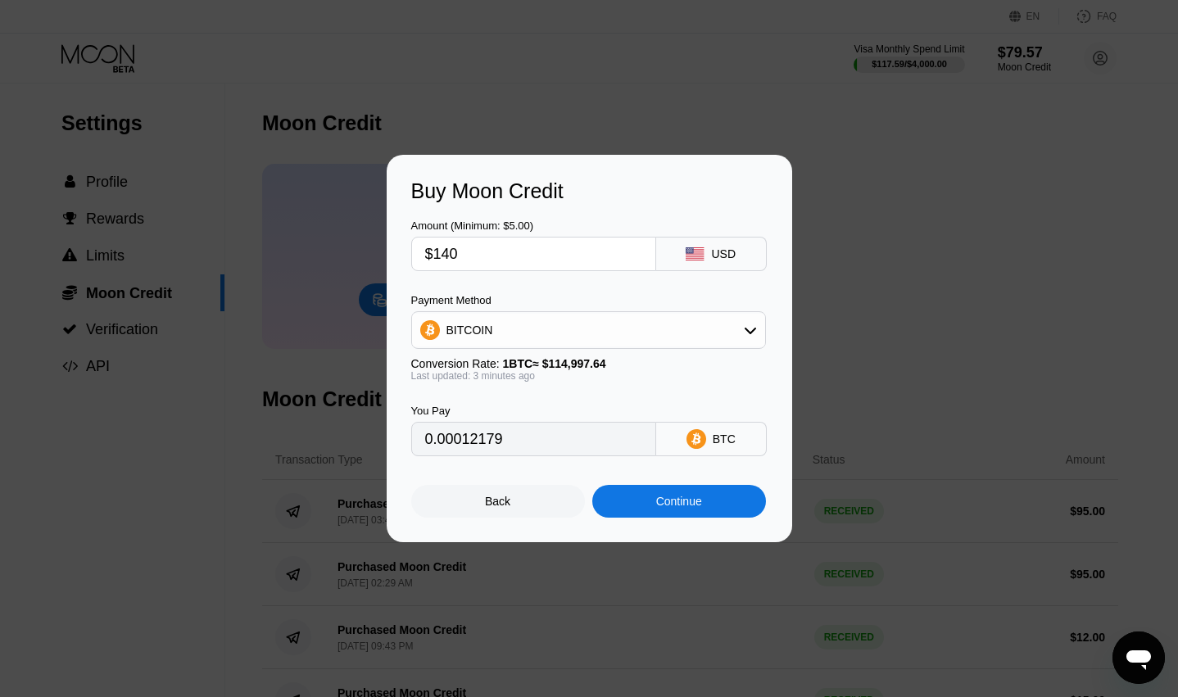
type input "0.00121784"
type input "$140"
click at [651, 495] on div "Continue" at bounding box center [679, 501] width 174 height 33
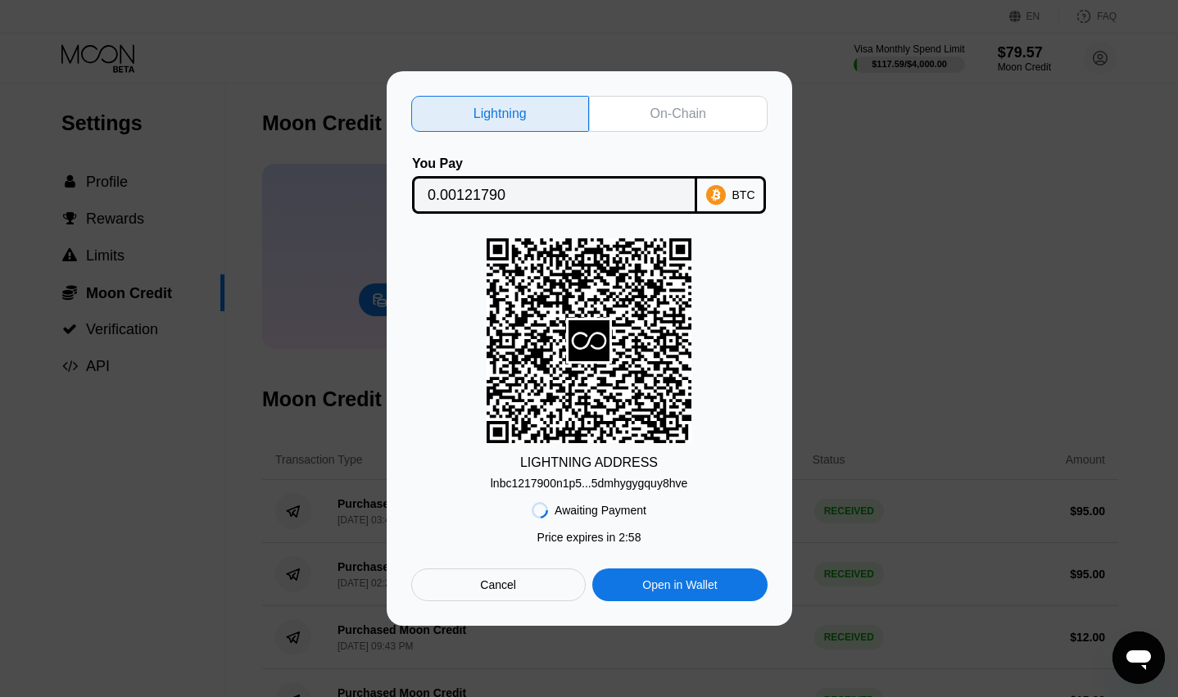
click at [673, 96] on div "On-Chain" at bounding box center [678, 114] width 179 height 36
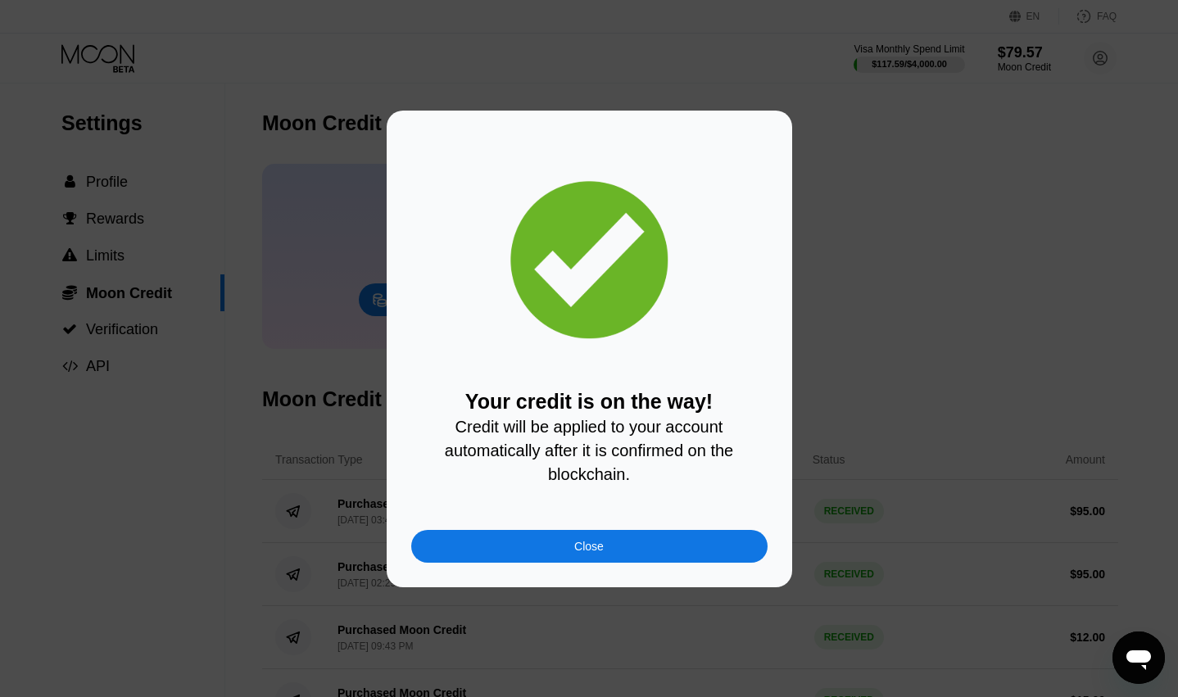
click at [591, 561] on div "Close" at bounding box center [589, 546] width 356 height 33
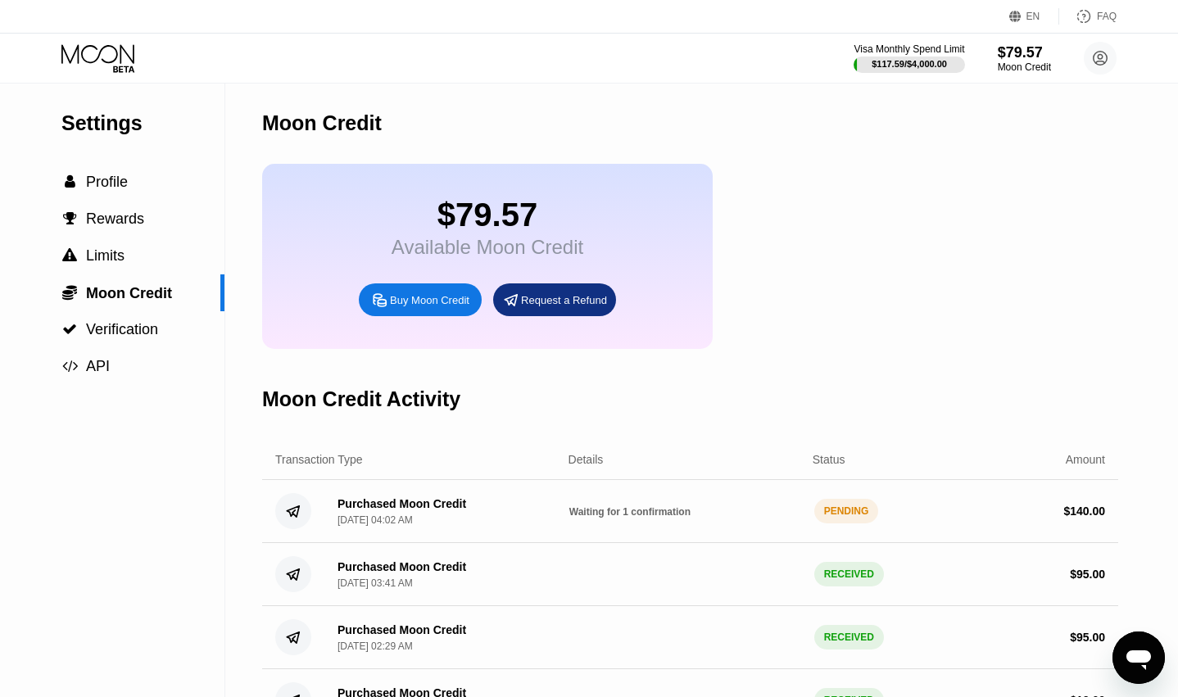
click at [458, 304] on div "Buy Moon Credit" at bounding box center [420, 299] width 123 height 33
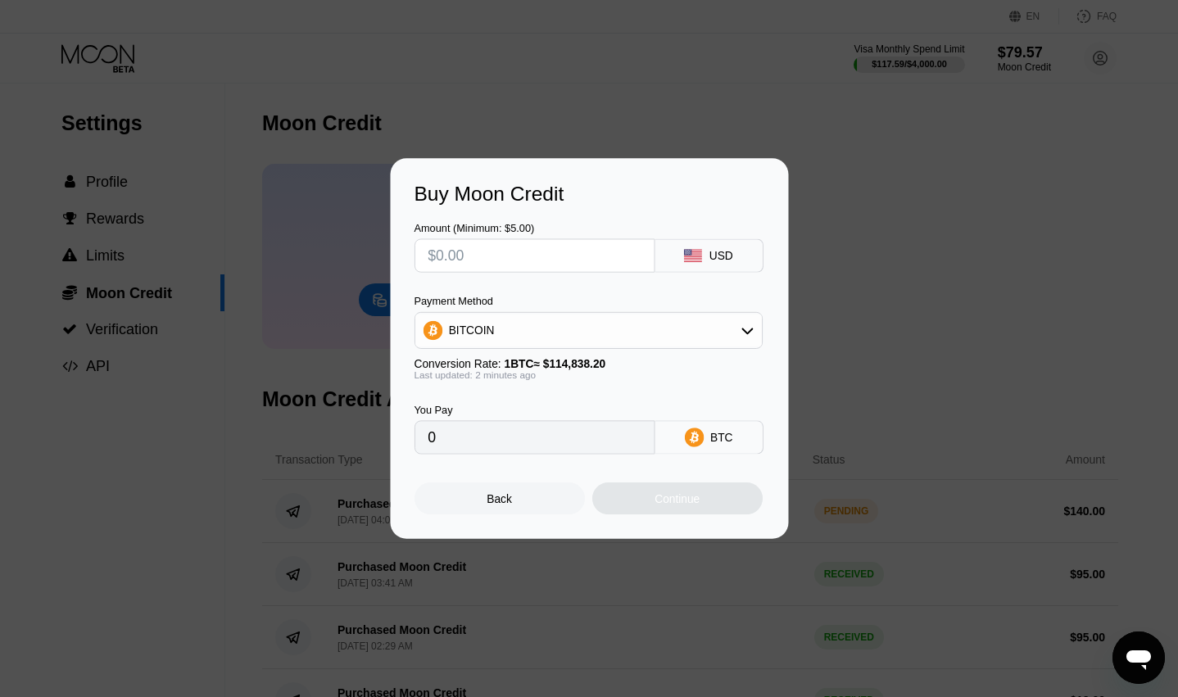
click at [529, 224] on div "Amount (Minimum: $5.00)" at bounding box center [534, 228] width 241 height 12
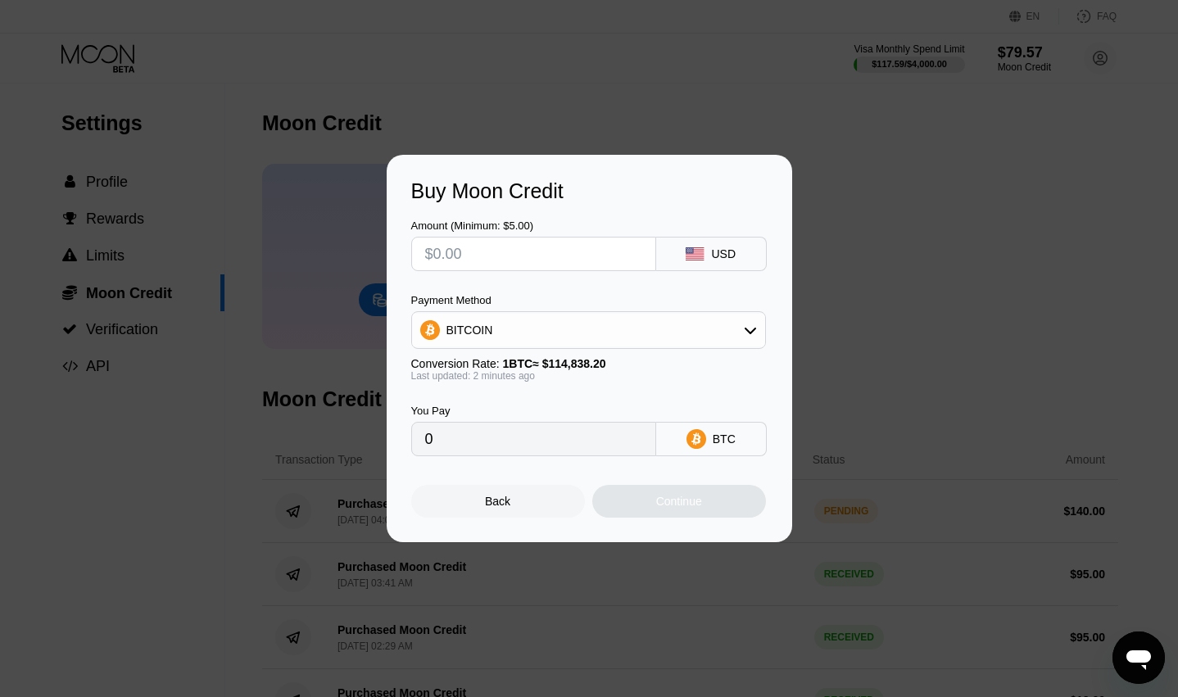
click at [947, 107] on div at bounding box center [595, 348] width 1190 height 697
drag, startPoint x: 201, startPoint y: 117, endPoint x: 192, endPoint y: 112, distance: 11.0
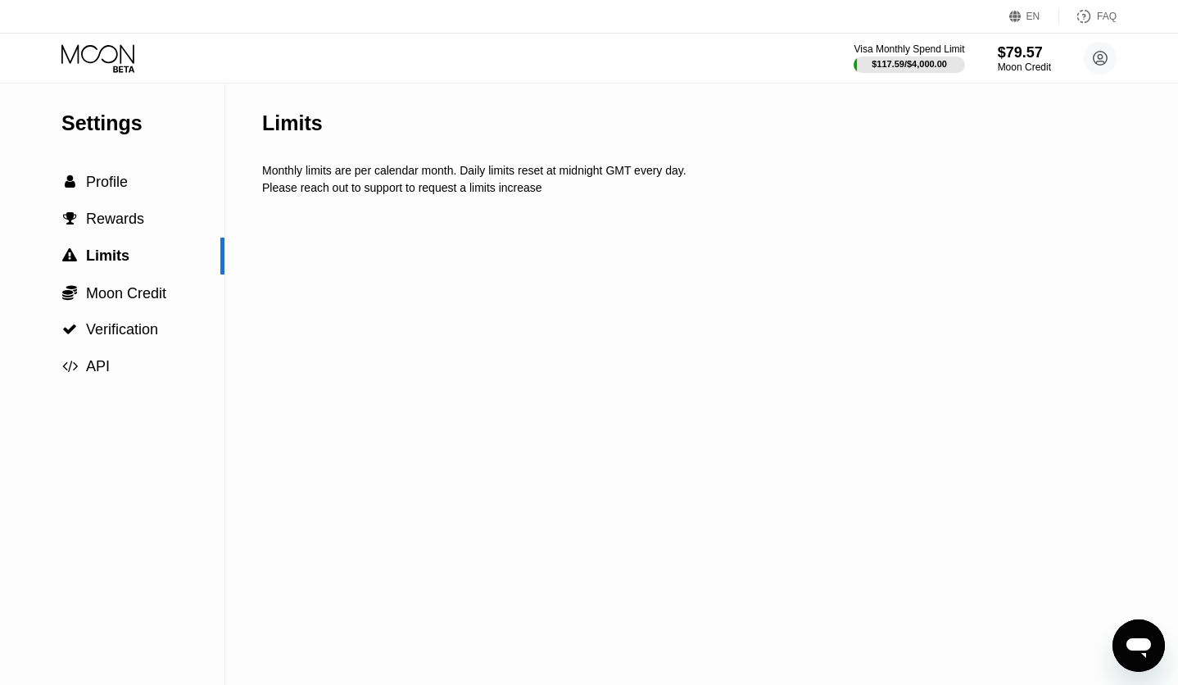
click at [108, 76] on div "Visa Monthly Spend Limit $117.59 / $4,000.00 $79.57 Moon Credit France Poraque …" at bounding box center [589, 58] width 1178 height 49
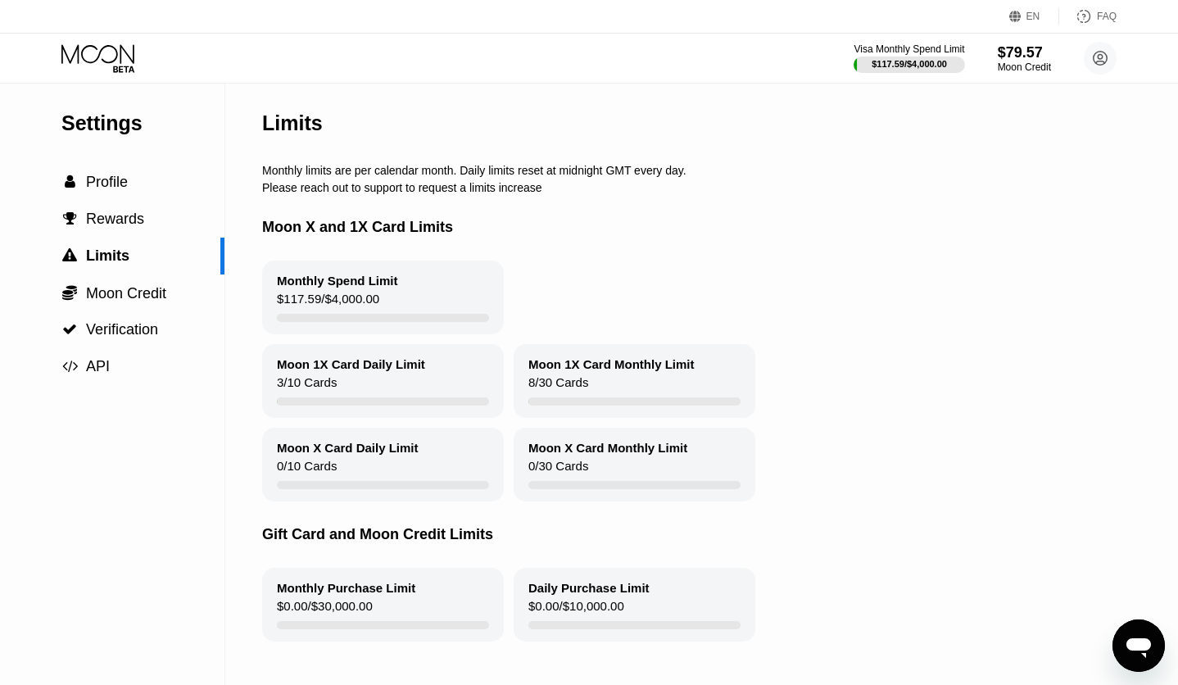
click at [111, 63] on icon at bounding box center [99, 58] width 76 height 29
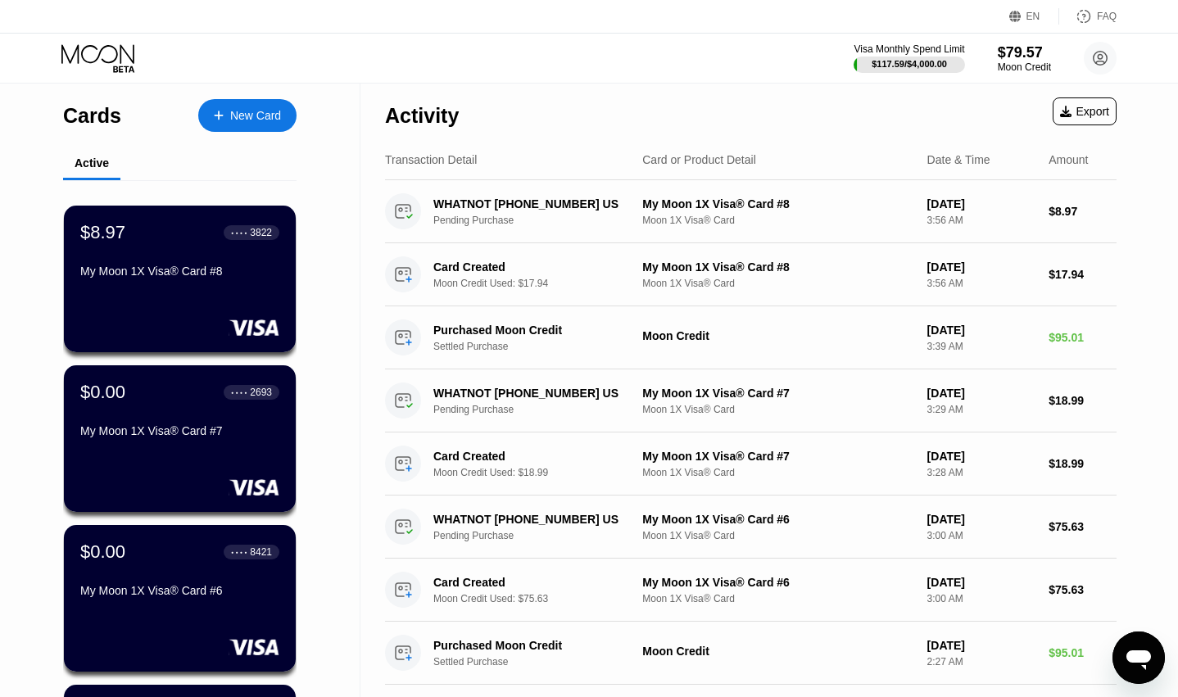
click at [246, 109] on div "New Card" at bounding box center [255, 116] width 51 height 14
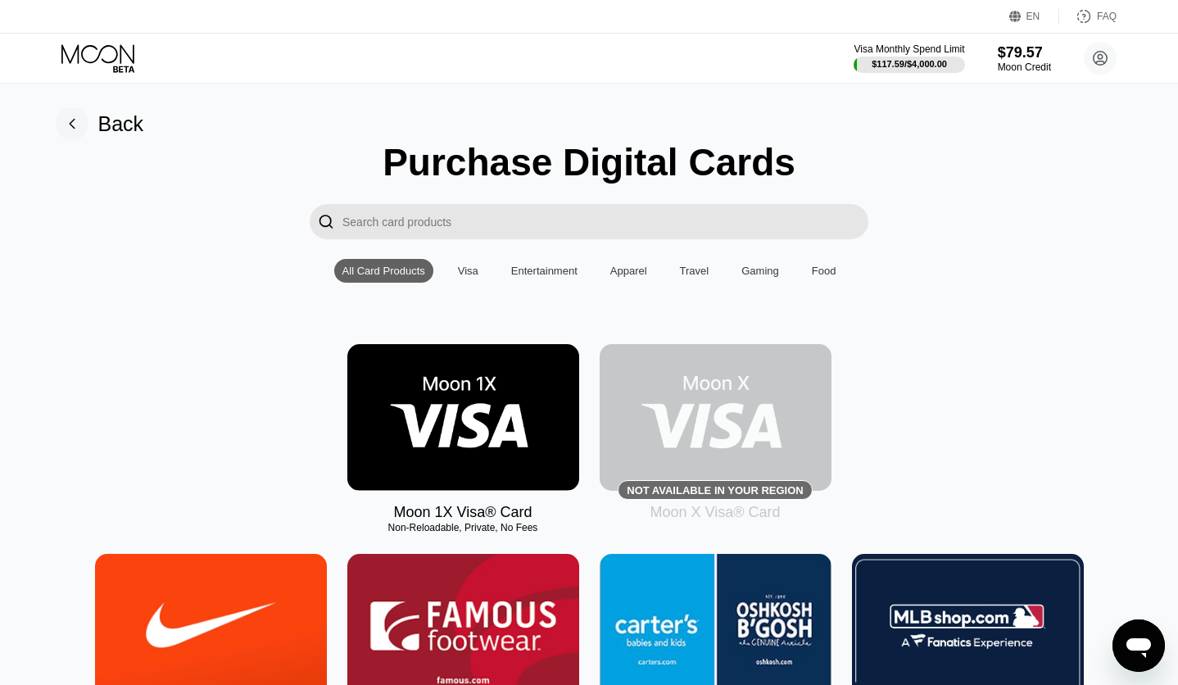
click at [511, 438] on img at bounding box center [463, 417] width 232 height 147
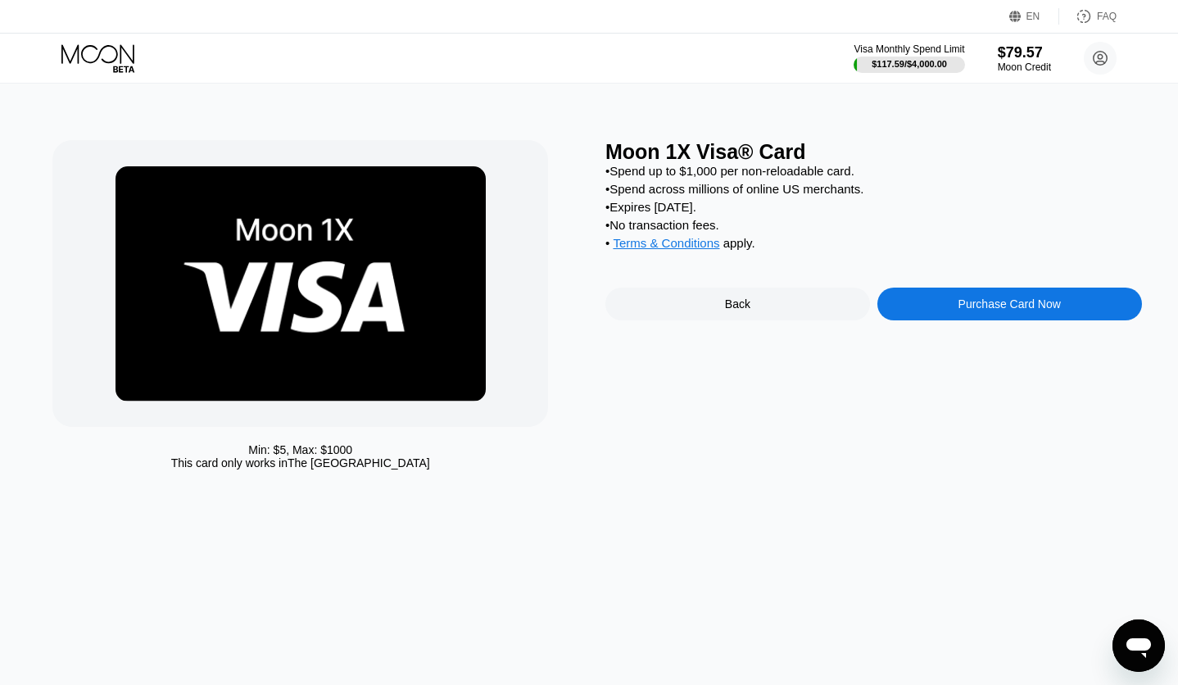
click at [1124, 316] on div "Purchase Card Now" at bounding box center [1009, 303] width 265 height 33
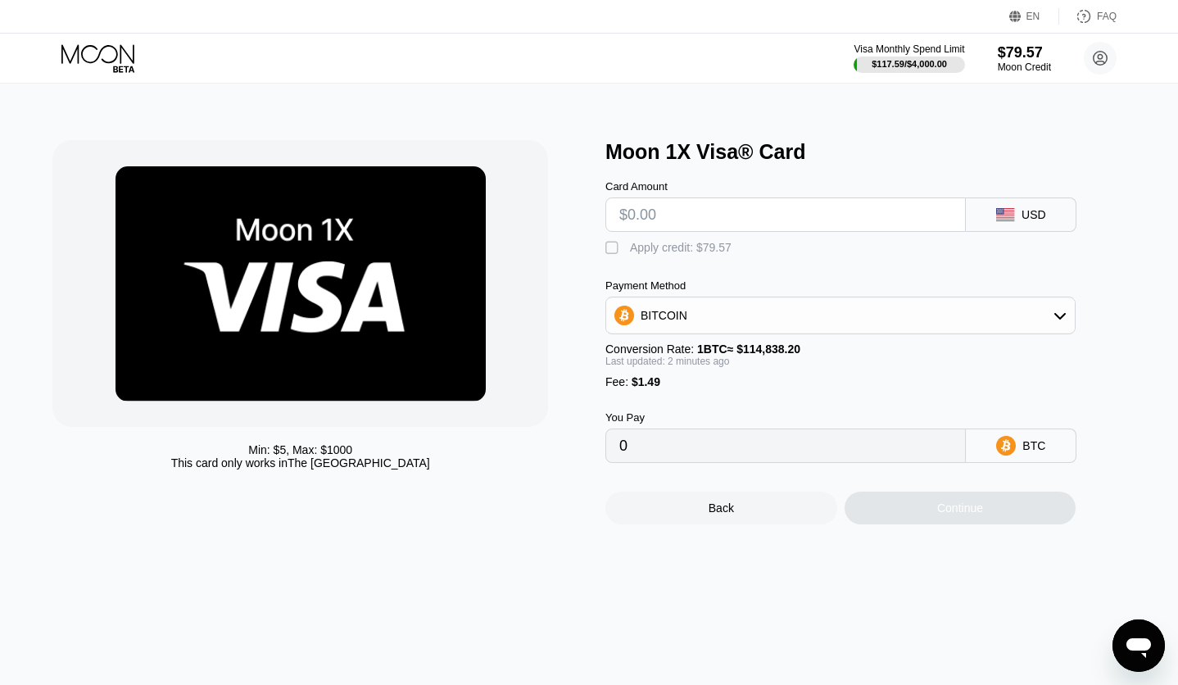
click at [688, 238] on div " Apply credit: $79.57" at bounding box center [867, 244] width 524 height 25
click at [688, 224] on input "text" at bounding box center [785, 214] width 332 height 33
type input "$1"
type input "0.00002169"
type input "$11"
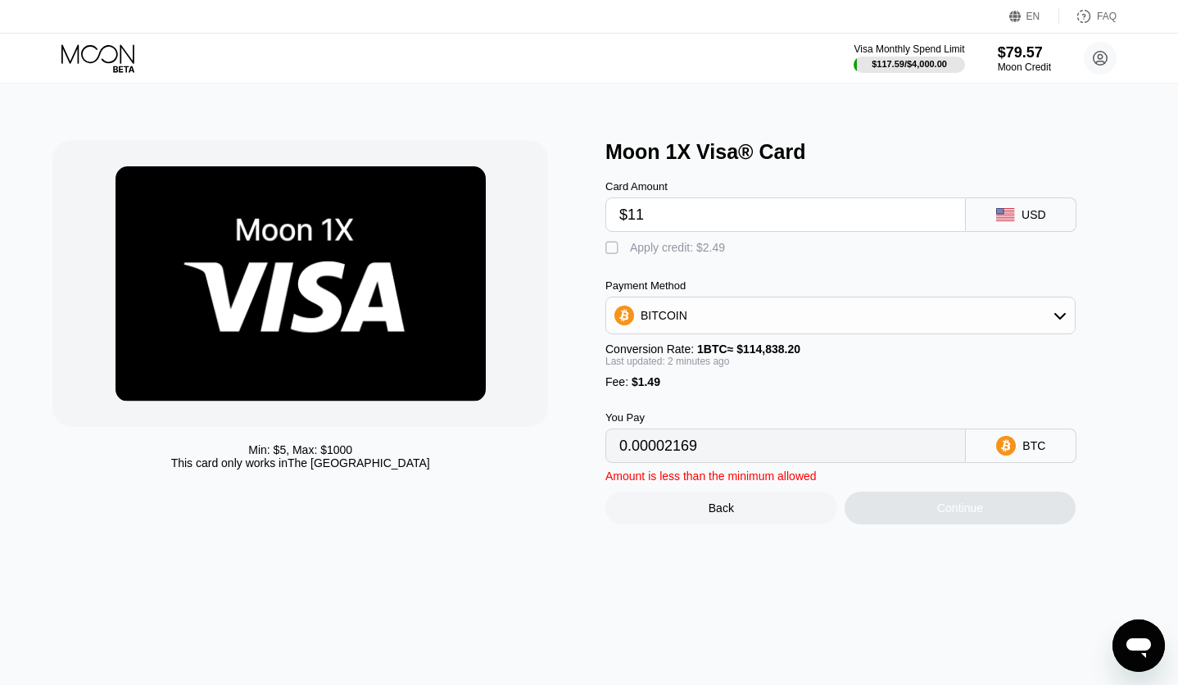
type input "0.00010877"
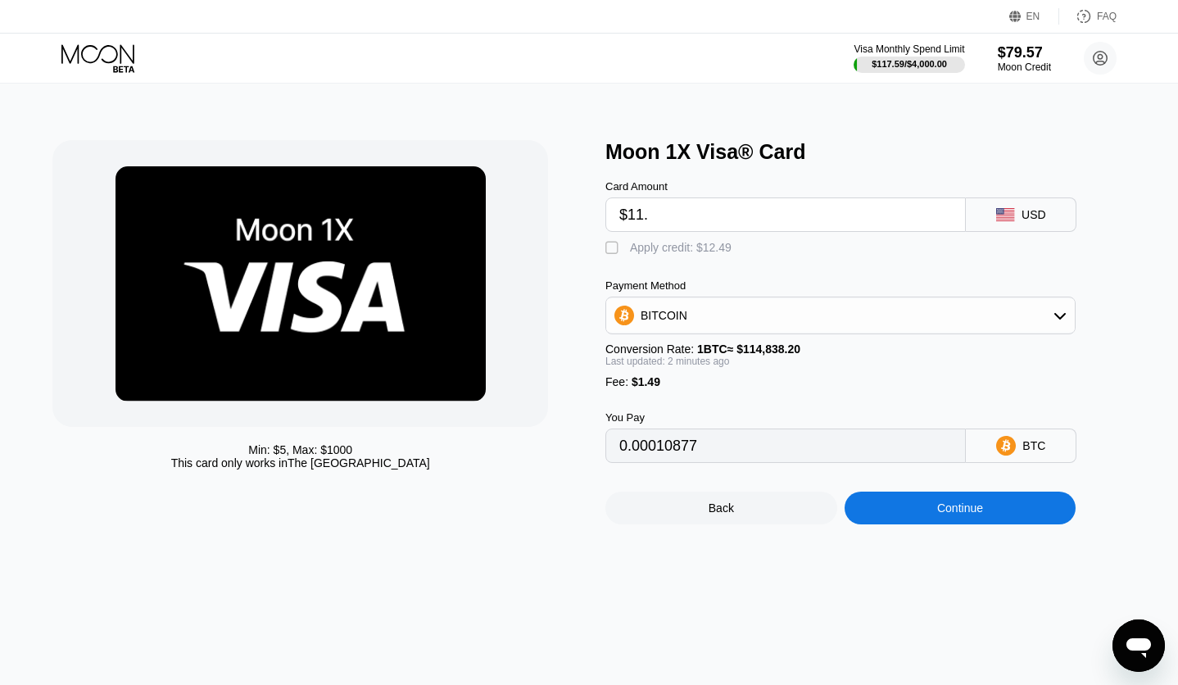
type input "$11.9"
type input "0.00011660"
type input "$11.96"
type input "0.00011713"
type input "$11.97"
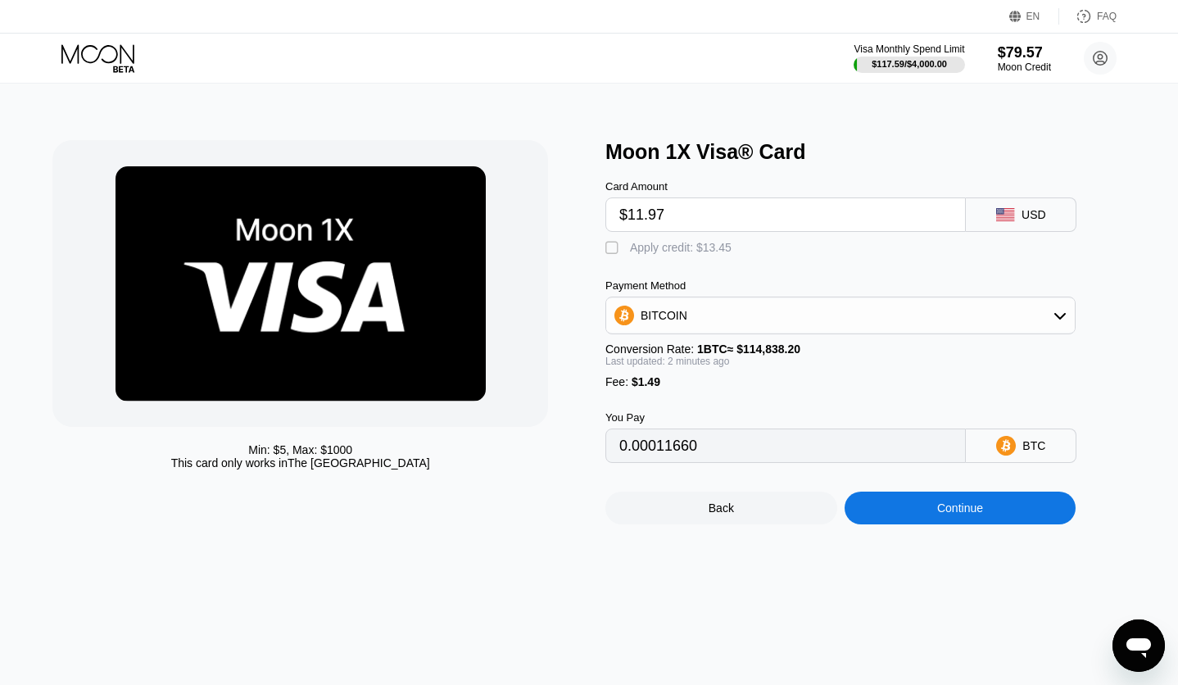
type input "0.00011721"
type input "$11.97"
click at [654, 251] on div "Apply credit: $13.46" at bounding box center [681, 247] width 102 height 13
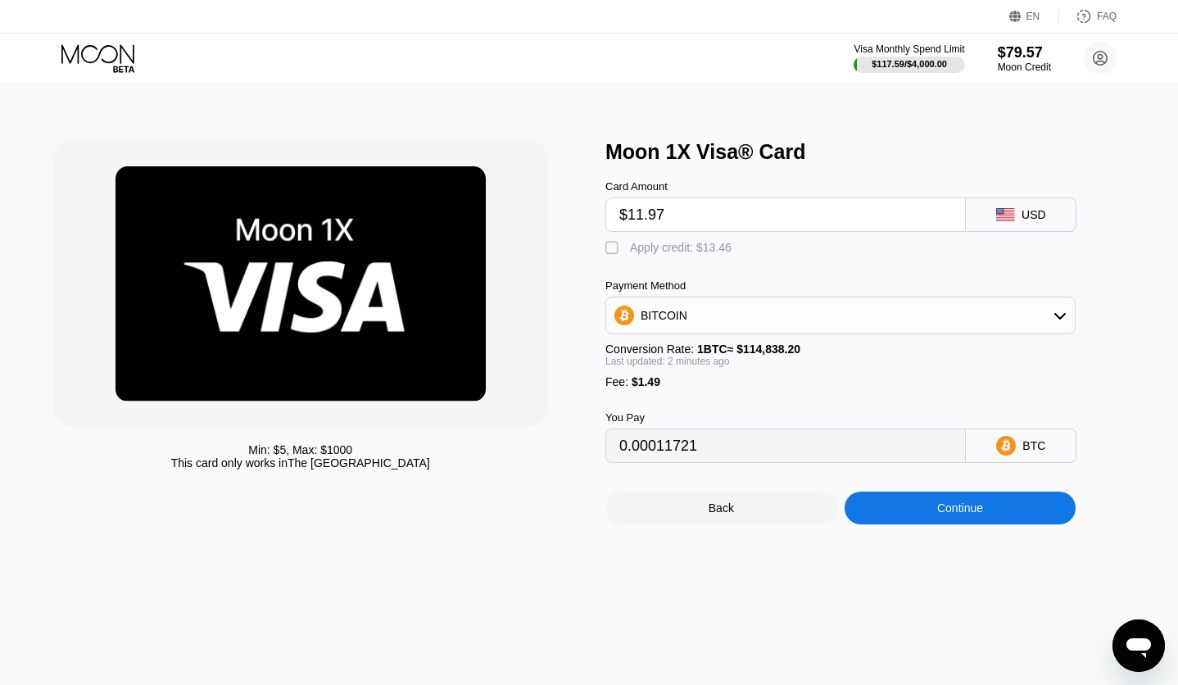
type input "0"
click at [943, 514] on div "Continue" at bounding box center [960, 507] width 46 height 13
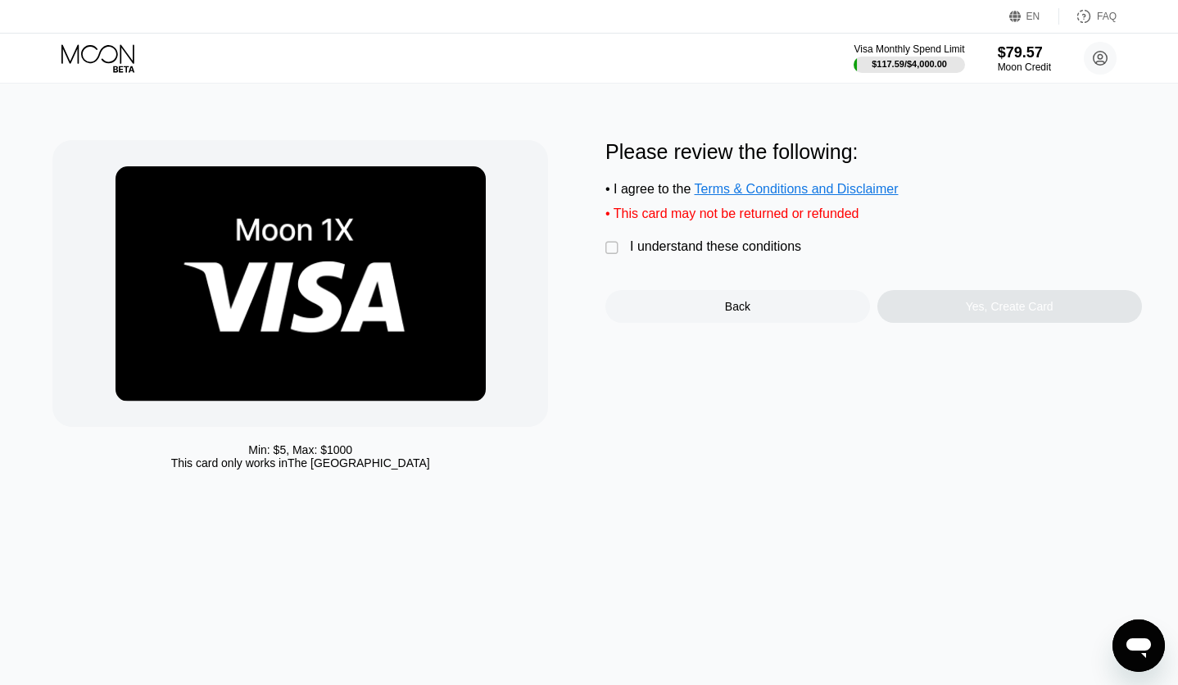
click at [712, 254] on div "I understand these conditions" at bounding box center [715, 246] width 171 height 15
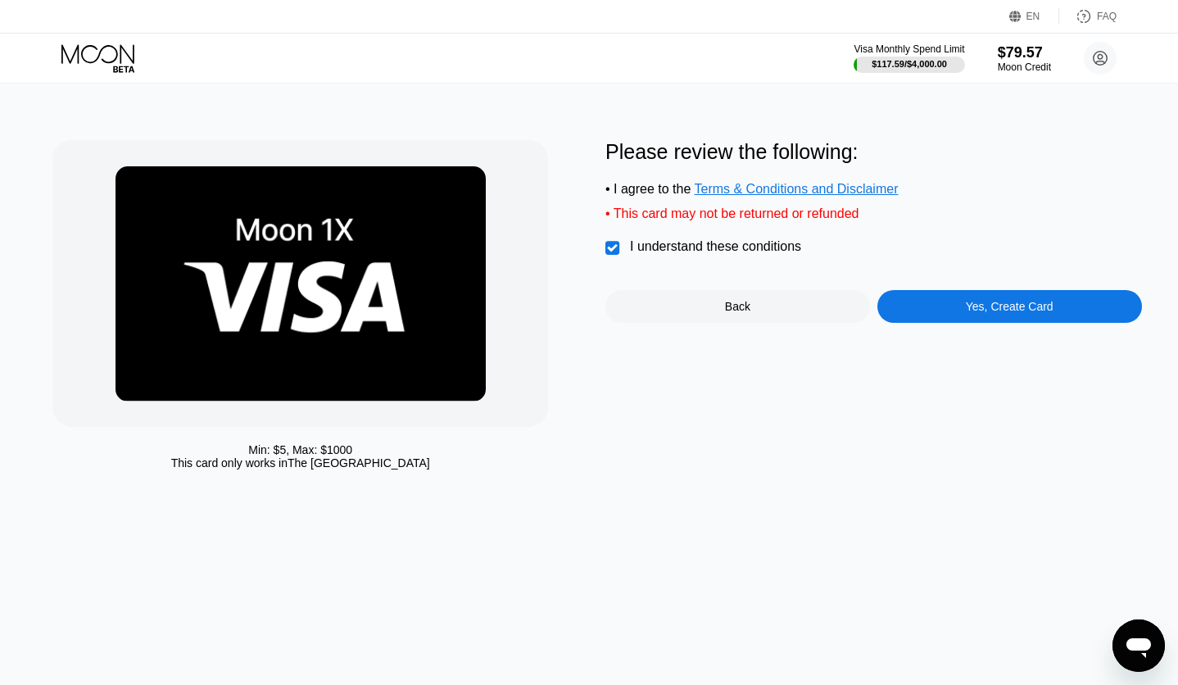
click at [1009, 313] on div "Yes, Create Card" at bounding box center [1009, 306] width 88 height 13
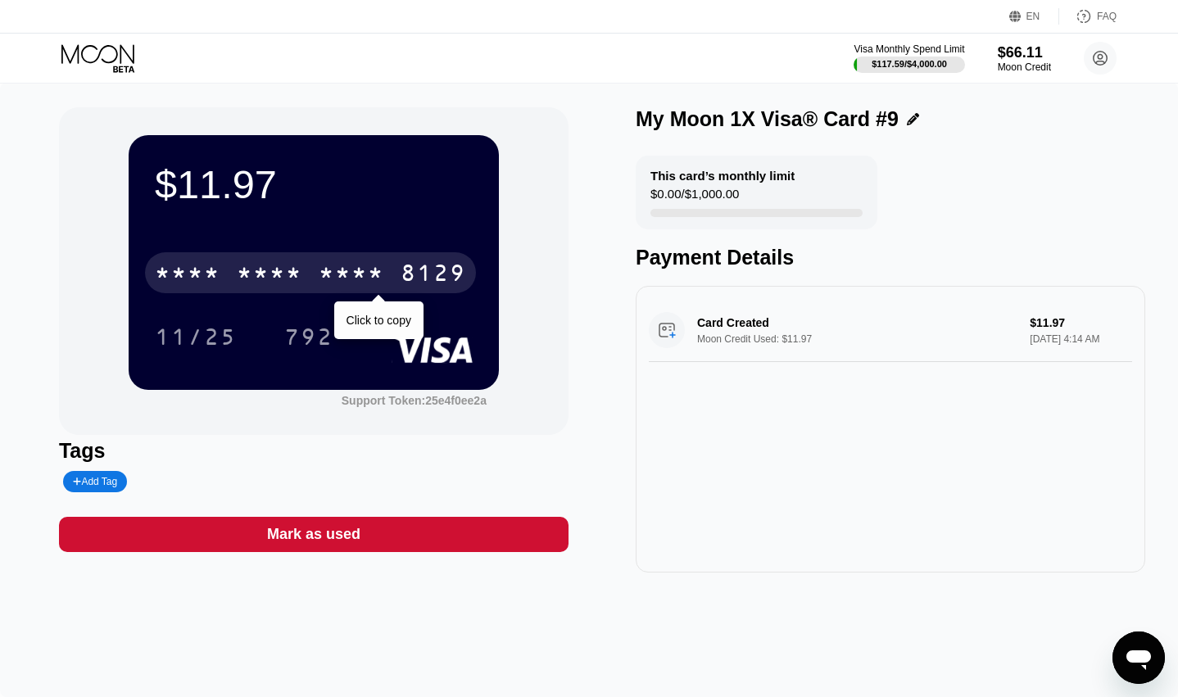
click at [385, 273] on div "* * * * * * * * * * * * 8129" at bounding box center [310, 272] width 331 height 41
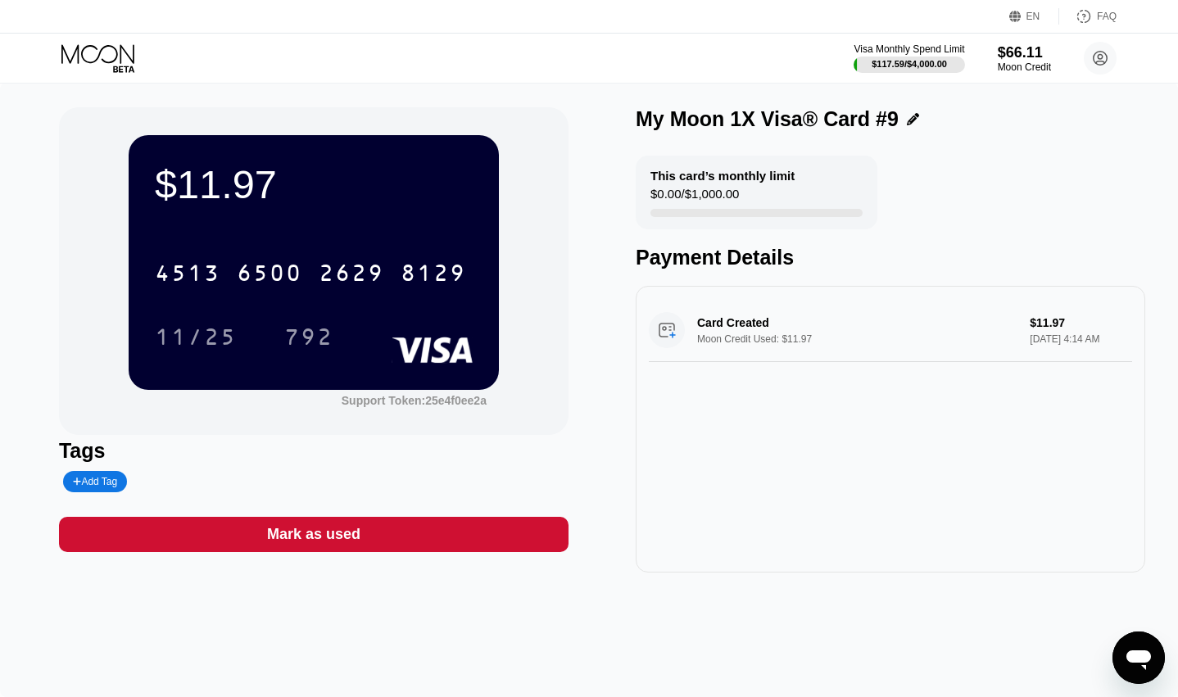
click at [226, 323] on div "11/25" at bounding box center [195, 336] width 106 height 41
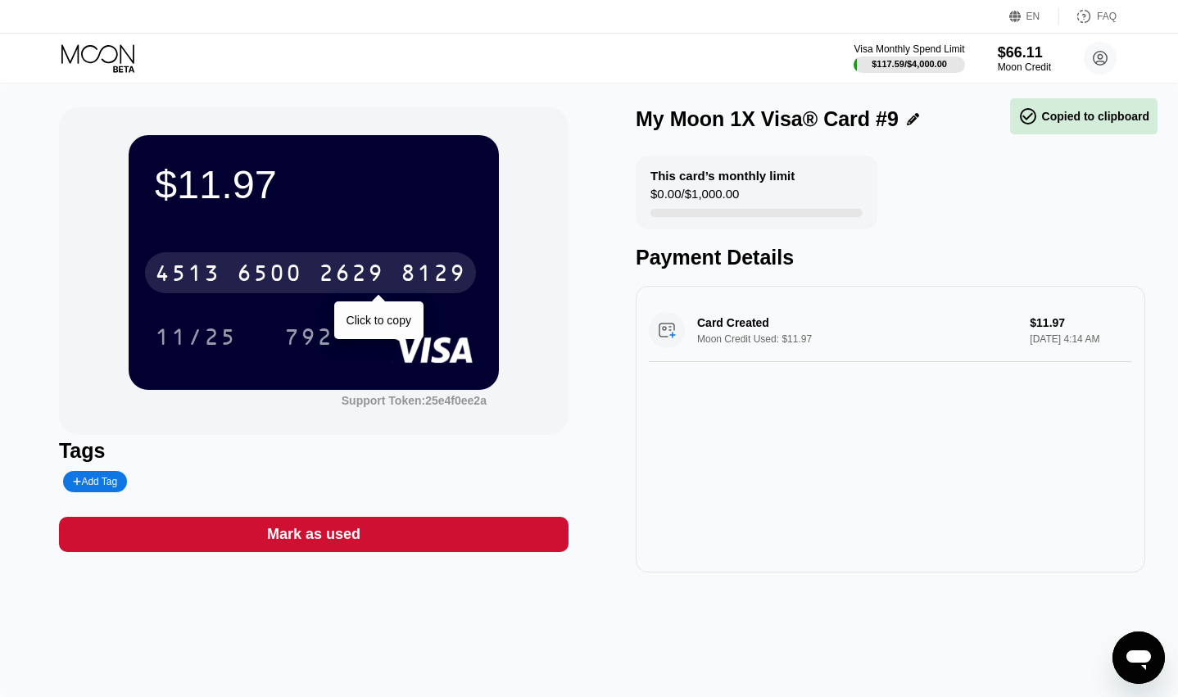
click at [313, 333] on div "792" at bounding box center [308, 339] width 49 height 26
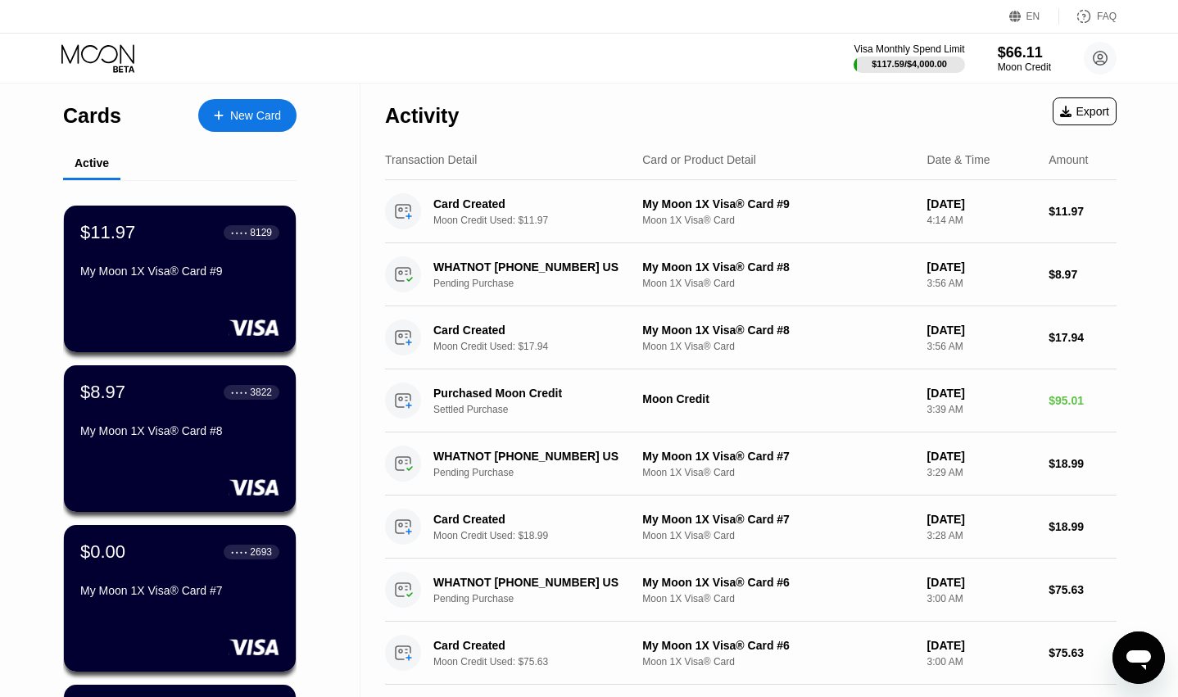
click at [247, 109] on div "New Card" at bounding box center [255, 116] width 51 height 14
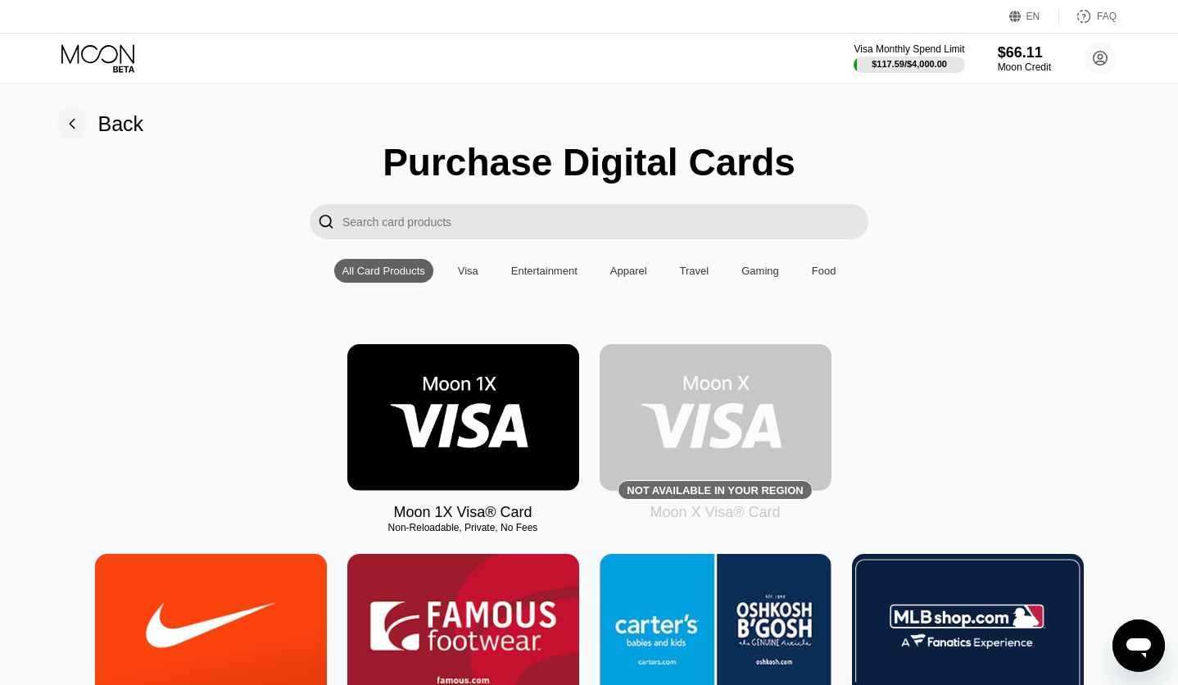
click at [482, 429] on img at bounding box center [463, 417] width 232 height 147
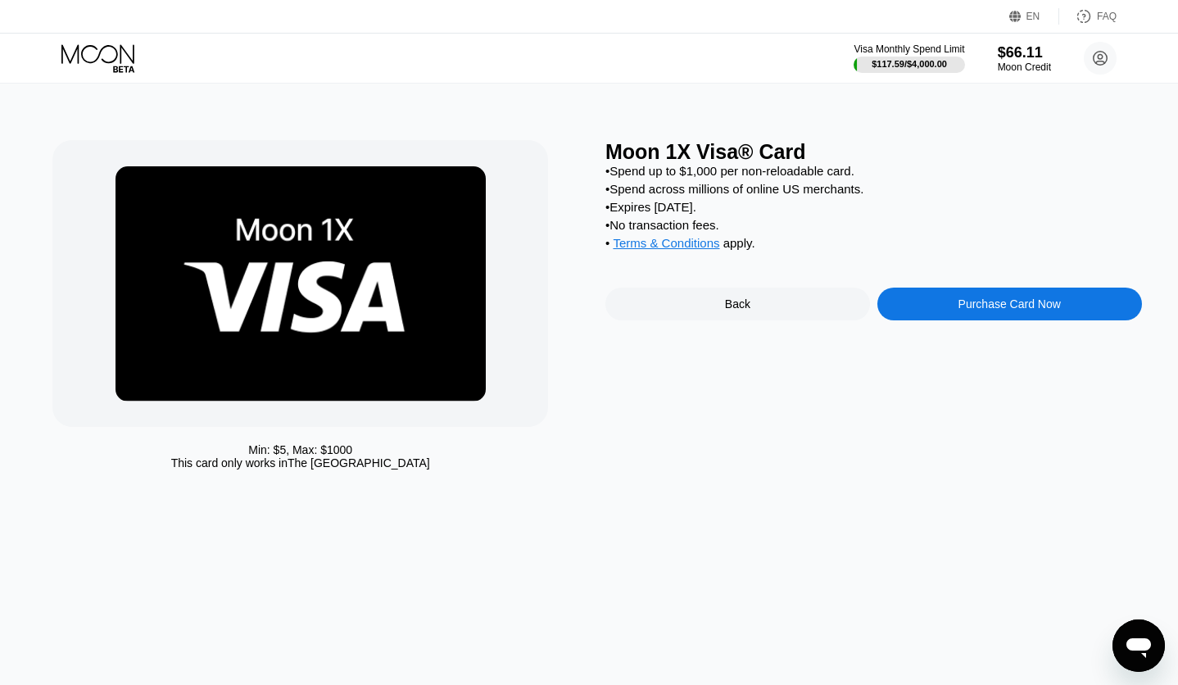
click at [942, 318] on div "Purchase Card Now" at bounding box center [1009, 303] width 265 height 33
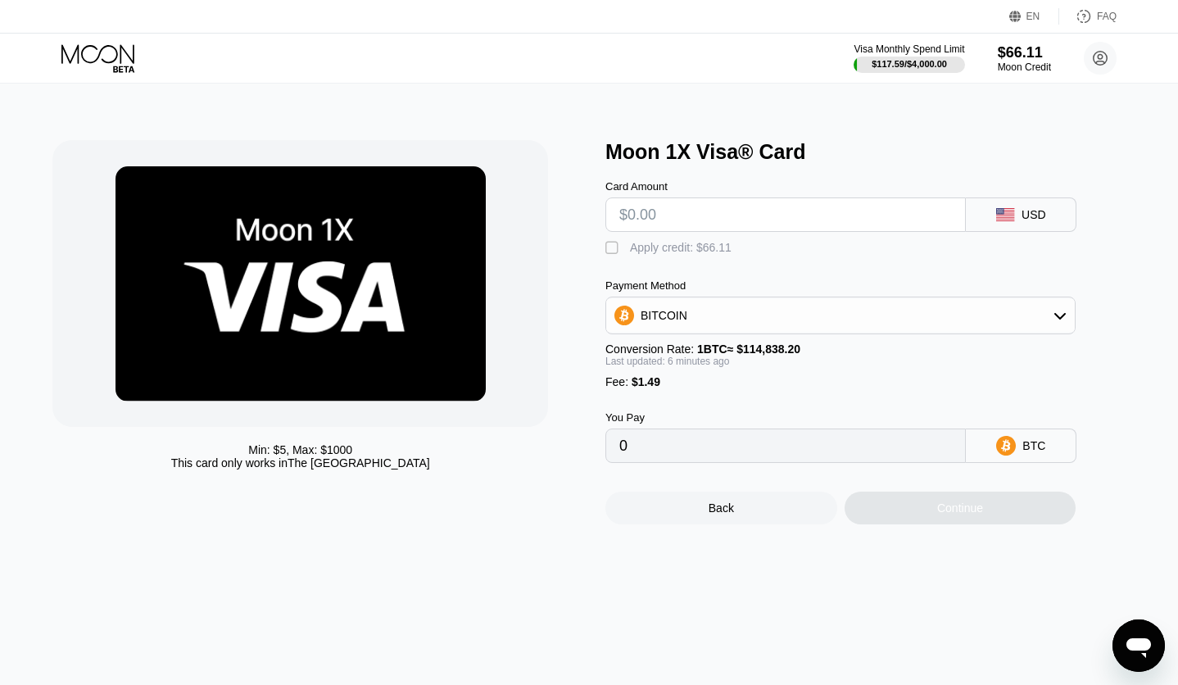
click at [712, 222] on input "text" at bounding box center [785, 214] width 332 height 33
type input "$2"
type input "0.00003039"
type input "$25"
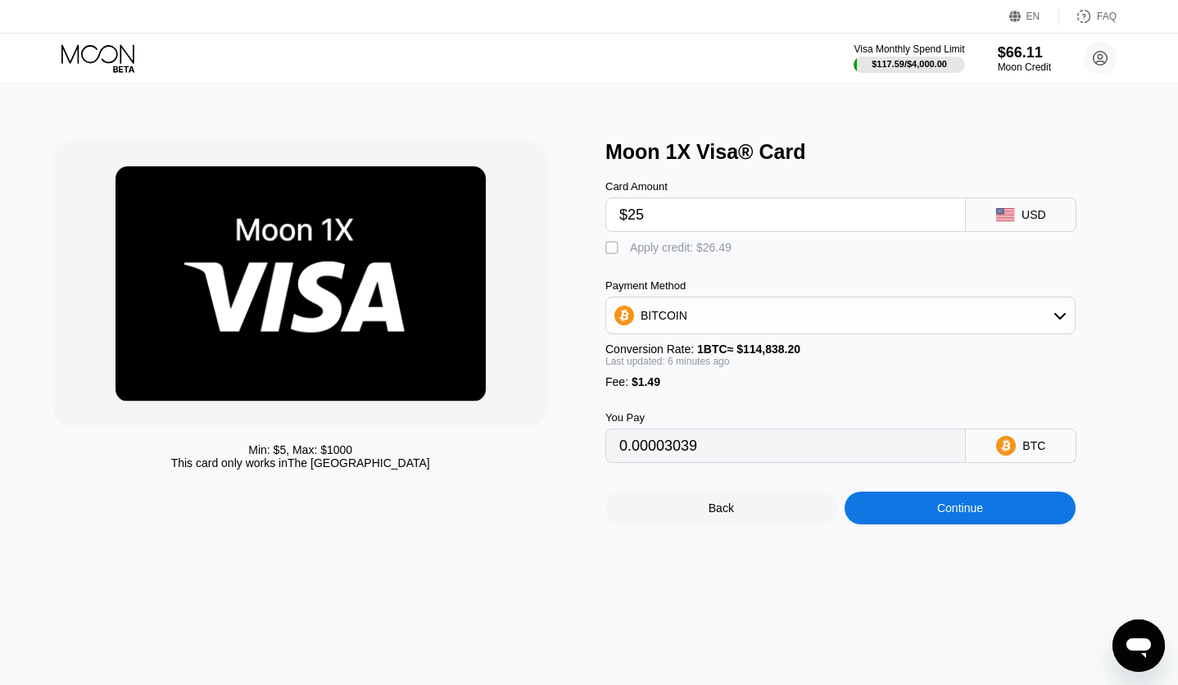
type input "0.00023062"
type input "$25.9"
type input "0.00023845"
type input "$25.99"
type input "0.00023923"
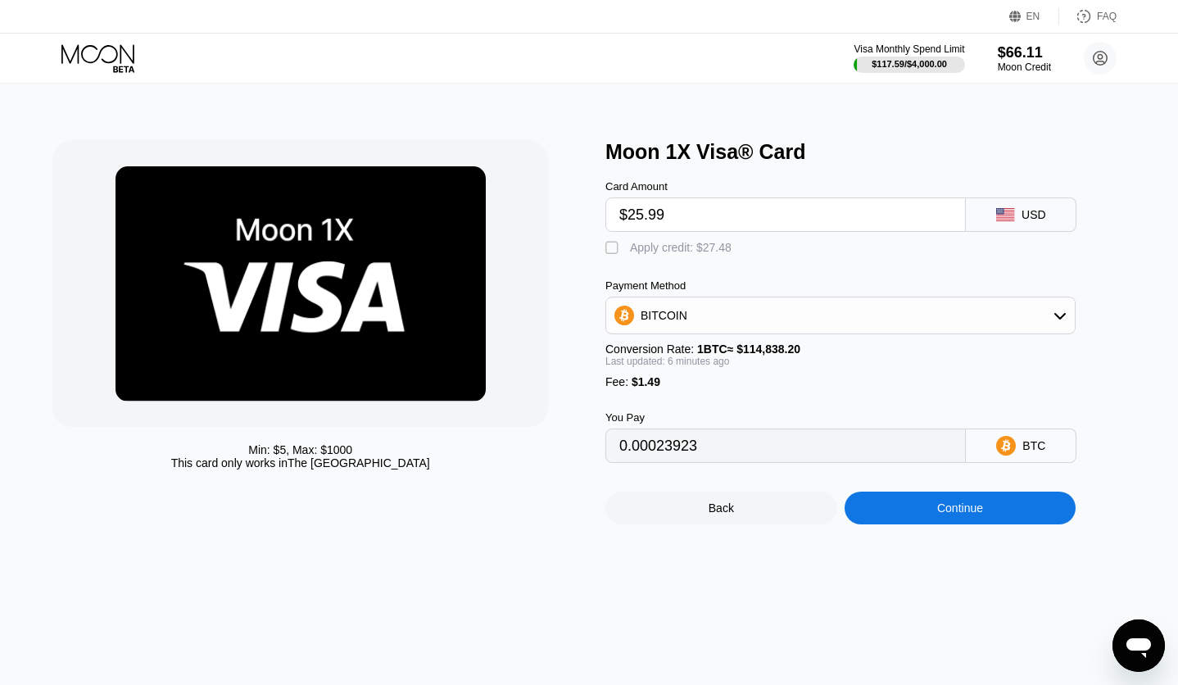
type input "$25.99"
click at [688, 245] on div "Apply credit: $27.48" at bounding box center [681, 247] width 102 height 13
type input "0"
click at [986, 524] on div "Continue" at bounding box center [960, 507] width 232 height 33
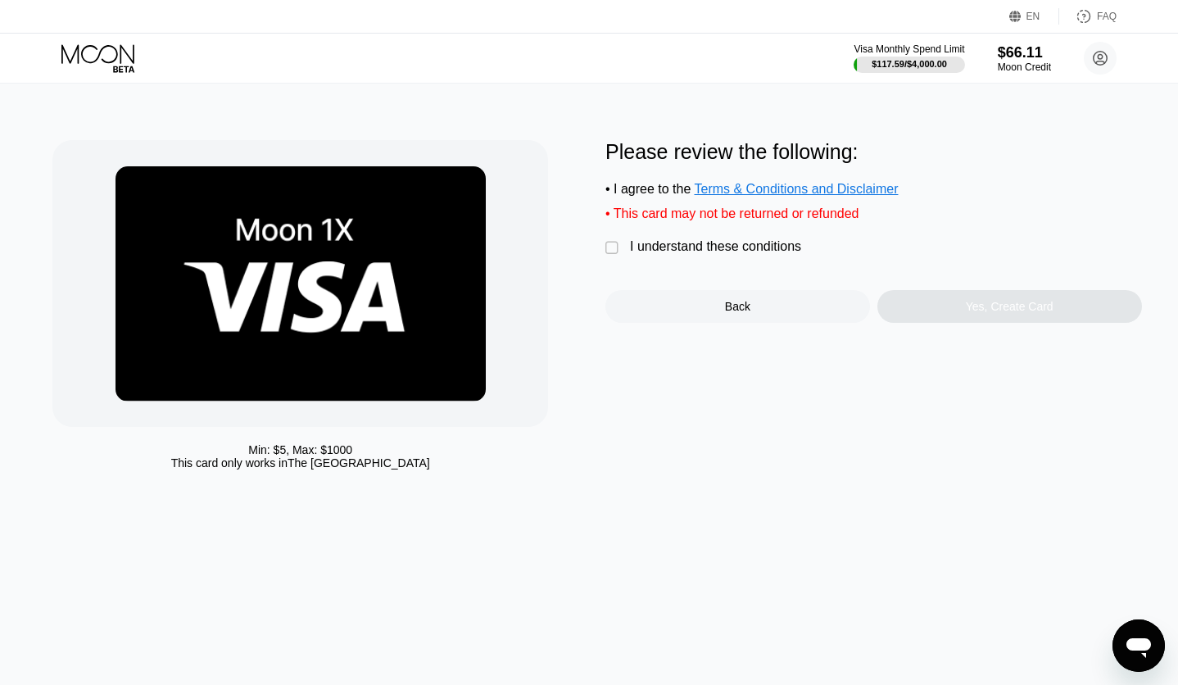
click at [679, 249] on div "I understand these conditions" at bounding box center [715, 246] width 171 height 15
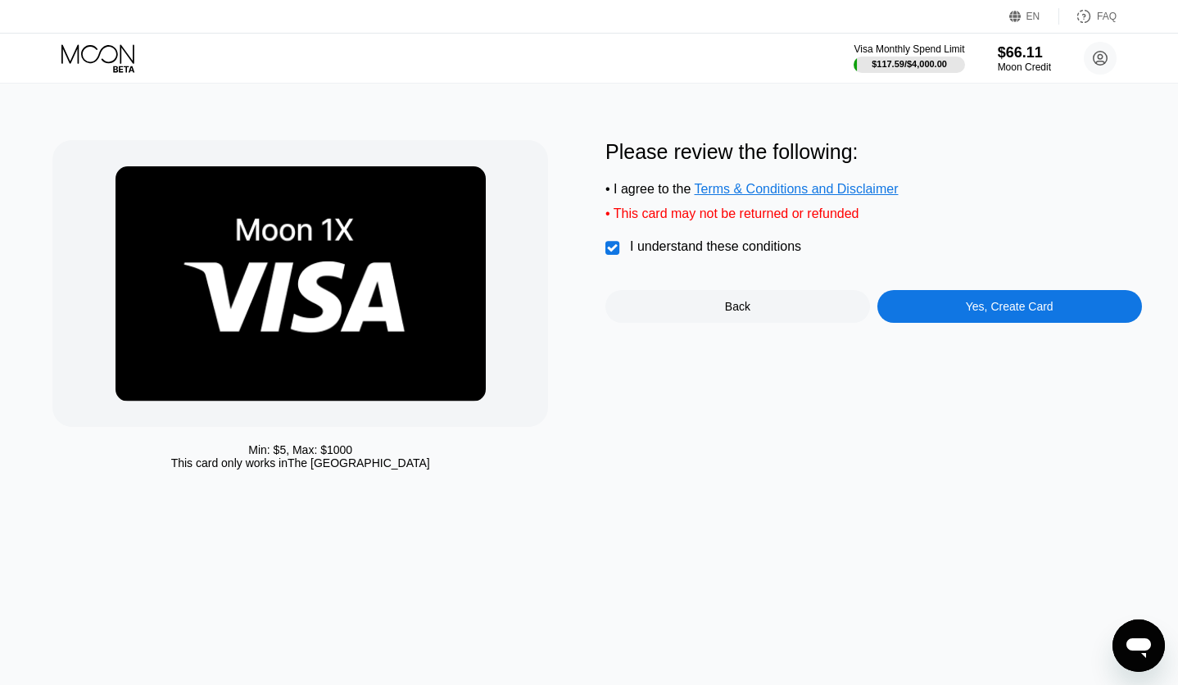
click at [1016, 297] on div "Please review the following: • I agree to the Terms & Conditions and Disclaimer…" at bounding box center [873, 231] width 536 height 183
click at [1018, 305] on div "Yes, Create Card" at bounding box center [1009, 306] width 265 height 33
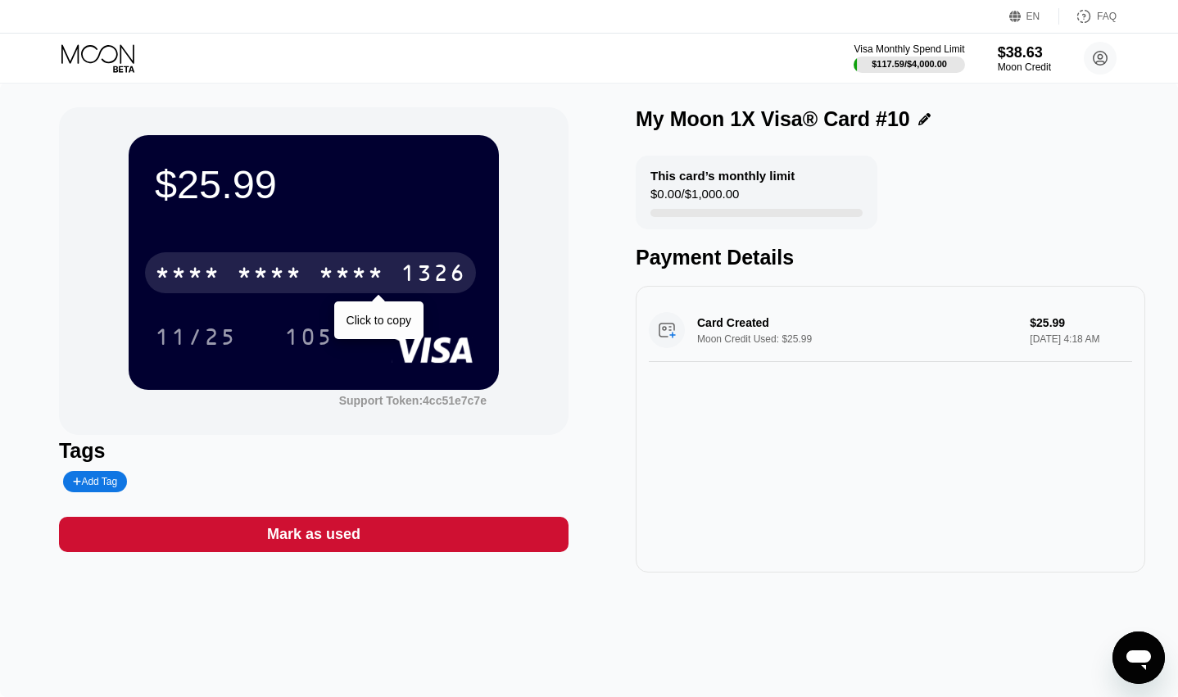
click at [235, 266] on div "* * * * * * * * * * * * 1326" at bounding box center [310, 272] width 331 height 41
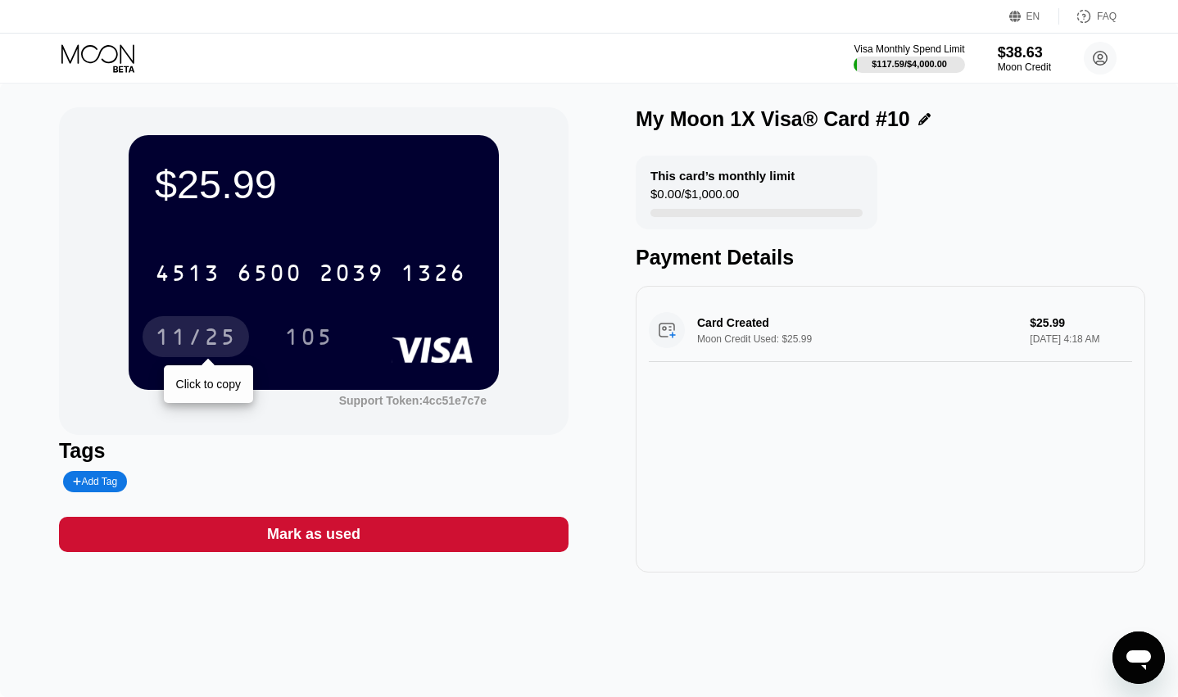
click at [210, 334] on div "11/25" at bounding box center [196, 339] width 82 height 26
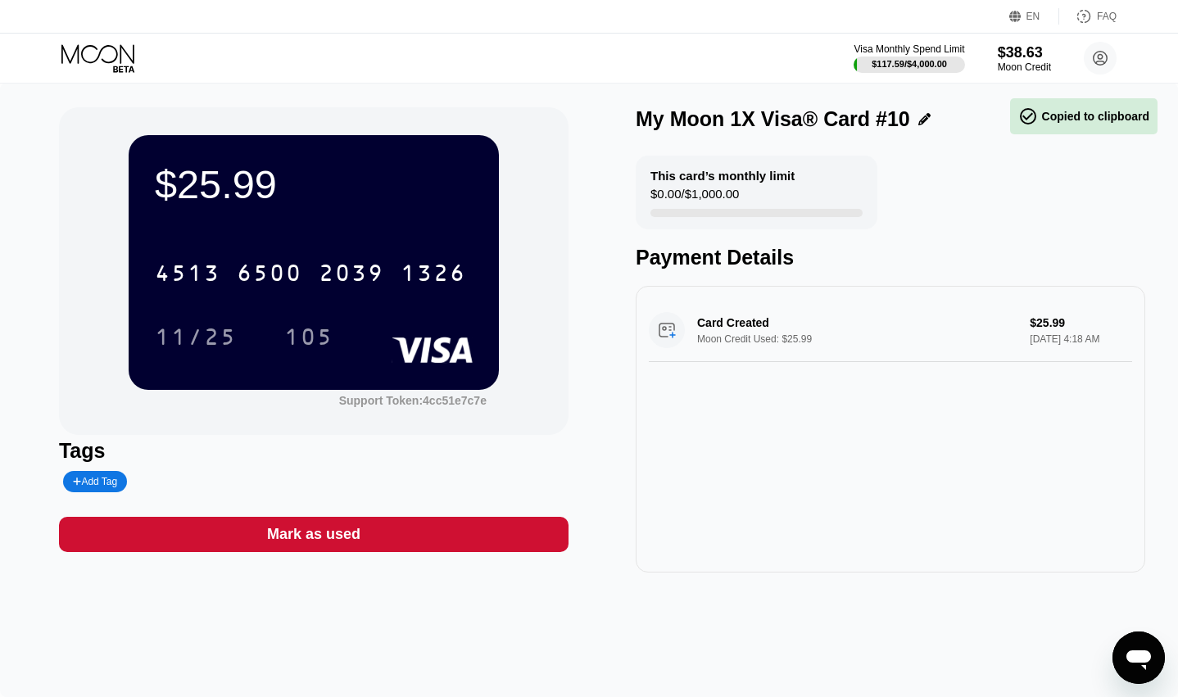
click at [313, 341] on div "105" at bounding box center [308, 339] width 49 height 26
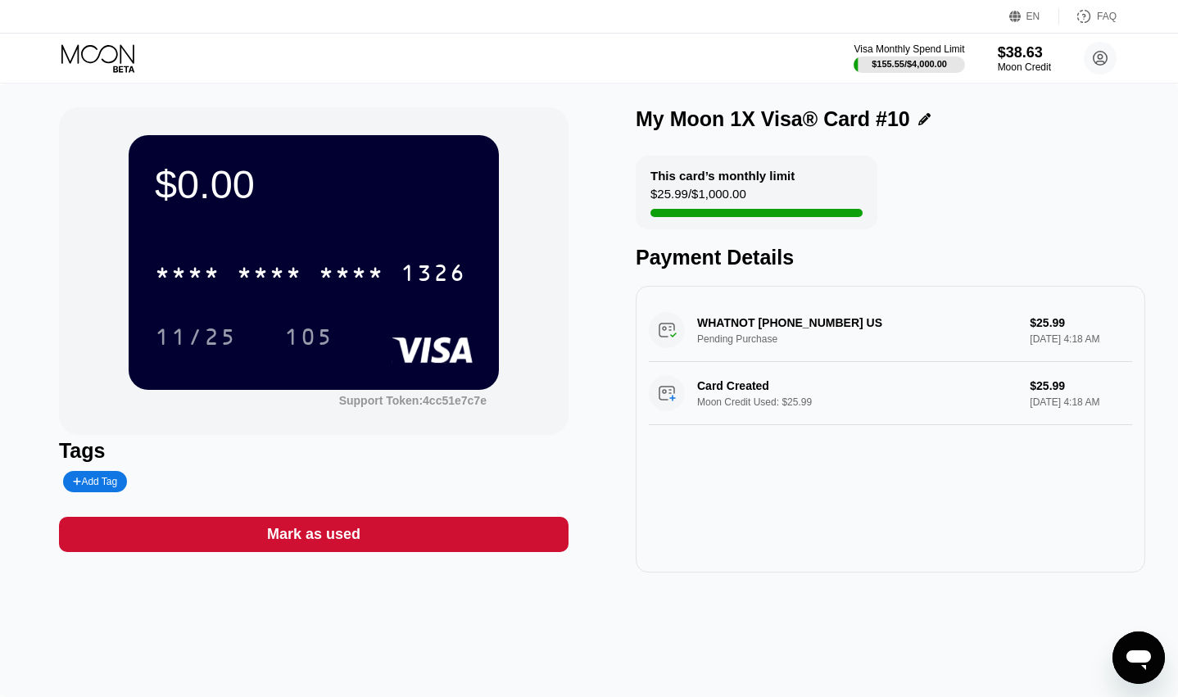
click at [966, 163] on div "This card’s monthly limit $25.99 / $1,000.00 Payment Details" at bounding box center [889, 213] width 509 height 114
click at [97, 66] on icon at bounding box center [99, 58] width 76 height 29
